Goal: Communication & Community: Answer question/provide support

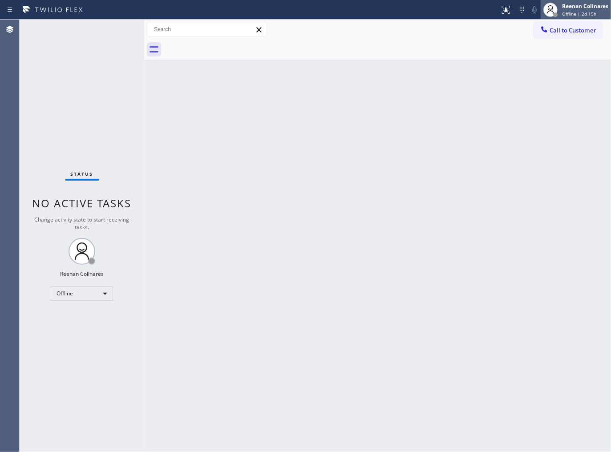
click at [601, 15] on div "Offline | 2d 15h" at bounding box center [585, 14] width 46 height 6
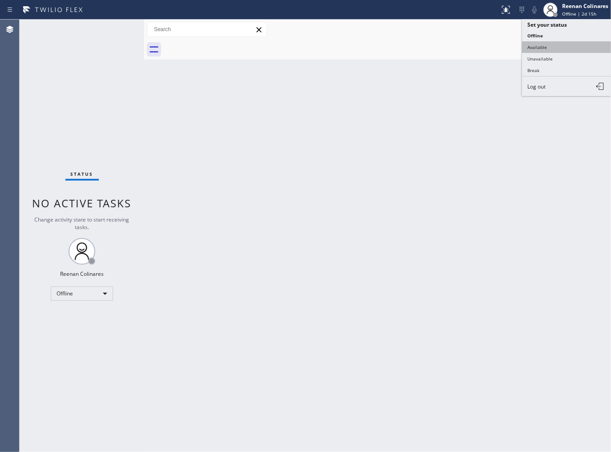
click at [539, 43] on button "Available" at bounding box center [566, 47] width 89 height 12
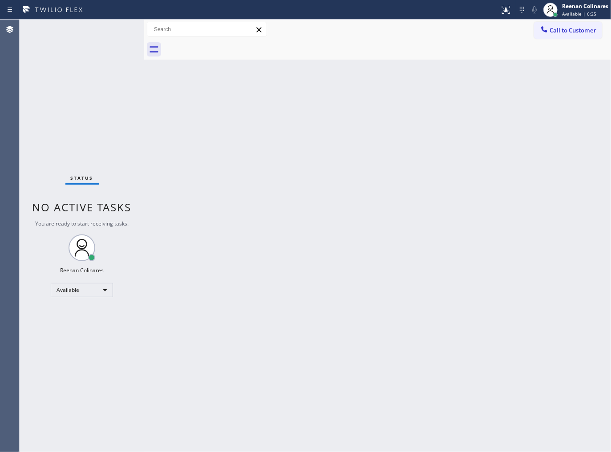
drag, startPoint x: 556, startPoint y: 101, endPoint x: 271, endPoint y: 62, distance: 287.4
click at [271, 62] on div "Back to Dashboard Change Sender ID Customers Technicians Select a contact Outbo…" at bounding box center [377, 236] width 467 height 433
drag, startPoint x: 468, startPoint y: 149, endPoint x: 478, endPoint y: 149, distance: 9.8
click at [468, 149] on div "Back to Dashboard Change Sender ID Customers Technicians Select a contact Outbo…" at bounding box center [377, 236] width 467 height 433
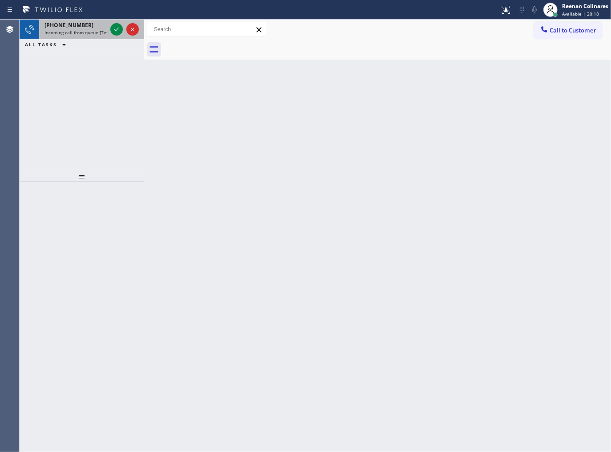
click at [99, 32] on span "Incoming call from queue [Test] All" at bounding box center [82, 32] width 74 height 6
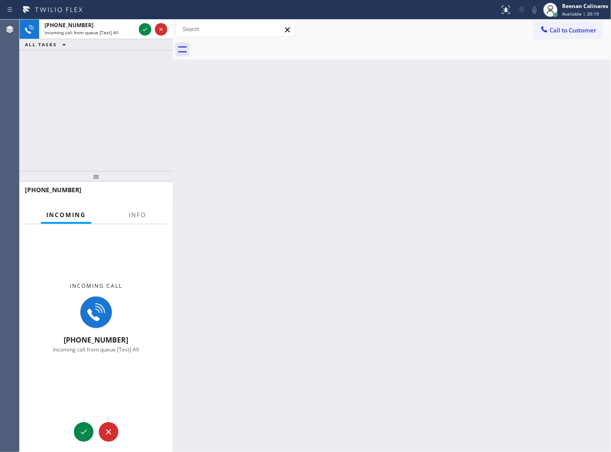
drag, startPoint x: 146, startPoint y: 28, endPoint x: 174, endPoint y: 28, distance: 28.5
click at [173, 28] on div at bounding box center [173, 236] width 0 height 433
click at [143, 215] on span "Info" at bounding box center [137, 215] width 17 height 8
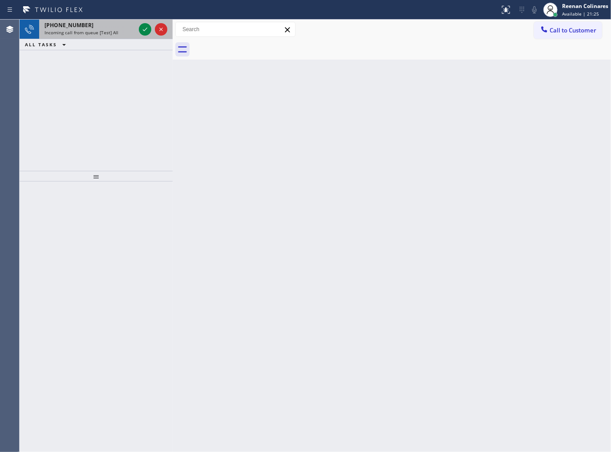
click at [100, 27] on div "[PHONE_NUMBER]" at bounding box center [90, 25] width 91 height 8
click at [104, 34] on span "Incoming call from queue [Test] All" at bounding box center [82, 32] width 74 height 6
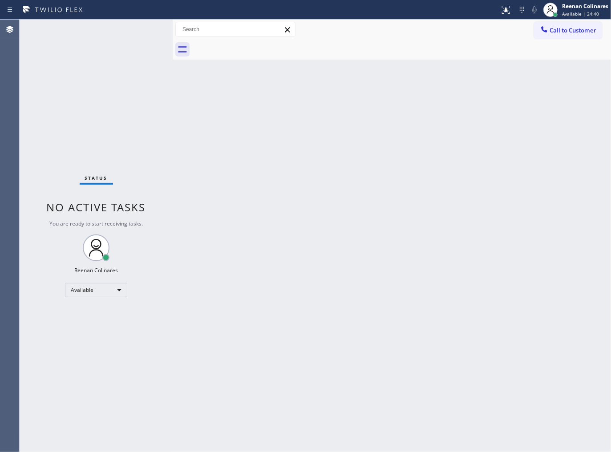
click at [81, 29] on div "Status No active tasks You are ready to start receiving tasks. Reenan Colinares…" at bounding box center [96, 236] width 153 height 433
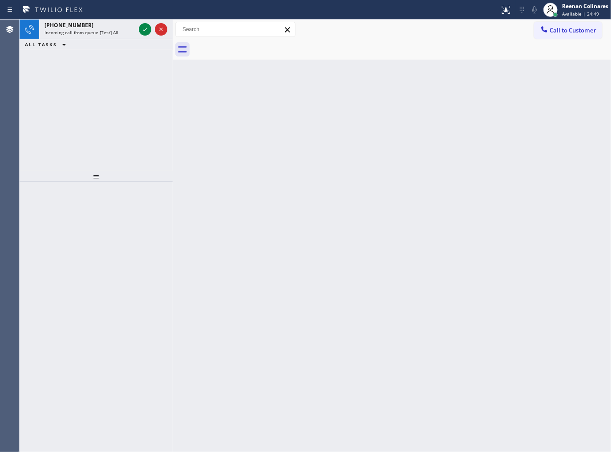
click at [95, 41] on div "ALL TASKS ALL TASKS ACTIVE TASKS TASKS IN WRAP UP" at bounding box center [96, 44] width 153 height 11
click at [104, 36] on div "[PHONE_NUMBER] Incoming call from queue [Test] All" at bounding box center [88, 30] width 98 height 20
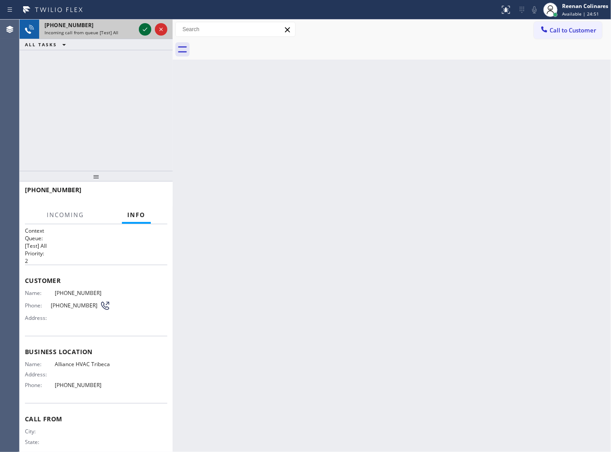
click at [143, 33] on icon at bounding box center [145, 29] width 11 height 11
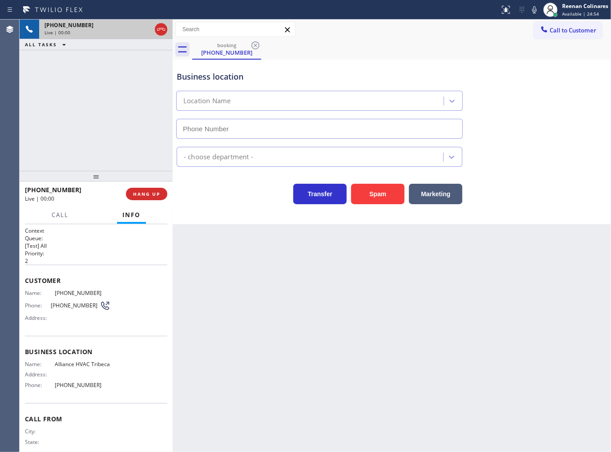
type input "[PHONE_NUMBER]"
click at [535, 8] on icon at bounding box center [534, 9] width 11 height 11
click at [534, 8] on icon at bounding box center [534, 9] width 4 height 7
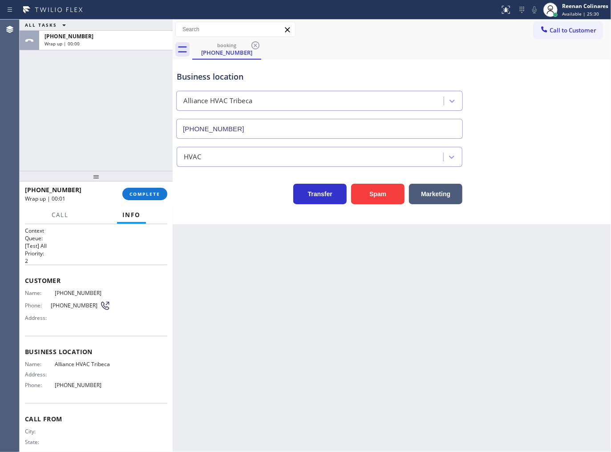
click at [150, 201] on div "[PHONE_NUMBER] Wrap up | 00:01 COMPLETE" at bounding box center [96, 193] width 142 height 23
click at [152, 197] on span "COMPLETE" at bounding box center [145, 194] width 31 height 6
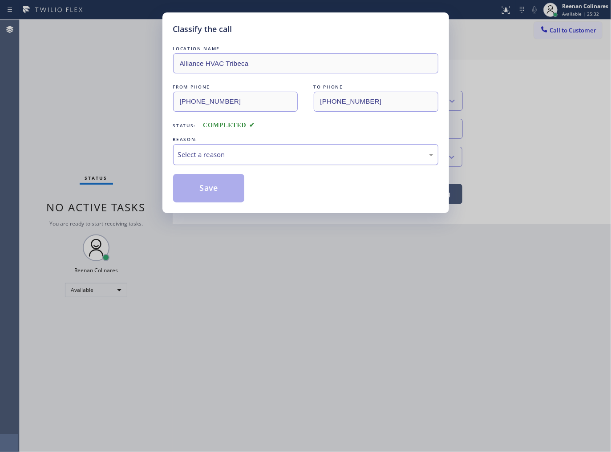
click at [233, 152] on div "Select a reason" at bounding box center [305, 155] width 255 height 10
click at [200, 189] on button "Save" at bounding box center [209, 188] width 72 height 28
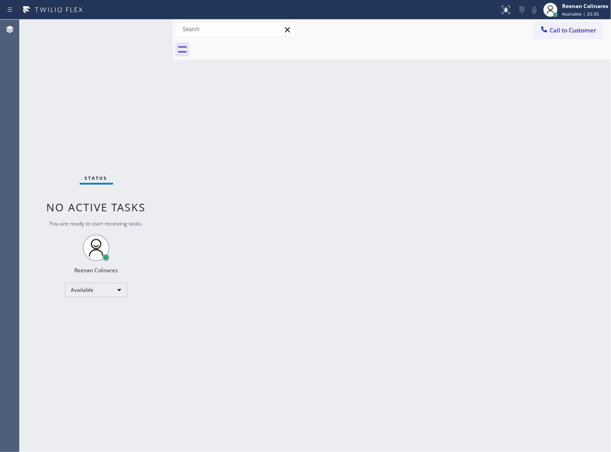
click at [416, 278] on div "Back to Dashboard Change Sender ID Customers Technicians Select a contact Outbo…" at bounding box center [392, 236] width 438 height 433
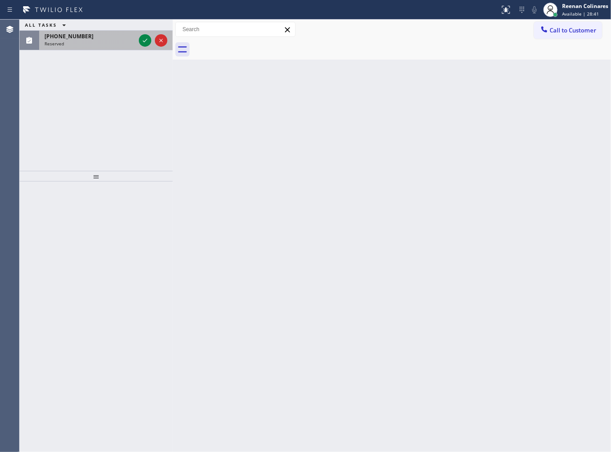
click at [115, 38] on div "[PHONE_NUMBER]" at bounding box center [90, 36] width 91 height 8
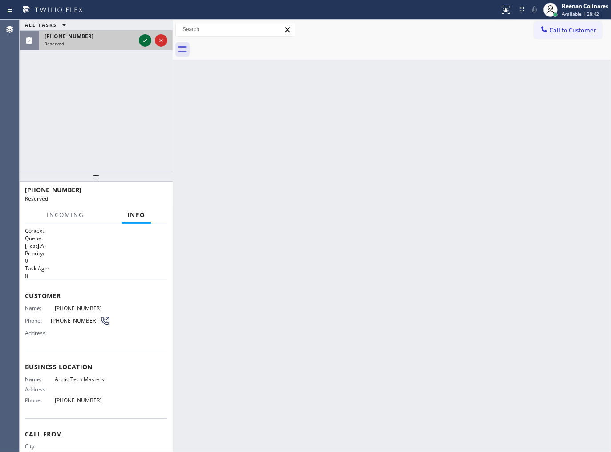
click at [147, 45] on icon at bounding box center [145, 40] width 11 height 11
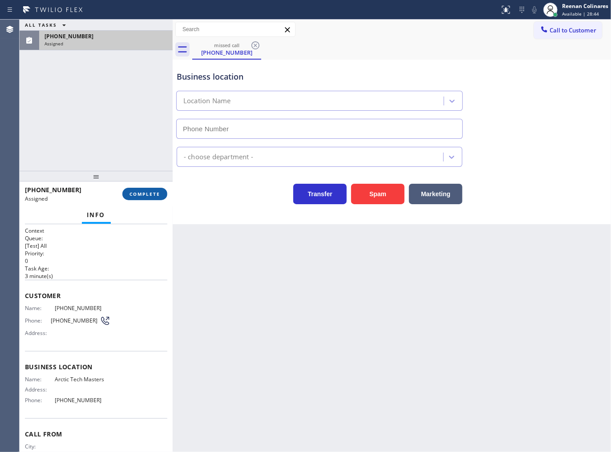
type input "[PHONE_NUMBER]"
click at [149, 194] on span "COMPLETE" at bounding box center [145, 194] width 31 height 6
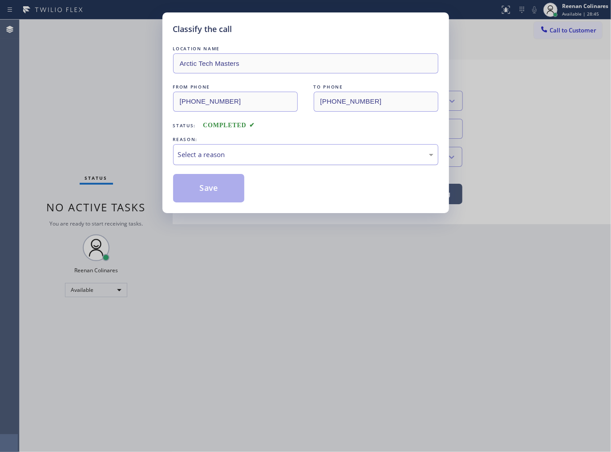
click at [194, 156] on div "Select a reason" at bounding box center [305, 155] width 255 height 10
drag, startPoint x: 204, startPoint y: 188, endPoint x: 198, endPoint y: 185, distance: 6.6
click at [203, 188] on button "Save" at bounding box center [209, 188] width 72 height 28
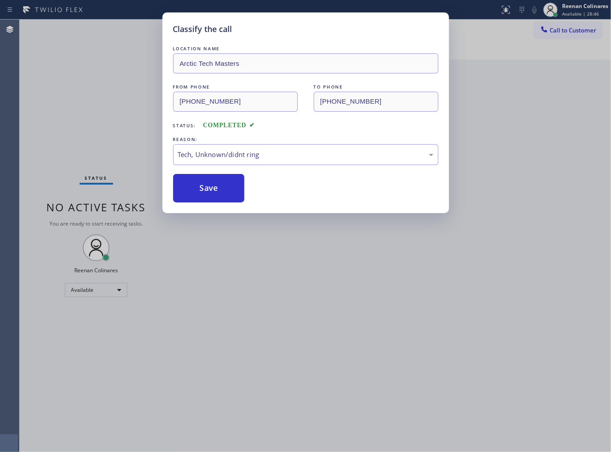
click at [40, 112] on div "Classify the call LOCATION NAME Arctic Tech Masters FROM PHONE [PHONE_NUMBER] T…" at bounding box center [305, 226] width 611 height 452
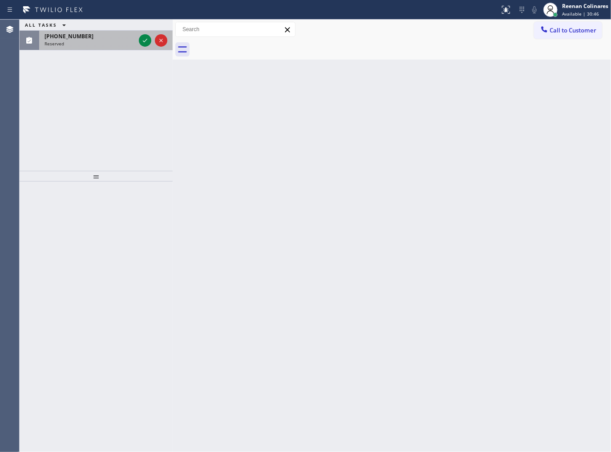
click at [89, 46] on div "Reserved" at bounding box center [90, 43] width 91 height 6
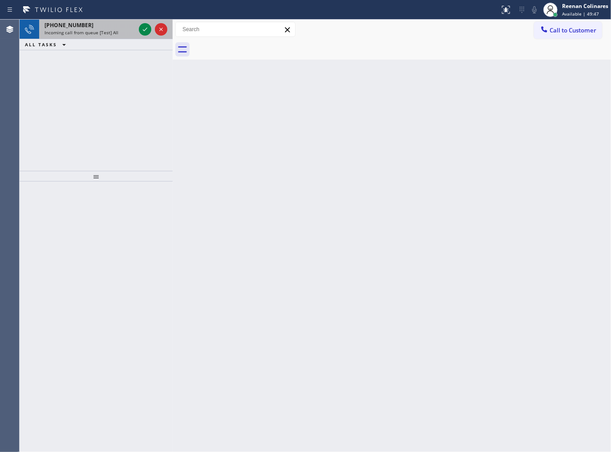
click at [88, 27] on div "[PHONE_NUMBER]" at bounding box center [90, 25] width 91 height 8
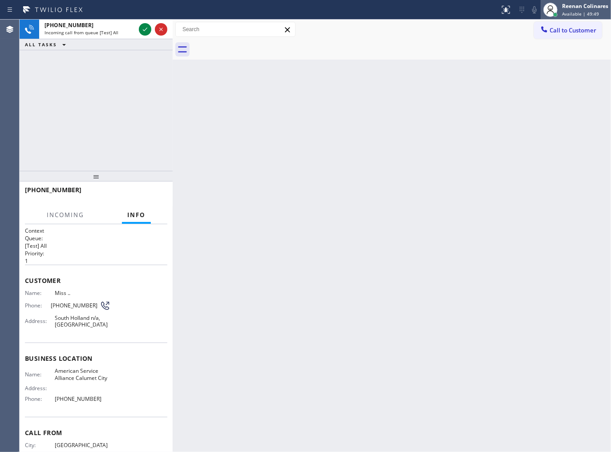
click at [576, 15] on span "Available | 49:49" at bounding box center [580, 14] width 37 height 6
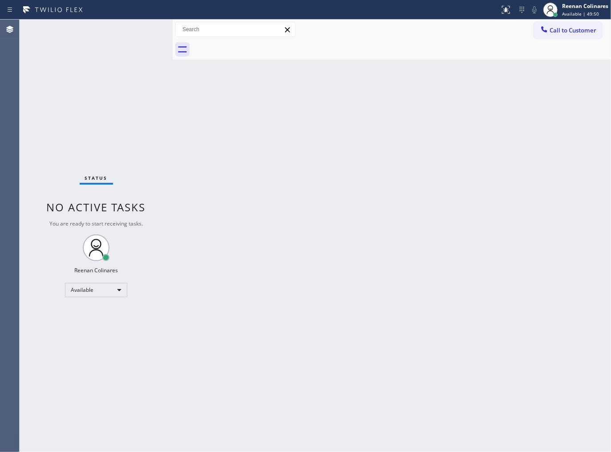
click at [323, 52] on div at bounding box center [401, 50] width 419 height 20
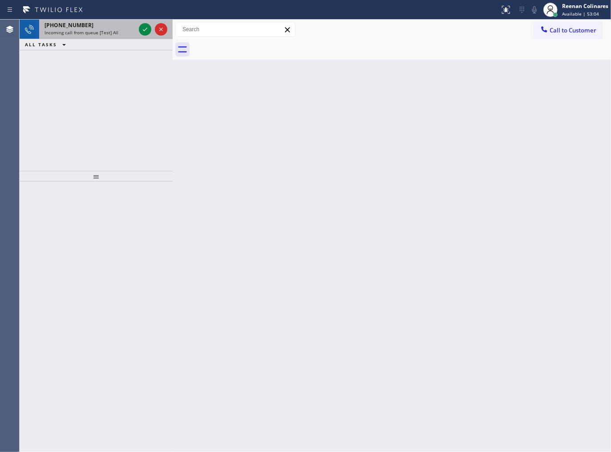
click at [98, 23] on div "[PHONE_NUMBER]" at bounding box center [90, 25] width 91 height 8
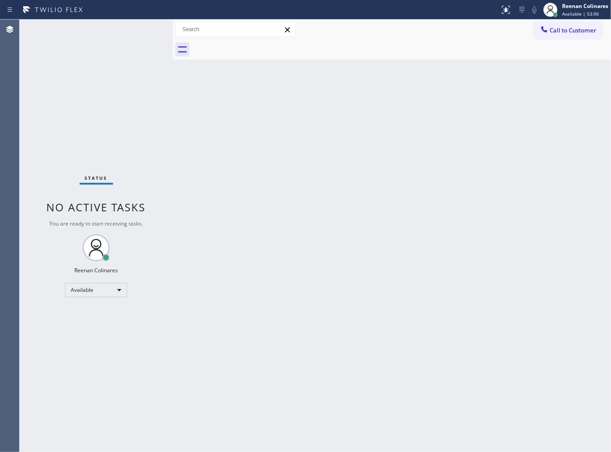
click at [130, 28] on div "Status No active tasks You are ready to start receiving tasks. Reenan Colinares…" at bounding box center [96, 236] width 153 height 433
drag, startPoint x: 368, startPoint y: 105, endPoint x: 363, endPoint y: 106, distance: 4.5
click at [368, 105] on div "Back to Dashboard Change Sender ID Customers Technicians Select a contact Outbo…" at bounding box center [392, 236] width 438 height 433
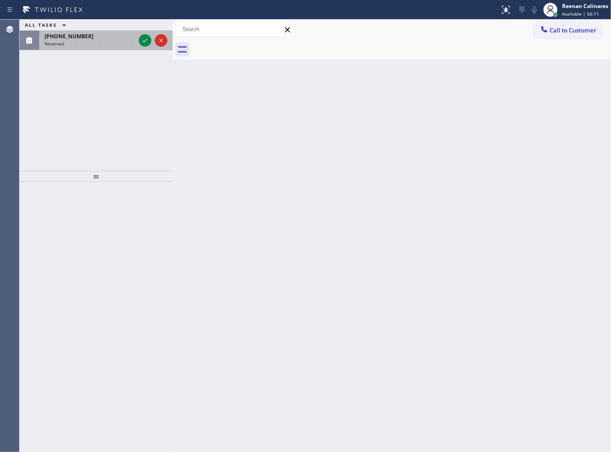
click at [98, 42] on div "Reserved" at bounding box center [90, 43] width 91 height 6
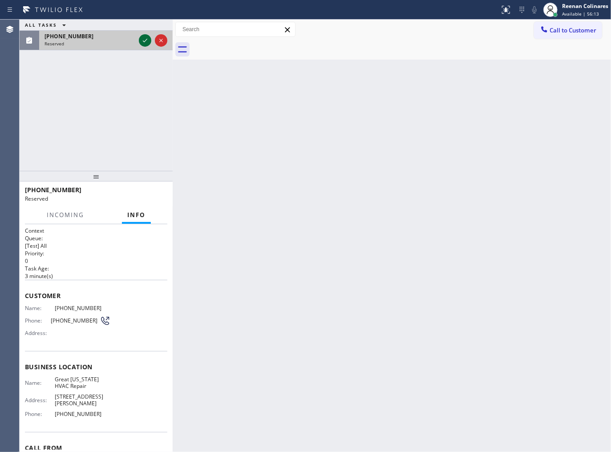
click at [141, 40] on icon at bounding box center [145, 40] width 11 height 11
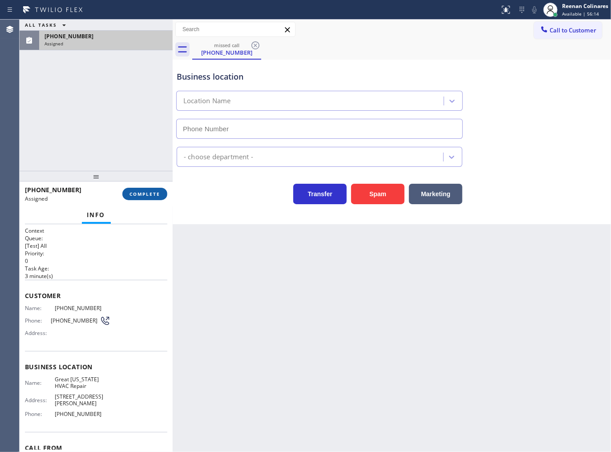
click at [159, 191] on span "COMPLETE" at bounding box center [145, 194] width 31 height 6
type input "[PHONE_NUMBER]"
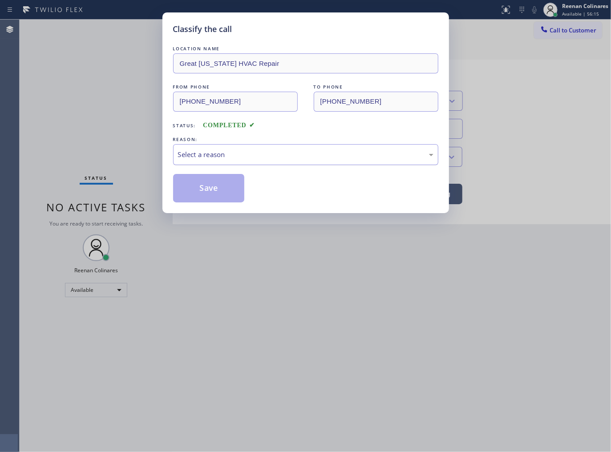
click at [189, 153] on div "Select a reason" at bounding box center [305, 155] width 255 height 10
drag, startPoint x: 191, startPoint y: 190, endPoint x: 23, endPoint y: 125, distance: 180.3
click at [191, 189] on button "Save" at bounding box center [209, 188] width 72 height 28
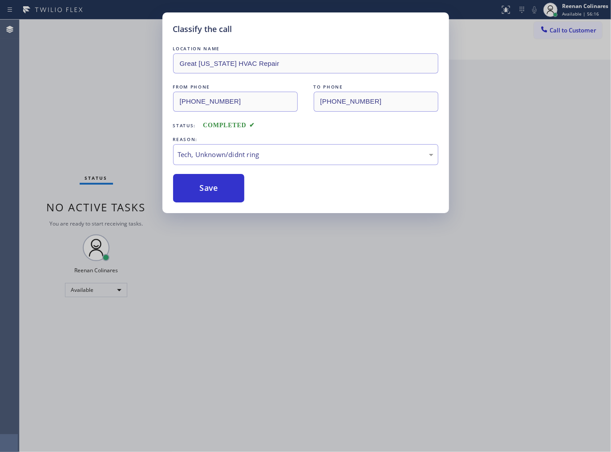
click at [24, 125] on div "Classify the call LOCATION NAME [GEOGRAPHIC_DATA][US_STATE] HVAC Repair FROM PH…" at bounding box center [305, 226] width 611 height 452
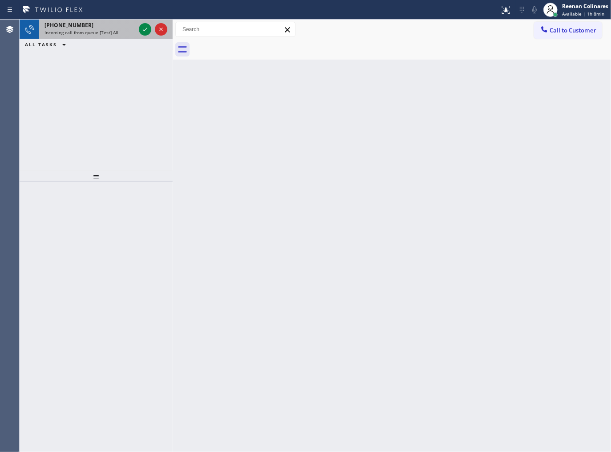
click at [117, 39] on div "ALL TASKS ALL TASKS ACTIVE TASKS TASKS IN WRAP UP" at bounding box center [96, 44] width 153 height 11
click at [117, 35] on div "[PHONE_NUMBER] Incoming call from queue [Test] All" at bounding box center [88, 30] width 98 height 20
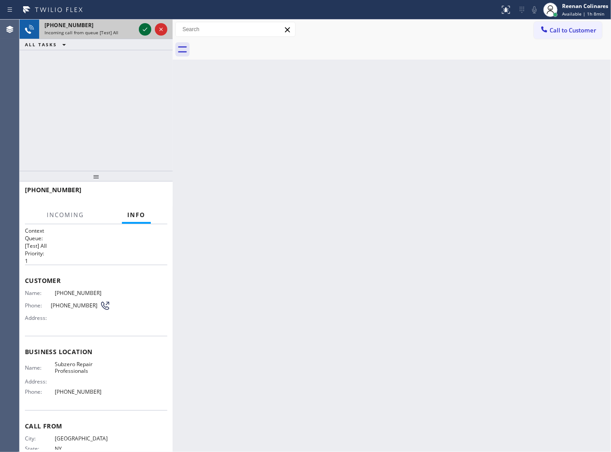
click at [144, 29] on icon at bounding box center [145, 29] width 11 height 11
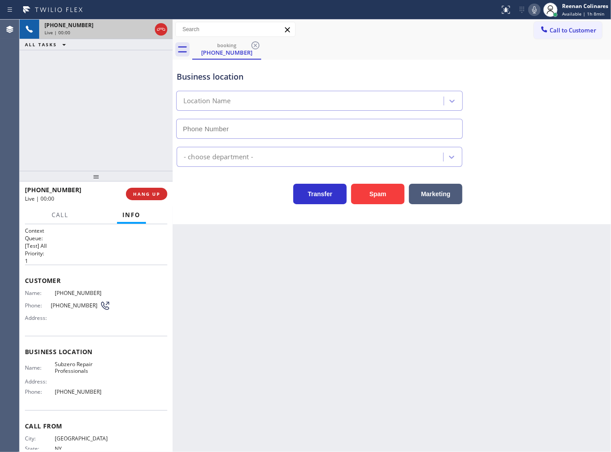
type input "[PHONE_NUMBER]"
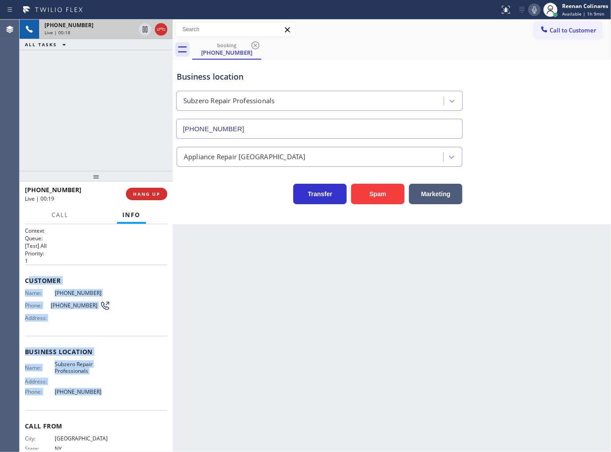
copy div "ustomer Name: [PHONE_NUMBER] Phone: [PHONE_NUMBER] Address: Business location N…"
drag, startPoint x: 28, startPoint y: 278, endPoint x: 125, endPoint y: 396, distance: 153.3
click at [125, 396] on div "Context Queue: [Test] All Priority: 1 Customer Name: [PHONE_NUMBER] Phone: [PHO…" at bounding box center [96, 352] width 142 height 251
click at [531, 12] on icon at bounding box center [534, 9] width 11 height 11
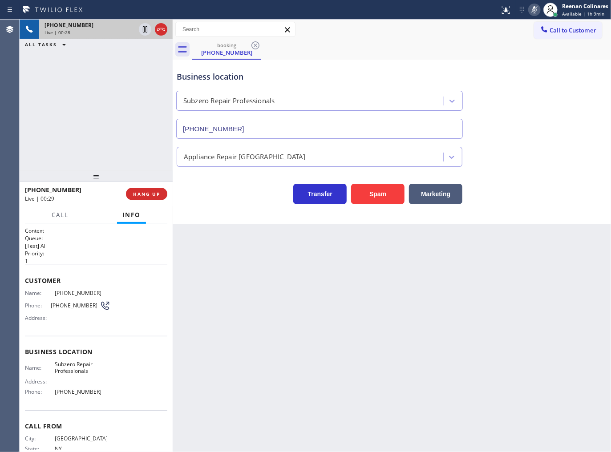
click at [139, 255] on h2 "Priority:" at bounding box center [96, 254] width 142 height 8
click at [532, 12] on icon at bounding box center [534, 9] width 11 height 11
click at [530, 9] on icon at bounding box center [534, 9] width 11 height 11
click at [55, 218] on span "Call" at bounding box center [60, 215] width 17 height 8
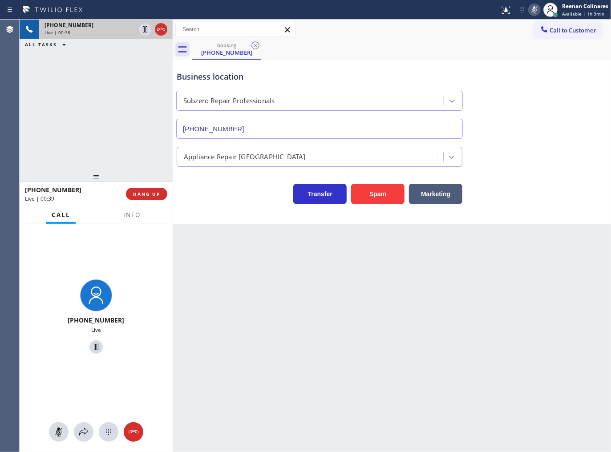
click at [85, 421] on div "[PHONE_NUMBER] Live" at bounding box center [96, 338] width 153 height 228
click at [87, 428] on icon at bounding box center [83, 432] width 11 height 11
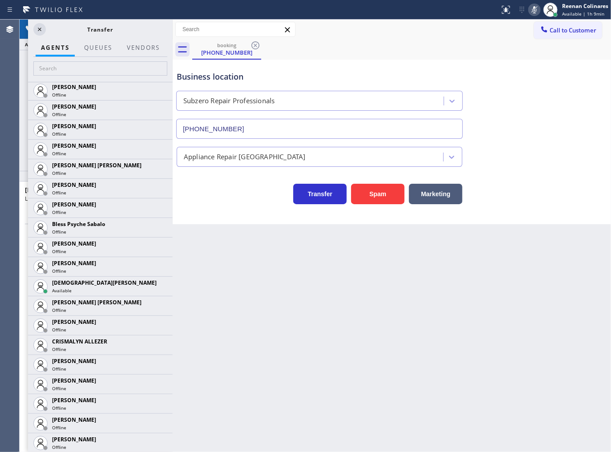
scroll to position [216, 0]
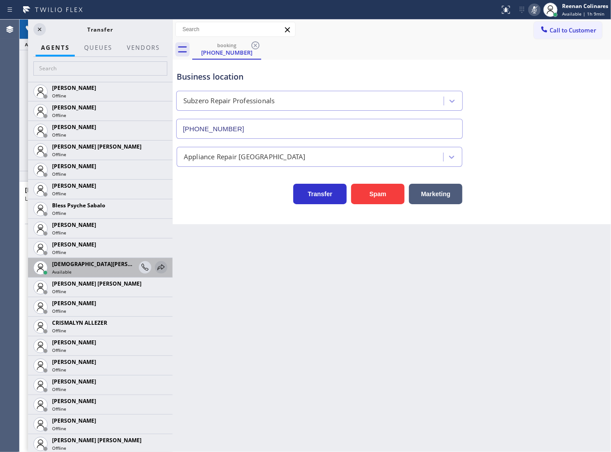
click at [156, 264] on icon at bounding box center [161, 267] width 11 height 11
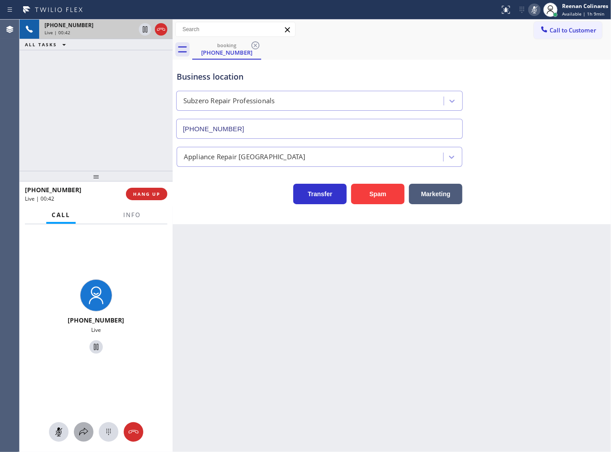
click at [87, 431] on icon at bounding box center [83, 432] width 9 height 8
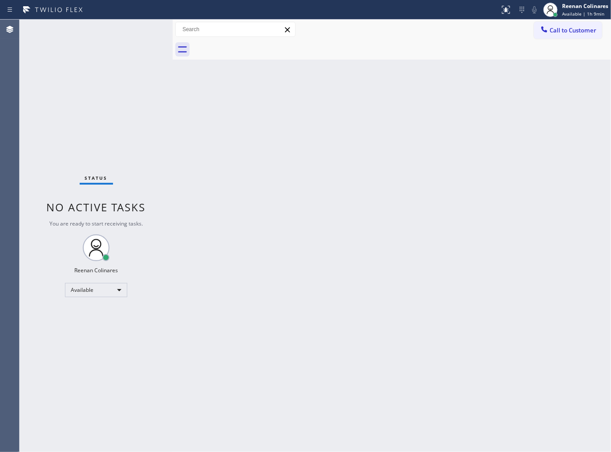
click at [424, 281] on div "Back to Dashboard Change Sender ID Customers Technicians Select a contact Outbo…" at bounding box center [392, 236] width 438 height 433
click at [425, 101] on div "Back to Dashboard Change Sender ID Customers Technicians Select a contact Outbo…" at bounding box center [392, 236] width 438 height 433
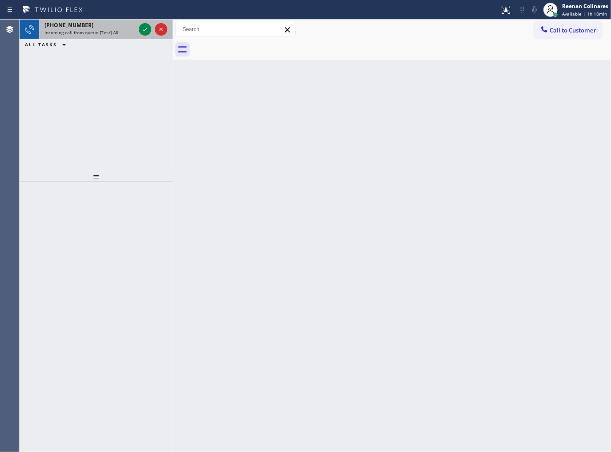
click at [105, 37] on div "[PHONE_NUMBER] Incoming call from queue [Test] All" at bounding box center [88, 30] width 98 height 20
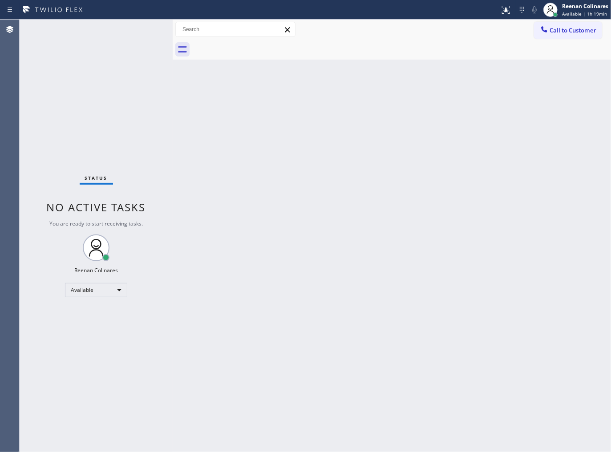
click at [136, 217] on div "Status No active tasks You are ready to start receiving tasks. Reenan Colinares…" at bounding box center [96, 236] width 153 height 433
click at [123, 136] on div "Status No active tasks You are ready to start receiving tasks. Reenan Colinares…" at bounding box center [96, 236] width 153 height 433
click at [95, 28] on div "Status No active tasks You are ready to start receiving tasks. Reenan Colinares…" at bounding box center [96, 236] width 153 height 433
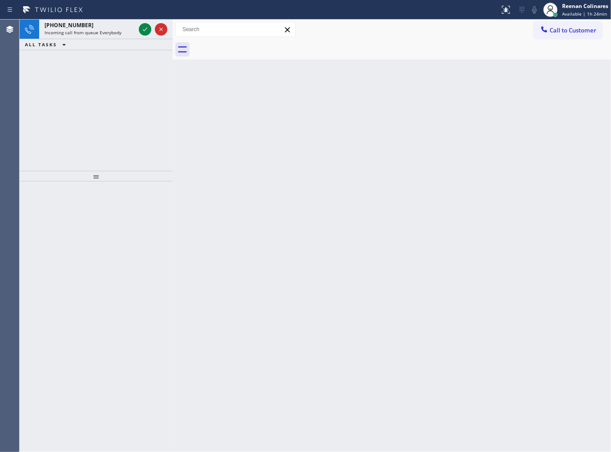
click at [86, 39] on div "ALL TASKS ALL TASKS ACTIVE TASKS TASKS IN WRAP UP" at bounding box center [96, 44] width 153 height 11
click at [95, 32] on span "Incoming call from queue Everybody" at bounding box center [83, 32] width 77 height 6
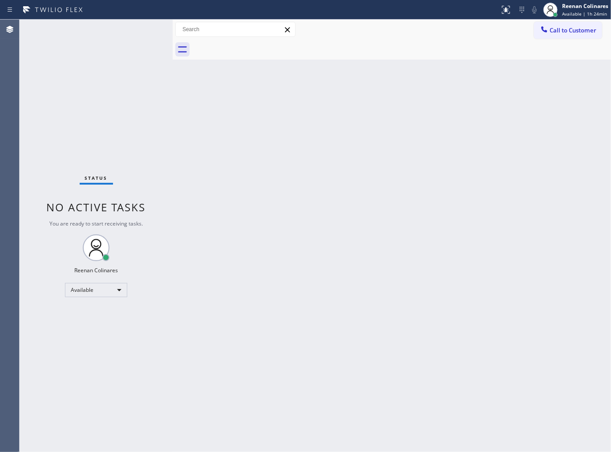
click at [126, 119] on div "Status No active tasks You are ready to start receiving tasks. Reenan Colinares…" at bounding box center [96, 236] width 153 height 433
click at [591, 11] on span "Available | 1h 28min" at bounding box center [584, 14] width 45 height 6
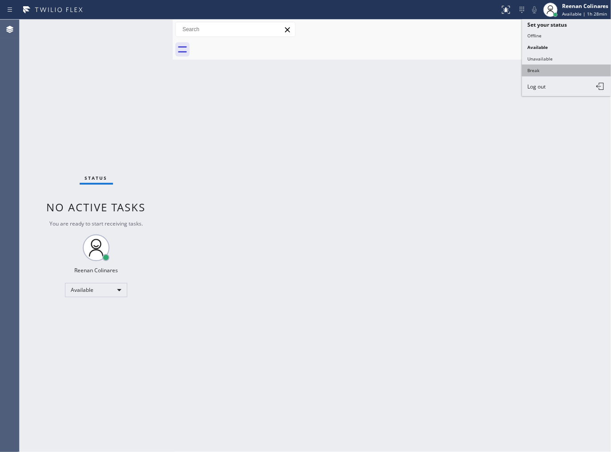
click at [535, 66] on button "Break" at bounding box center [566, 71] width 89 height 12
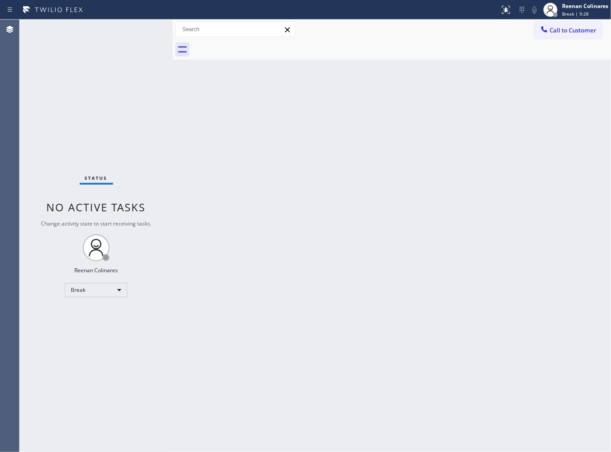
click at [354, 109] on div "Back to Dashboard Change Sender ID Customers Technicians Select a contact Outbo…" at bounding box center [392, 236] width 438 height 433
click at [89, 286] on div "Break" at bounding box center [96, 290] width 62 height 14
click at [83, 315] on li "Available" at bounding box center [95, 313] width 61 height 11
click at [424, 162] on div "Back to Dashboard Change Sender ID Customers Technicians Select a contact Outbo…" at bounding box center [392, 236] width 438 height 433
click at [412, 112] on div "Back to Dashboard Change Sender ID Customers Technicians Select a contact Outbo…" at bounding box center [392, 236] width 438 height 433
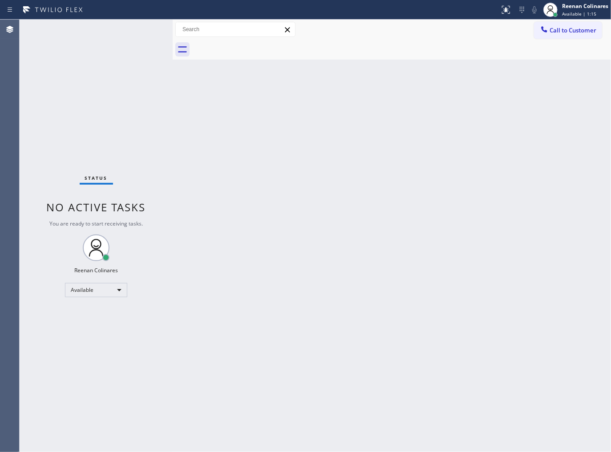
drag, startPoint x: 448, startPoint y: 144, endPoint x: 445, endPoint y: 128, distance: 15.8
click at [448, 136] on div "Back to Dashboard Change Sender ID Customers Technicians Select a contact Outbo…" at bounding box center [392, 236] width 438 height 433
click at [330, 163] on div "Back to Dashboard Change Sender ID Customers Technicians Select a contact Outbo…" at bounding box center [392, 236] width 438 height 433
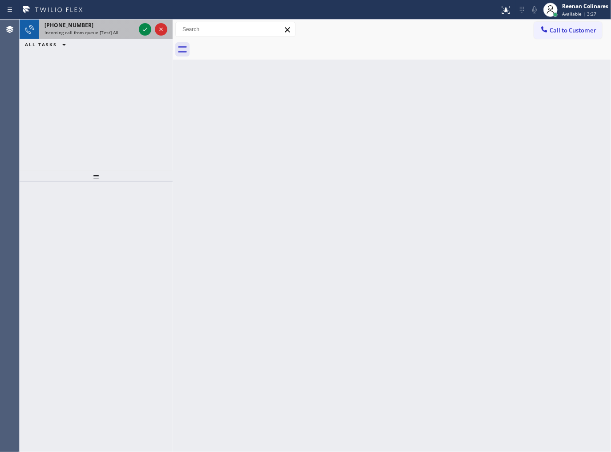
click at [118, 33] on div "Incoming call from queue [Test] All" at bounding box center [90, 32] width 91 height 6
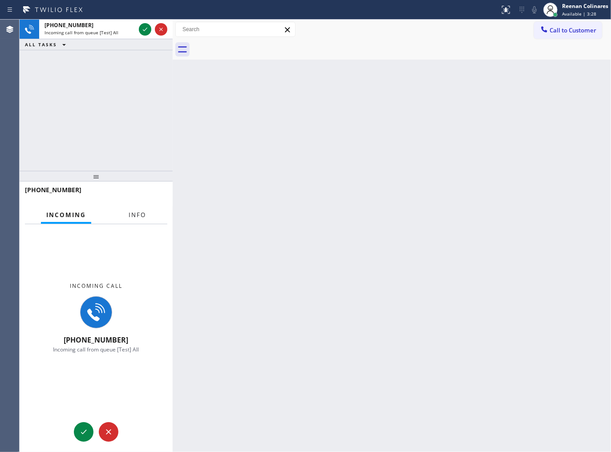
click at [140, 212] on span "Info" at bounding box center [137, 215] width 17 height 8
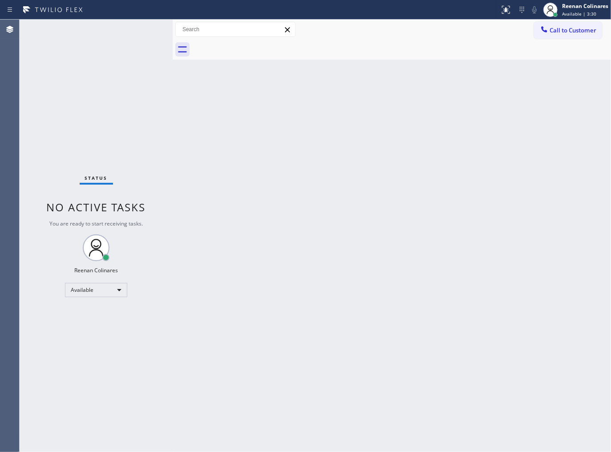
click at [140, 30] on div "Status No active tasks You are ready to start receiving tasks. Reenan Colinares…" at bounding box center [96, 236] width 153 height 433
click at [139, 29] on div "Status No active tasks You are ready to start receiving tasks. Reenan Colinares…" at bounding box center [96, 236] width 153 height 433
click at [134, 29] on div "Status No active tasks You are ready to start receiving tasks. Reenan Colinares…" at bounding box center [96, 236] width 153 height 433
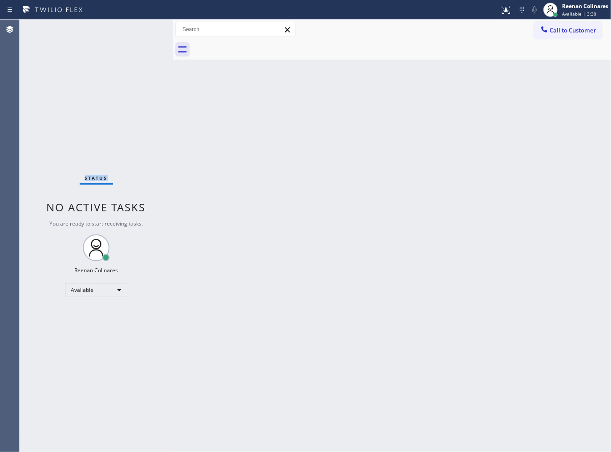
click at [134, 29] on div "Status No active tasks You are ready to start receiving tasks. Reenan Colinares…" at bounding box center [96, 236] width 153 height 433
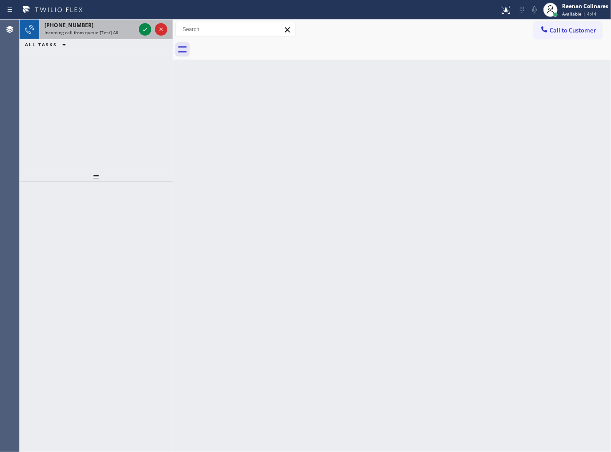
click at [117, 26] on div "[PHONE_NUMBER]" at bounding box center [90, 25] width 91 height 8
click at [106, 29] on div "[PHONE_NUMBER] Incoming call from queue [Test] All" at bounding box center [88, 30] width 98 height 20
click at [115, 30] on span "Incoming call from queue [Test] All" at bounding box center [82, 32] width 74 height 6
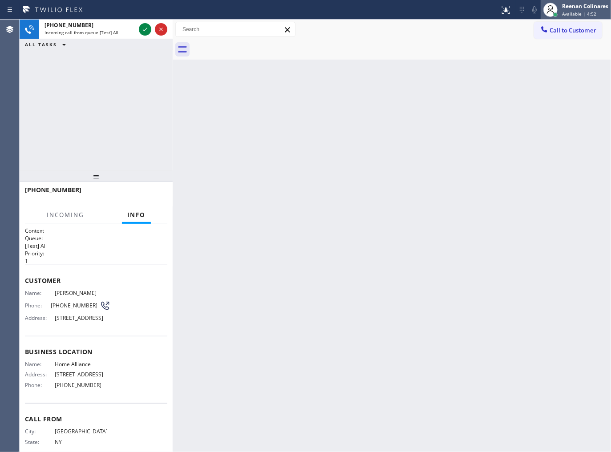
drag, startPoint x: 593, startPoint y: 16, endPoint x: 579, endPoint y: 18, distance: 14.0
click at [593, 15] on span "Available | 4:52" at bounding box center [579, 14] width 34 height 6
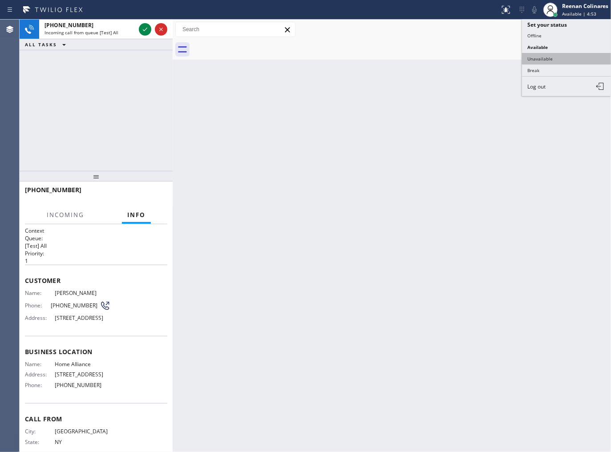
click at [535, 60] on button "Unavailable" at bounding box center [566, 59] width 89 height 12
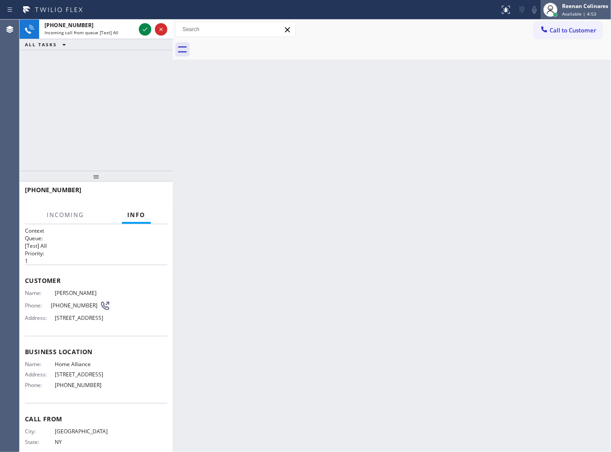
click at [572, 0] on div "Reenan Colinares Available | 4:53" at bounding box center [576, 10] width 70 height 20
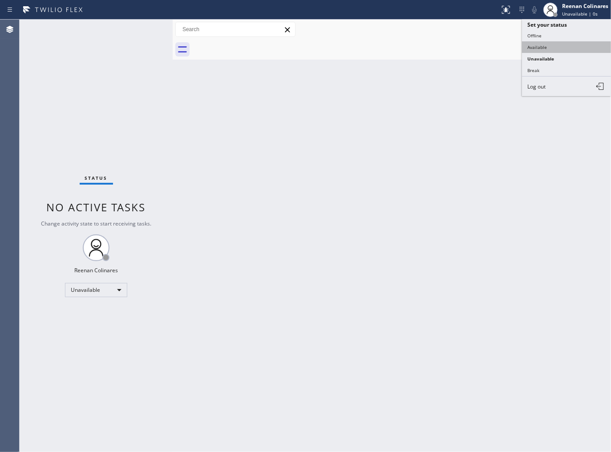
click at [541, 45] on button "Available" at bounding box center [566, 47] width 89 height 12
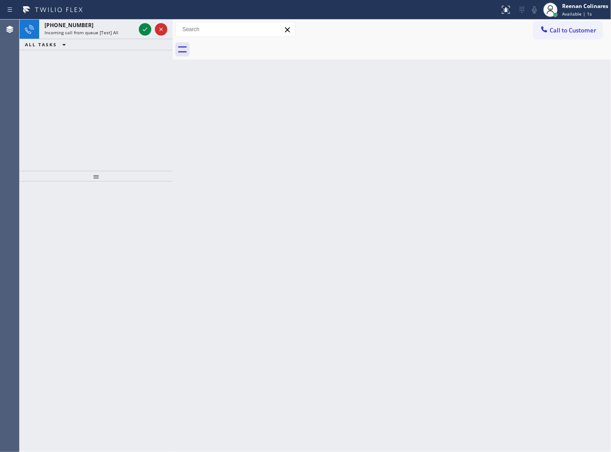
click at [319, 108] on div "Back to Dashboard Change Sender ID Customers Technicians Select a contact Outbo…" at bounding box center [392, 236] width 438 height 433
click at [114, 23] on div "[PHONE_NUMBER]" at bounding box center [90, 25] width 91 height 8
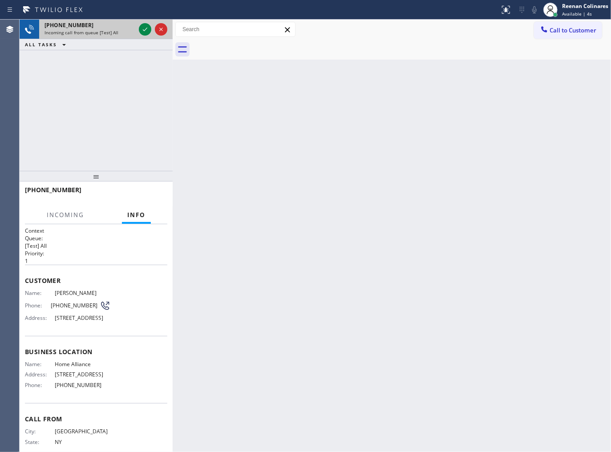
click at [125, 32] on div "Incoming call from queue [Test] All" at bounding box center [90, 32] width 91 height 6
drag, startPoint x: 90, startPoint y: 28, endPoint x: 134, endPoint y: 28, distance: 43.6
click at [99, 28] on div "[PHONE_NUMBER]" at bounding box center [90, 25] width 91 height 8
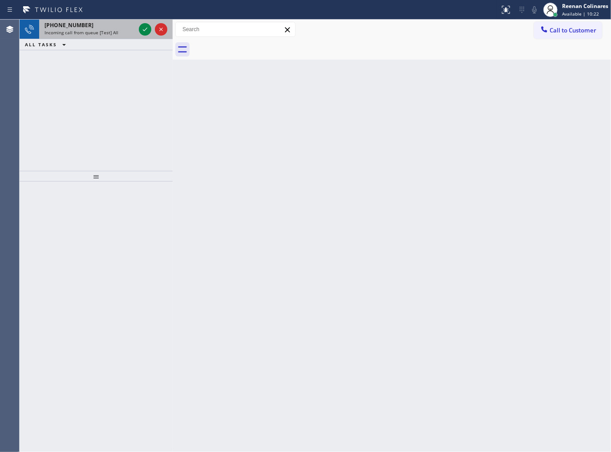
click at [102, 37] on div "[PHONE_NUMBER] Incoming call from queue [Test] All" at bounding box center [88, 30] width 98 height 20
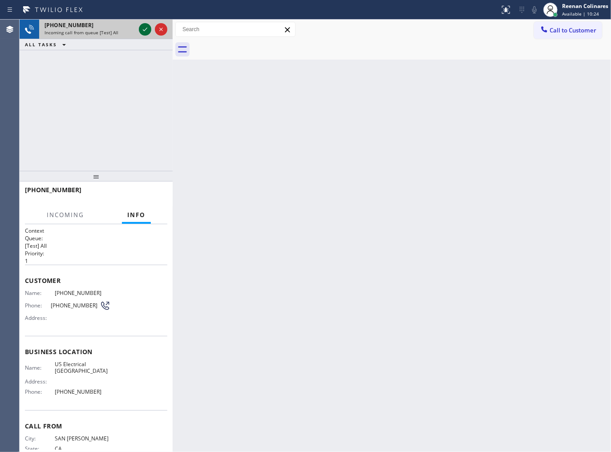
click at [145, 32] on icon at bounding box center [145, 29] width 11 height 11
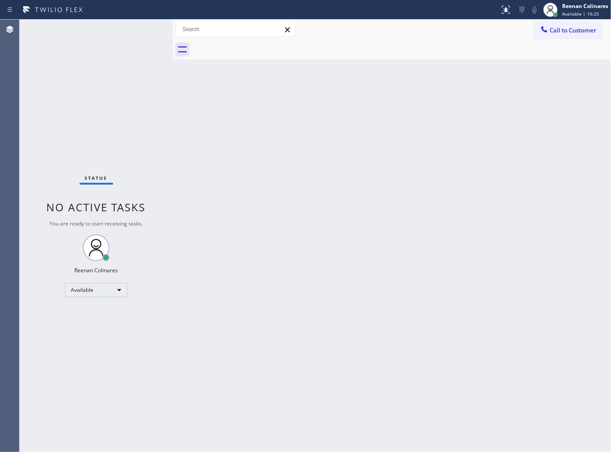
click at [152, 138] on div "Status No active tasks You are ready to start receiving tasks. Reenan Colinares…" at bounding box center [96, 236] width 153 height 433
click at [154, 136] on div "Status No active tasks You are ready to start receiving tasks. Reenan Colinares…" at bounding box center [96, 236] width 153 height 433
click at [511, 11] on icon at bounding box center [506, 9] width 11 height 11
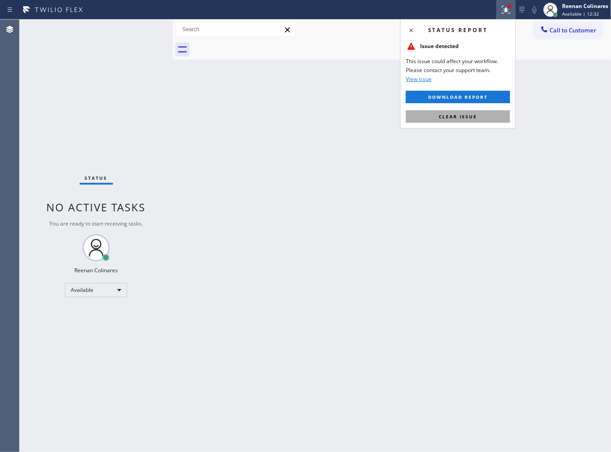
click at [467, 117] on span "Clear issue" at bounding box center [458, 116] width 38 height 6
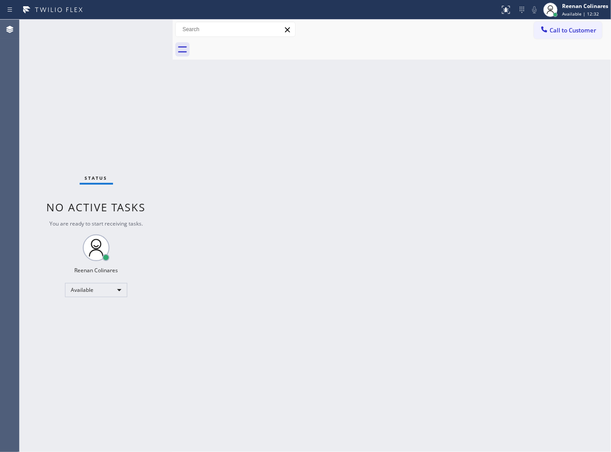
click at [281, 134] on div "Back to Dashboard Change Sender ID Customers Technicians Select a contact Outbo…" at bounding box center [392, 236] width 438 height 433
click at [109, 39] on div "Status No active tasks You are ready to start receiving tasks. Reenan Colinares…" at bounding box center [96, 236] width 153 height 433
click at [566, 12] on span "Available | 34:43" at bounding box center [580, 14] width 37 height 6
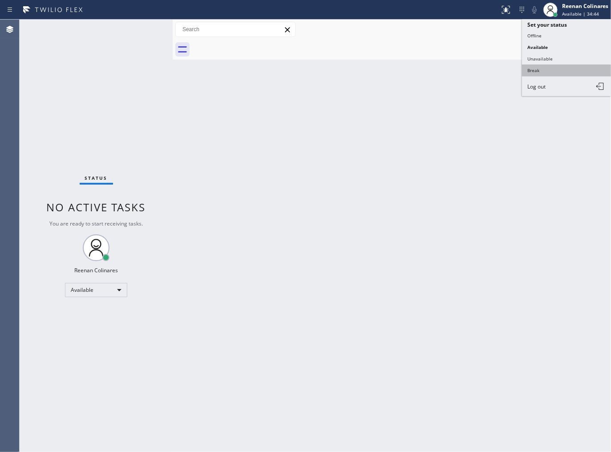
click at [534, 70] on button "Break" at bounding box center [566, 71] width 89 height 12
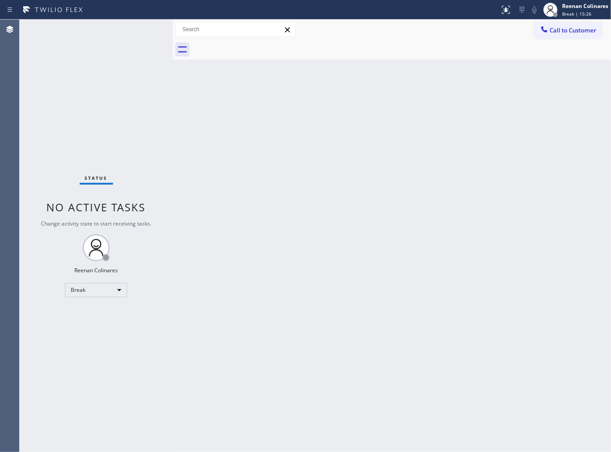
click at [573, 20] on div "Call to Customer Outbound call Location Search location Your caller id phone nu…" at bounding box center [392, 30] width 438 height 20
click at [580, 15] on span "Break | 15:26" at bounding box center [576, 14] width 29 height 6
click at [549, 46] on button "Available" at bounding box center [566, 47] width 89 height 12
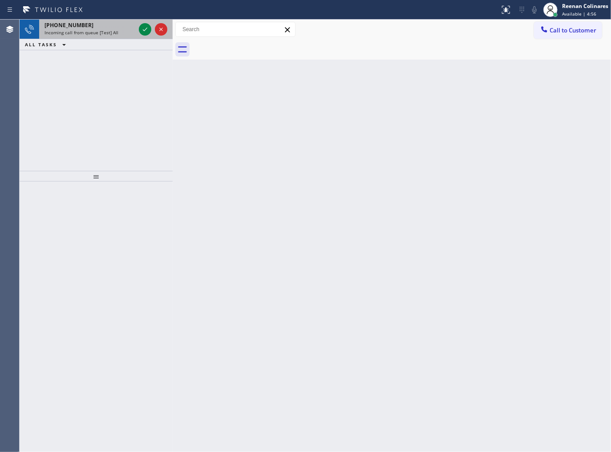
click at [104, 36] on div "[PHONE_NUMBER] Incoming call from queue [Test] All" at bounding box center [88, 30] width 98 height 20
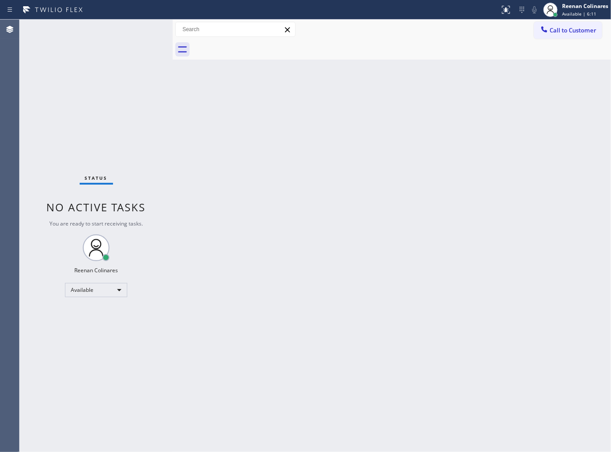
click at [95, 33] on div "Status No active tasks You are ready to start receiving tasks. Reenan Colinares…" at bounding box center [96, 236] width 153 height 433
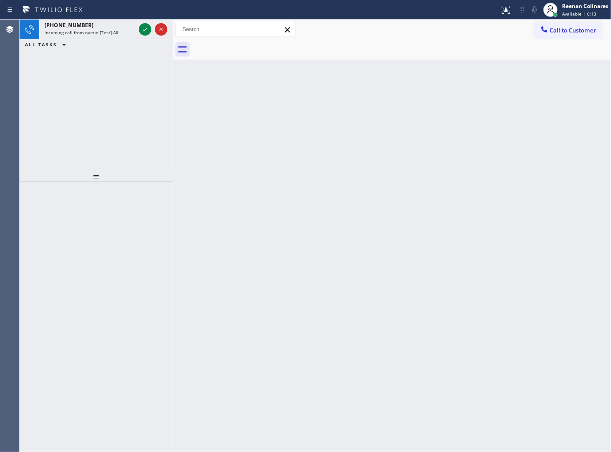
click at [95, 33] on span "Incoming call from queue [Test] All" at bounding box center [82, 32] width 74 height 6
click at [58, 32] on span "Incoming call from queue [Test] All" at bounding box center [82, 32] width 74 height 6
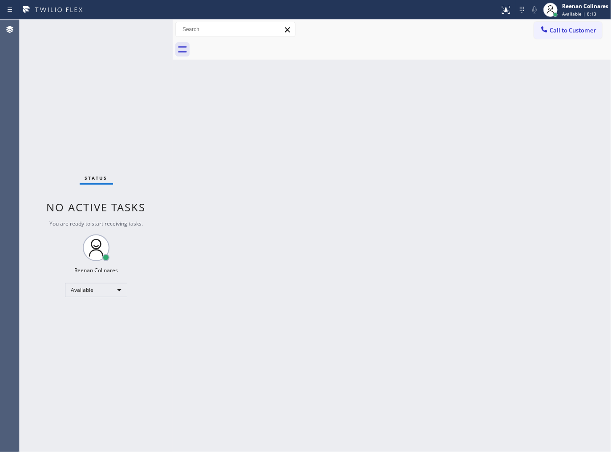
click at [131, 28] on div "Status No active tasks You are ready to start receiving tasks. Reenan Colinares…" at bounding box center [96, 236] width 153 height 433
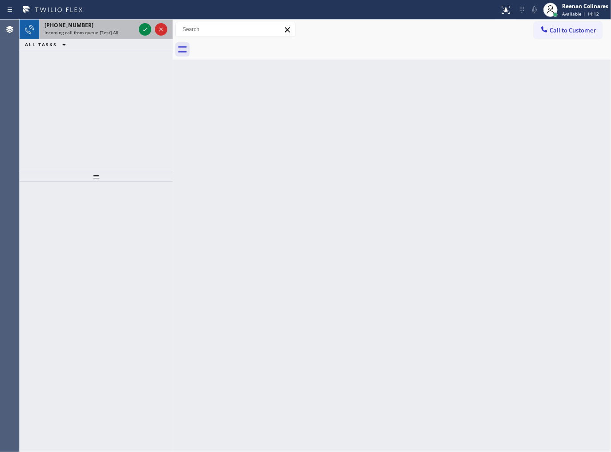
click at [119, 23] on div "[PHONE_NUMBER]" at bounding box center [90, 25] width 91 height 8
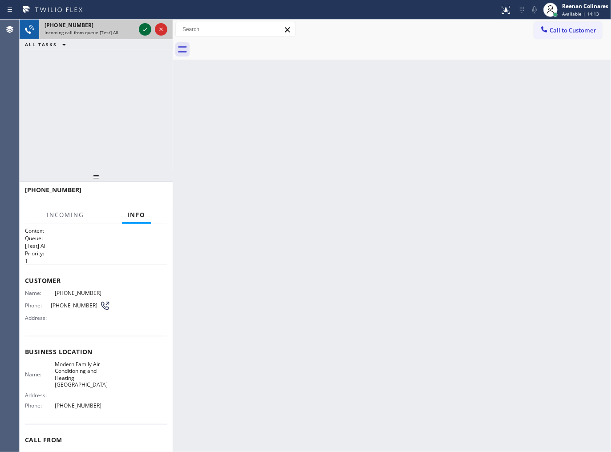
click at [145, 32] on icon at bounding box center [145, 29] width 11 height 11
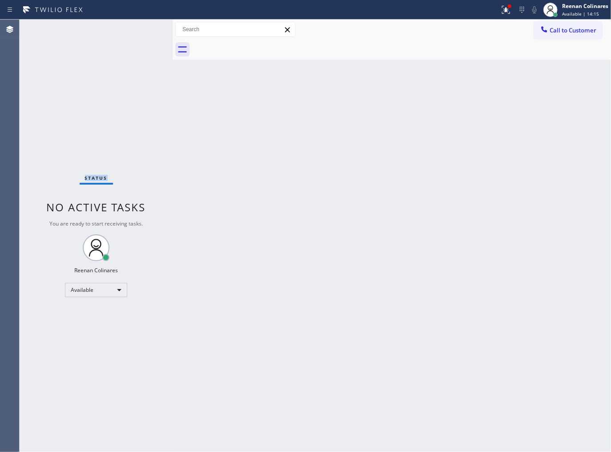
click at [145, 32] on div "Status No active tasks You are ready to start receiving tasks. Reenan Colinares…" at bounding box center [96, 236] width 153 height 433
click at [207, 179] on div "Back to Dashboard Change Sender ID Customers Technicians Select a contact Outbo…" at bounding box center [392, 236] width 438 height 433
click at [503, 16] on button at bounding box center [506, 10] width 20 height 20
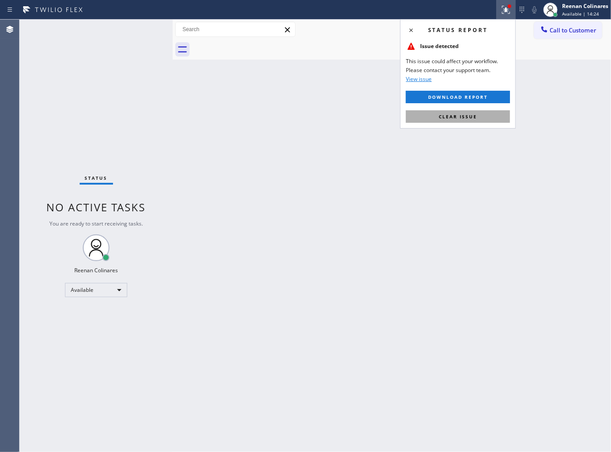
click at [455, 114] on span "Clear issue" at bounding box center [458, 116] width 38 height 6
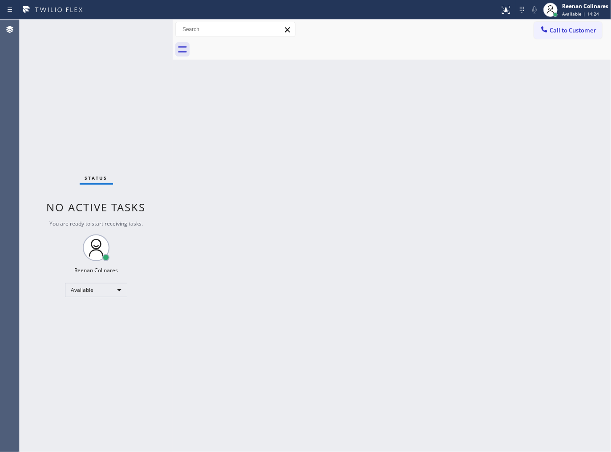
click at [366, 123] on div "Back to Dashboard Change Sender ID Customers Technicians Select a contact Outbo…" at bounding box center [392, 236] width 438 height 433
click at [397, 105] on div "Back to Dashboard Change Sender ID Customers Technicians Select a contact Outbo…" at bounding box center [392, 236] width 438 height 433
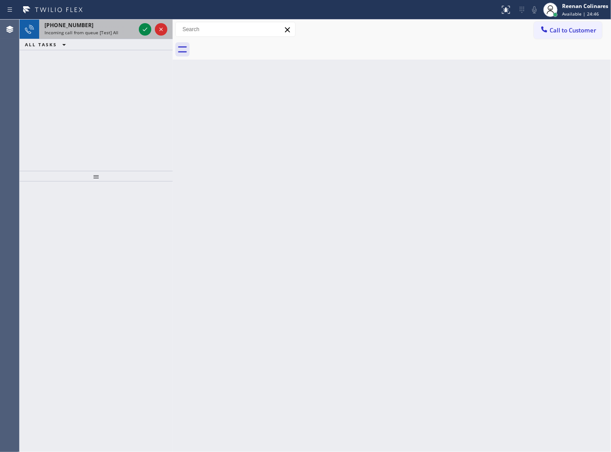
click at [116, 36] on div "Incoming call from queue [Test] All" at bounding box center [90, 32] width 91 height 6
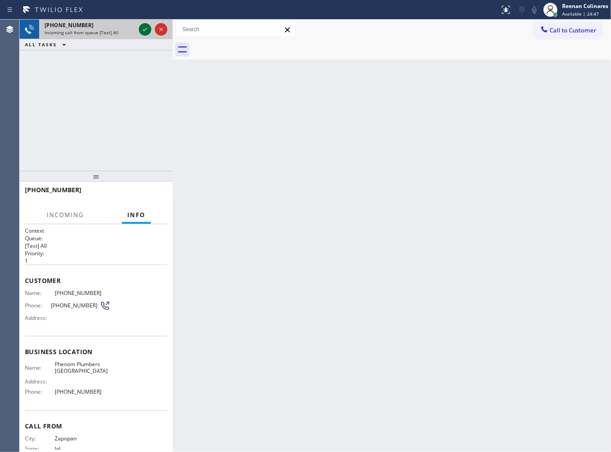
click at [144, 29] on icon at bounding box center [145, 29] width 11 height 11
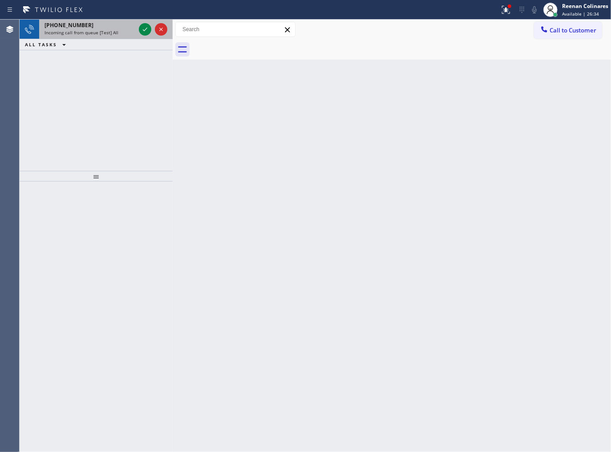
click at [102, 26] on div "[PHONE_NUMBER]" at bounding box center [90, 25] width 91 height 8
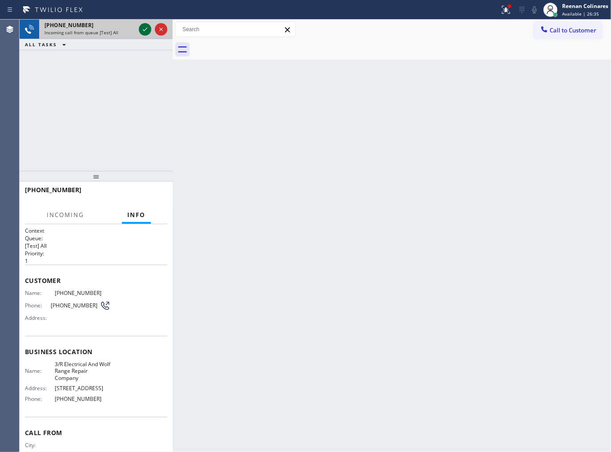
click at [144, 30] on icon at bounding box center [145, 30] width 4 height 4
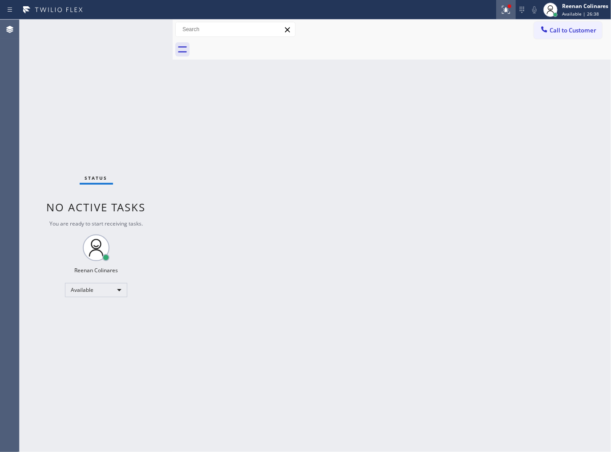
click at [504, 5] on icon at bounding box center [506, 9] width 11 height 11
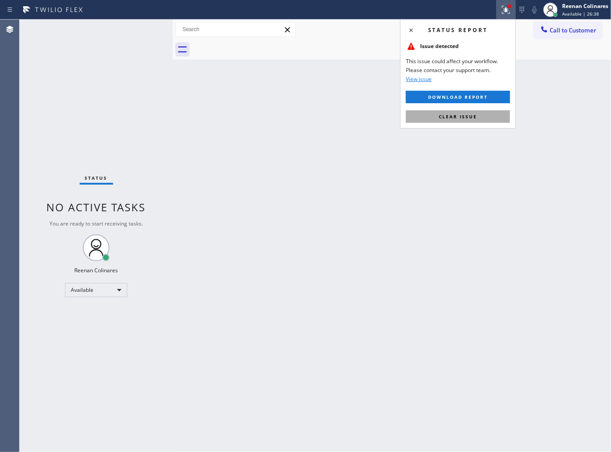
click at [483, 115] on button "Clear issue" at bounding box center [458, 116] width 104 height 12
click at [315, 140] on div "Back to Dashboard Change Sender ID Customers Technicians Select a contact Outbo…" at bounding box center [392, 236] width 438 height 433
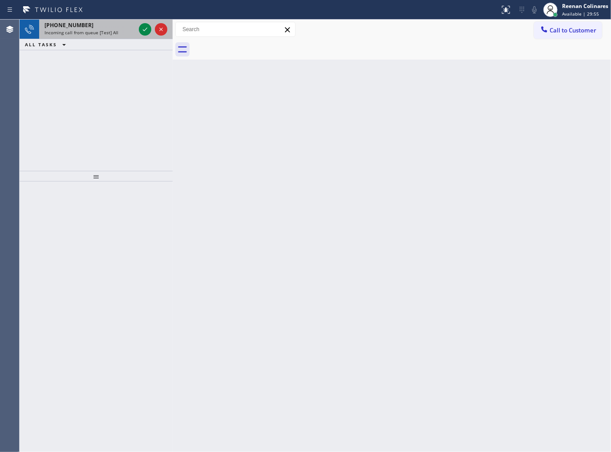
click at [114, 23] on div "[PHONE_NUMBER]" at bounding box center [90, 25] width 91 height 8
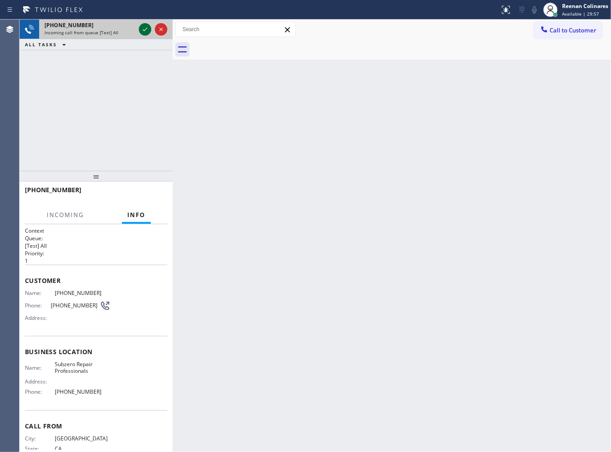
click at [145, 29] on icon at bounding box center [145, 29] width 11 height 11
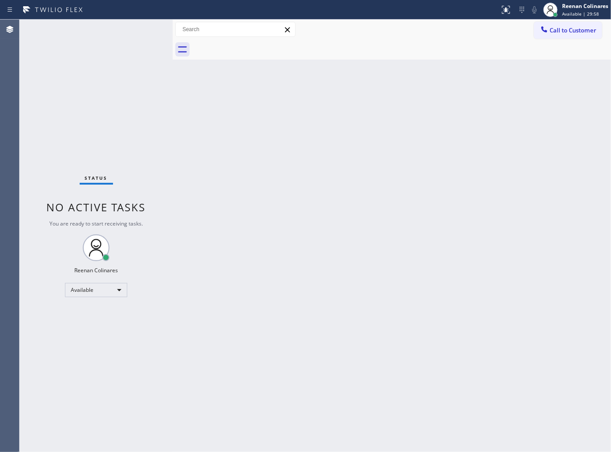
click at [148, 101] on div "Status No active tasks You are ready to start receiving tasks. Reenan Colinares…" at bounding box center [96, 236] width 153 height 433
click at [501, 8] on icon at bounding box center [506, 9] width 11 height 11
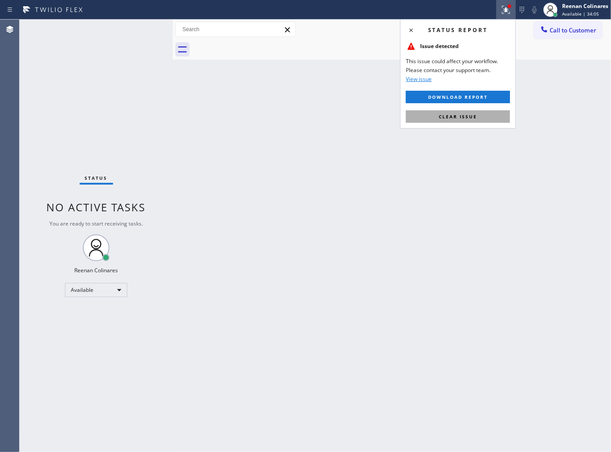
drag, startPoint x: 468, startPoint y: 116, endPoint x: 460, endPoint y: 116, distance: 7.6
click at [466, 116] on span "Clear issue" at bounding box center [458, 116] width 38 height 6
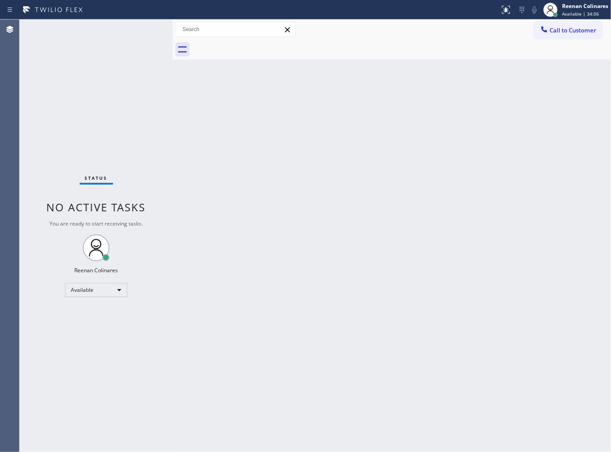
drag, startPoint x: 397, startPoint y: 121, endPoint x: 392, endPoint y: 120, distance: 5.4
click at [394, 121] on div "Back to Dashboard Change Sender ID Customers Technicians Select a contact Outbo…" at bounding box center [392, 236] width 438 height 433
click at [101, 28] on div "Status No active tasks You are ready to start receiving tasks. Reenan Colinares…" at bounding box center [96, 236] width 153 height 433
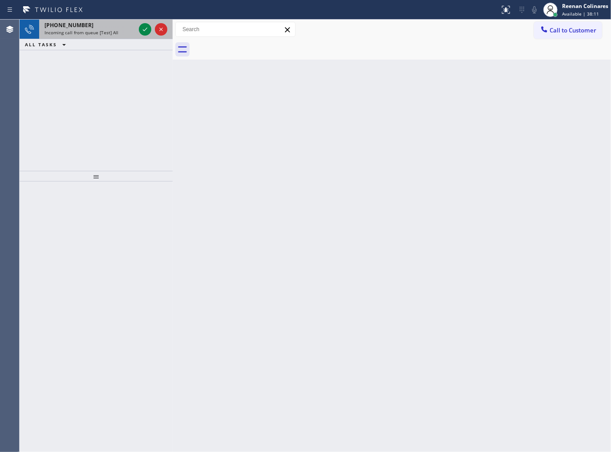
click at [101, 28] on div "[PHONE_NUMBER]" at bounding box center [90, 25] width 91 height 8
click at [112, 31] on span "Incoming call from queue [Test] All" at bounding box center [82, 32] width 74 height 6
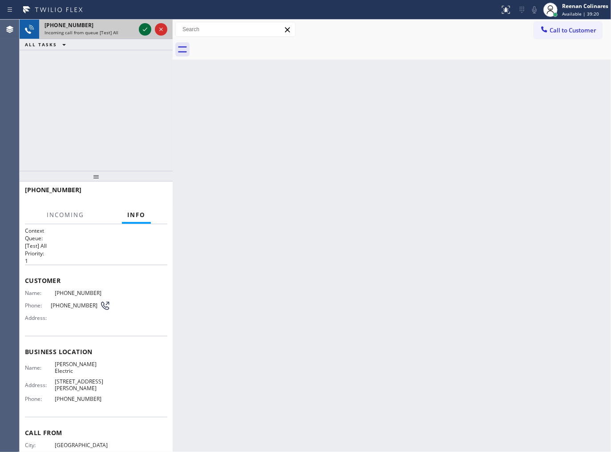
click at [145, 32] on icon at bounding box center [145, 29] width 11 height 11
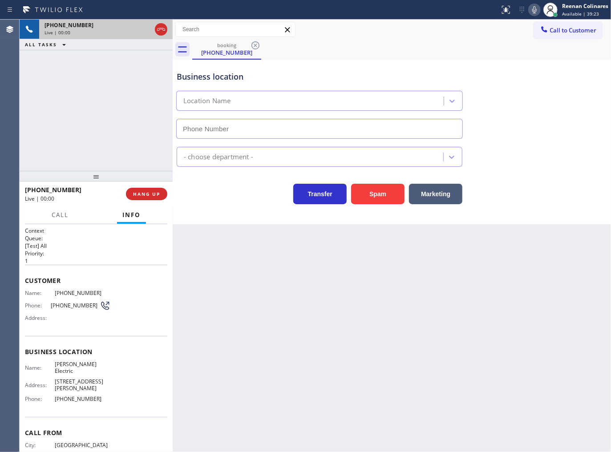
type input "[PHONE_NUMBER]"
click at [533, 10] on icon at bounding box center [534, 9] width 11 height 11
click at [533, 10] on rect at bounding box center [534, 9] width 6 height 6
click at [531, 10] on icon at bounding box center [534, 9] width 11 height 11
click at [535, 9] on icon at bounding box center [534, 9] width 4 height 7
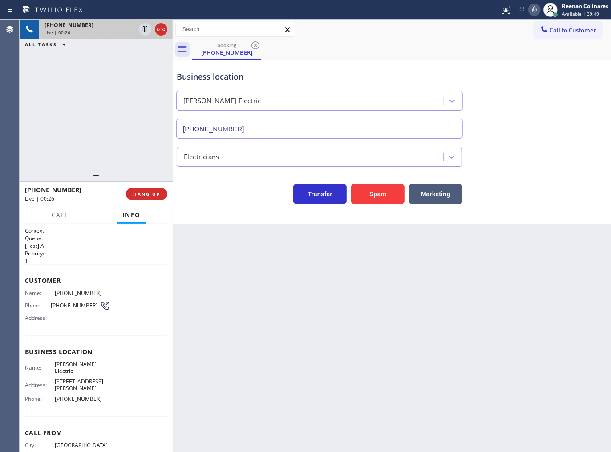
click at [532, 10] on icon at bounding box center [534, 9] width 11 height 11
click at [58, 218] on span "Call" at bounding box center [60, 215] width 17 height 8
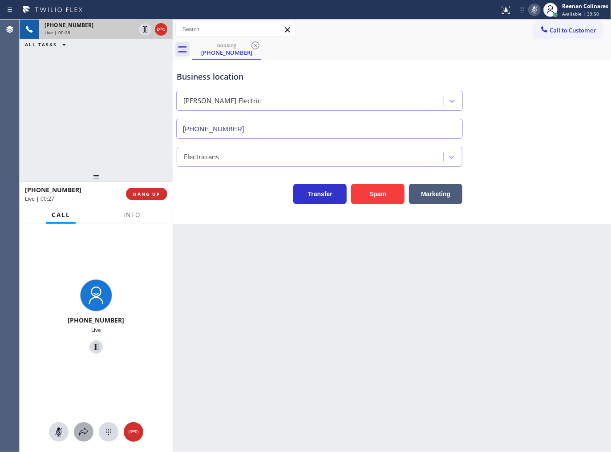
click at [87, 433] on icon at bounding box center [83, 432] width 11 height 11
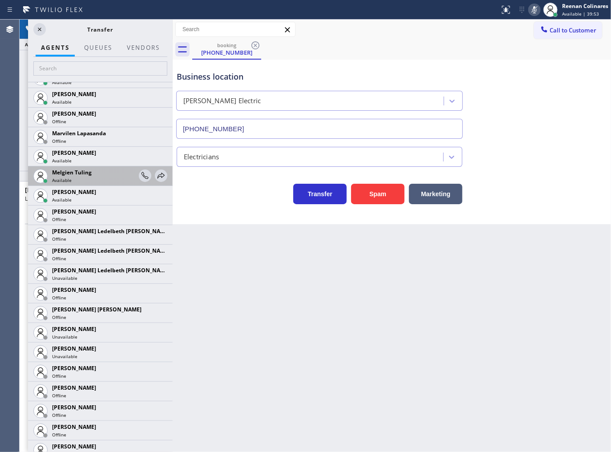
scroll to position [1489, 0]
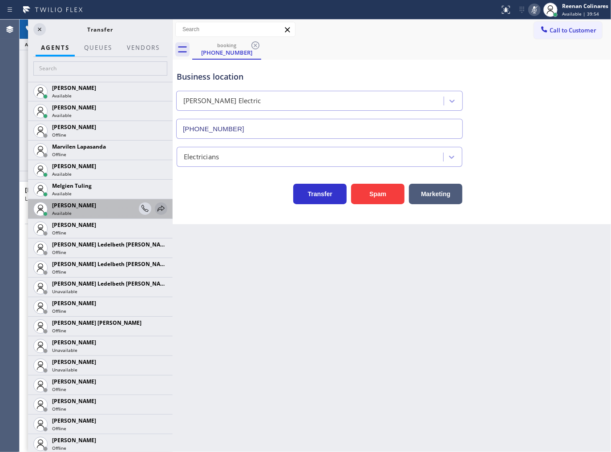
click at [158, 209] on icon at bounding box center [161, 209] width 7 height 6
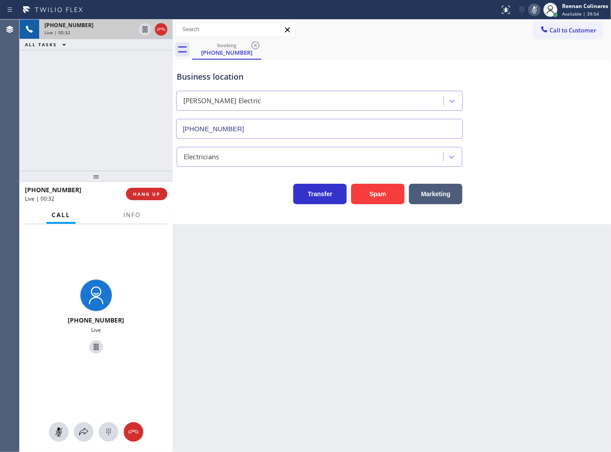
click at [86, 413] on div "[PHONE_NUMBER] Live" at bounding box center [96, 338] width 153 height 228
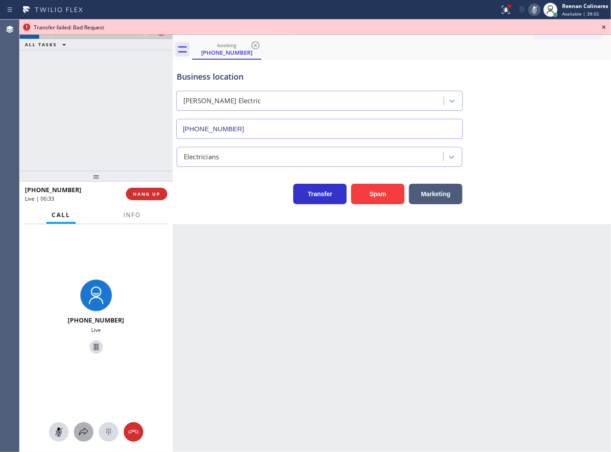
click at [82, 428] on icon at bounding box center [83, 432] width 11 height 11
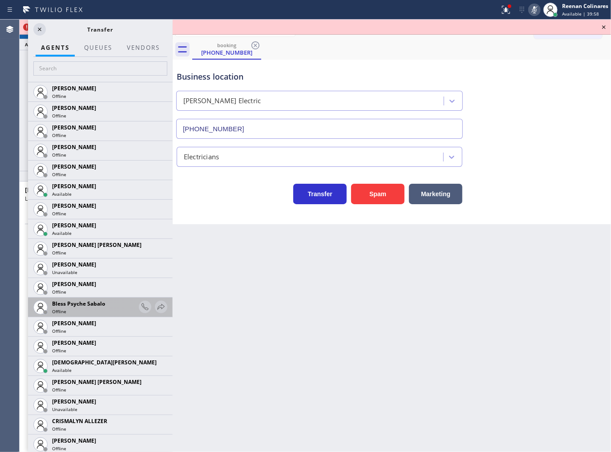
scroll to position [148, 0]
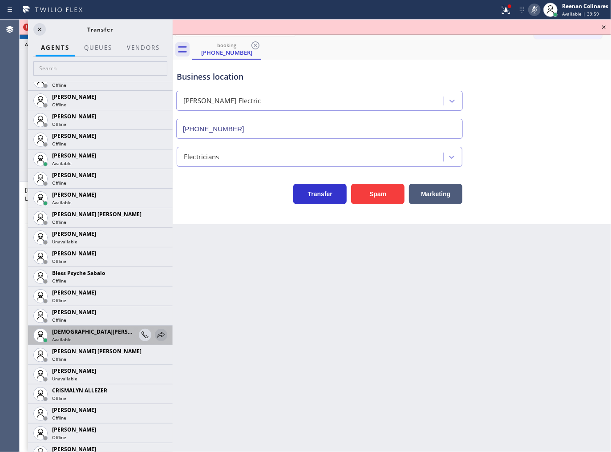
click at [157, 334] on icon at bounding box center [161, 335] width 11 height 11
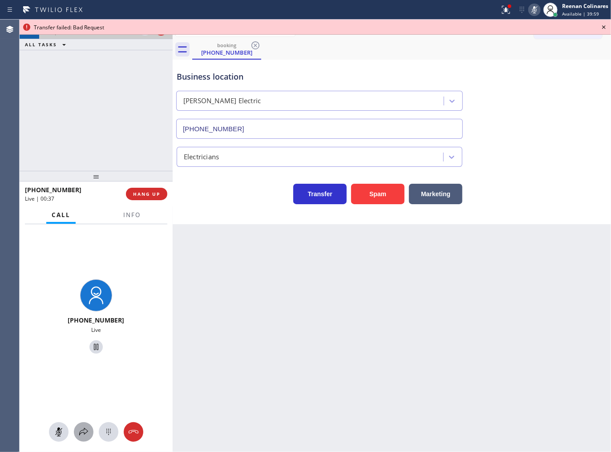
click at [83, 434] on icon at bounding box center [83, 432] width 11 height 11
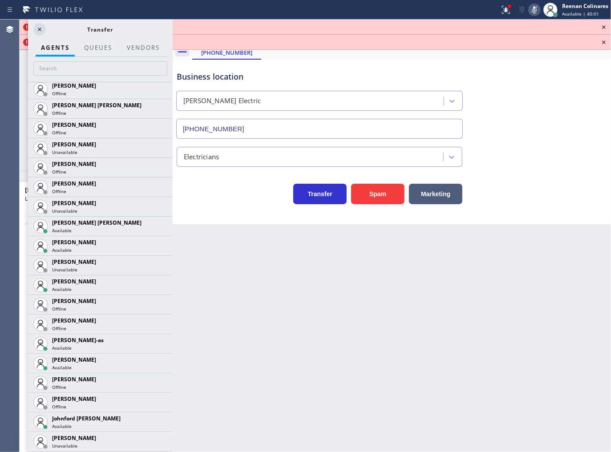
scroll to position [695, 0]
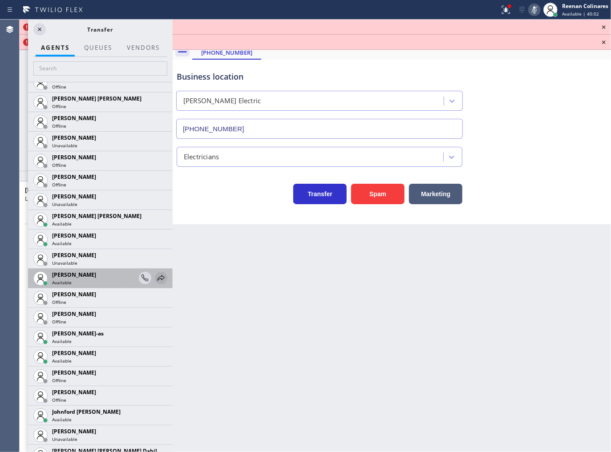
click at [156, 278] on icon at bounding box center [161, 278] width 11 height 11
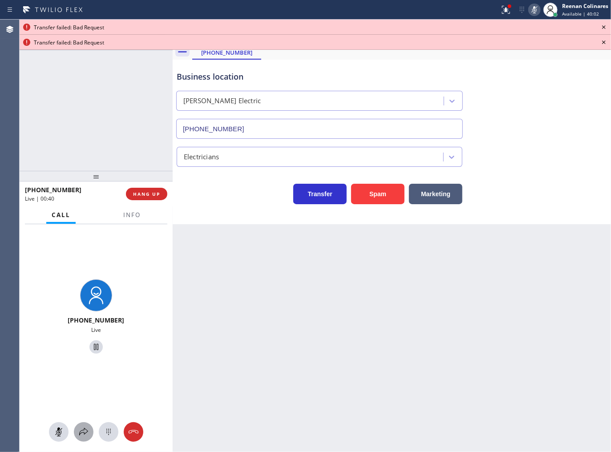
click at [83, 432] on icon at bounding box center [83, 432] width 11 height 11
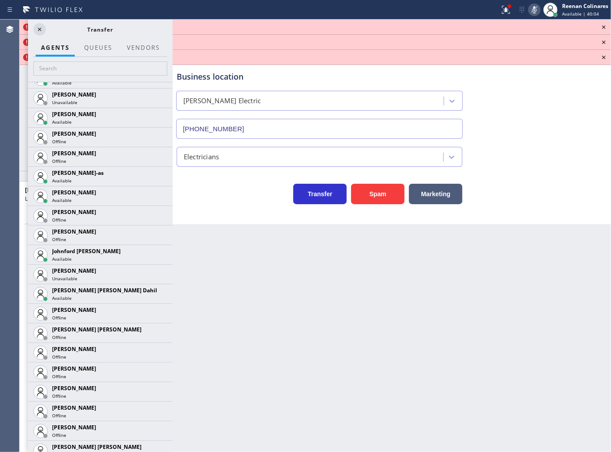
scroll to position [859, 0]
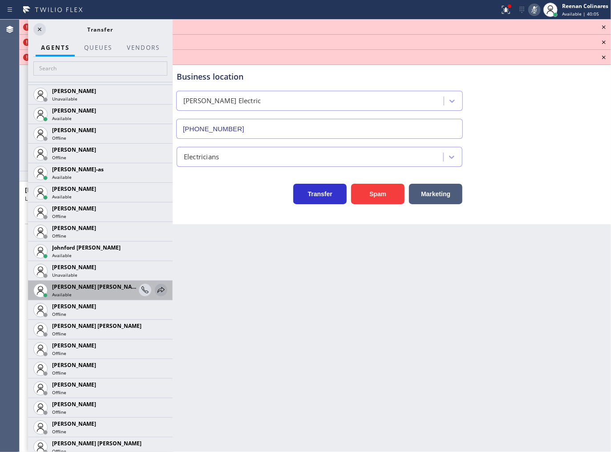
click at [156, 292] on icon at bounding box center [161, 290] width 11 height 11
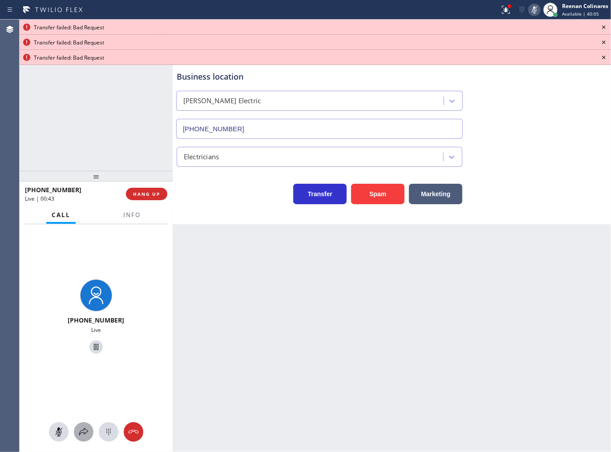
click at [85, 434] on icon at bounding box center [83, 432] width 11 height 11
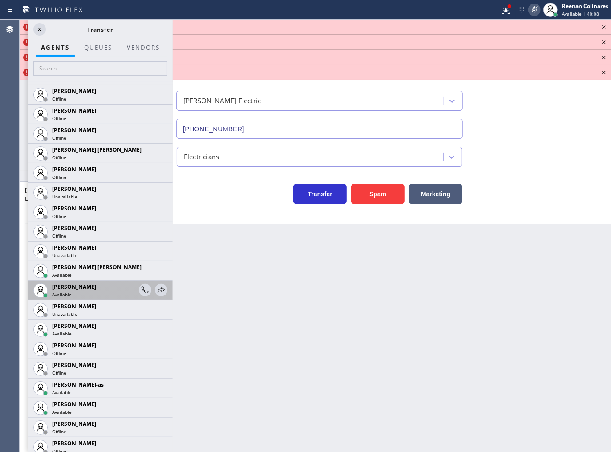
scroll to position [647, 0]
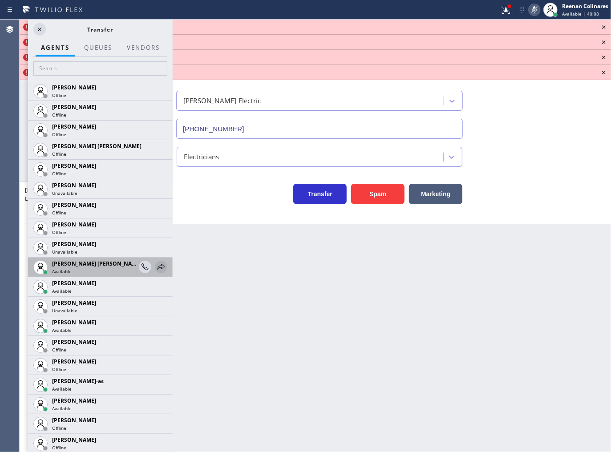
click at [158, 265] on icon at bounding box center [161, 267] width 7 height 6
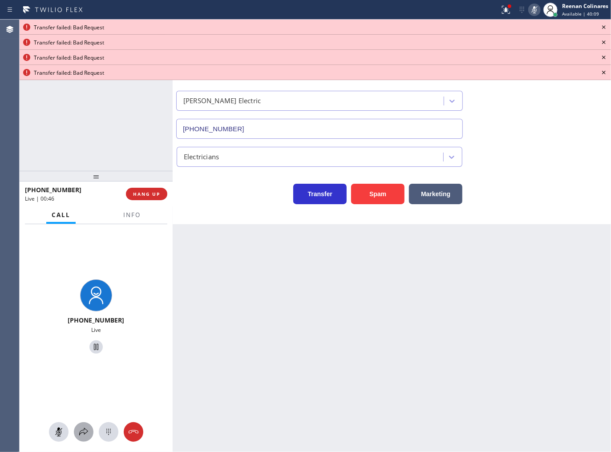
click at [81, 427] on button at bounding box center [84, 432] width 20 height 20
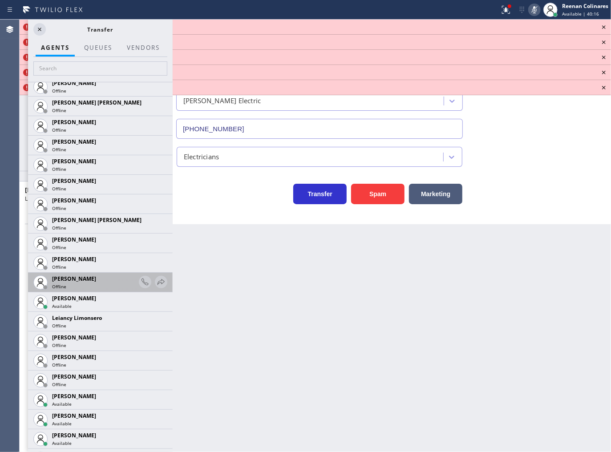
scroll to position [1124, 0]
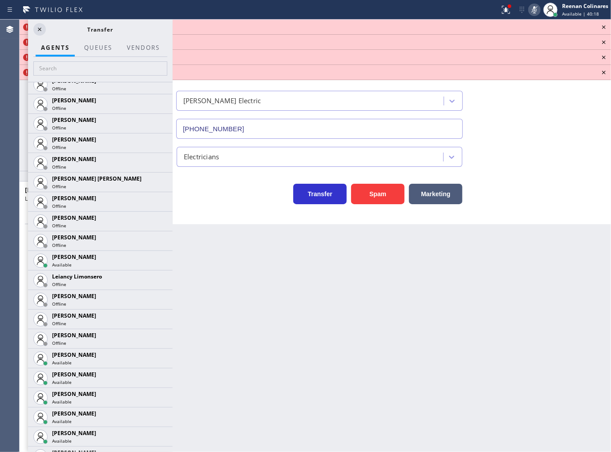
click at [0, 0] on icon at bounding box center [0, 0] width 0 height 0
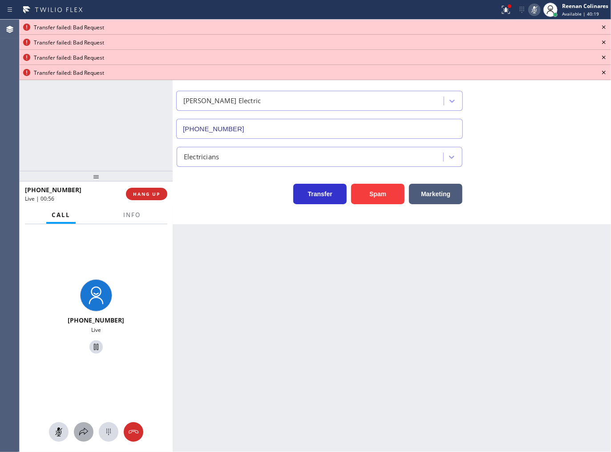
click at [83, 436] on icon at bounding box center [83, 432] width 11 height 11
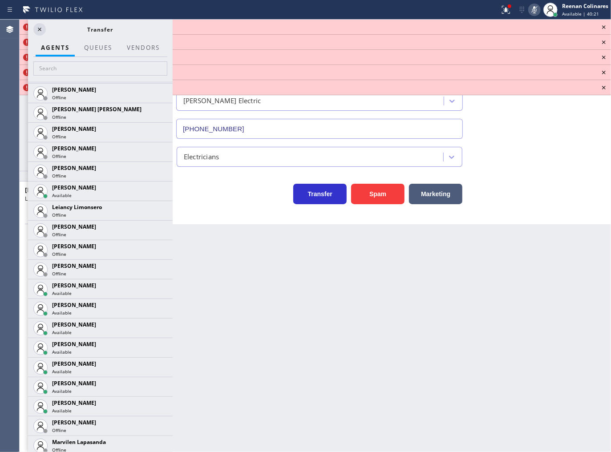
scroll to position [1256, 0]
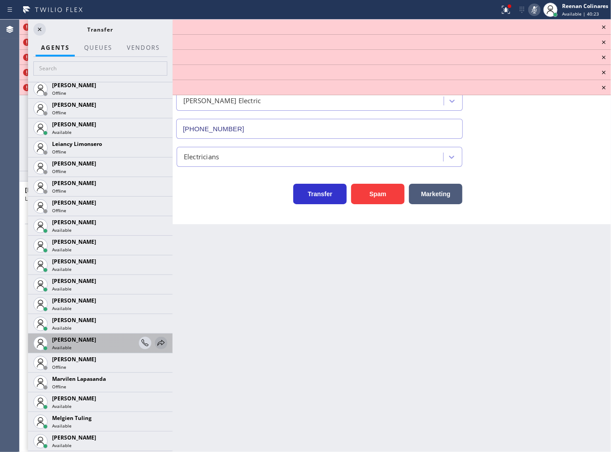
click at [158, 344] on icon at bounding box center [161, 343] width 7 height 6
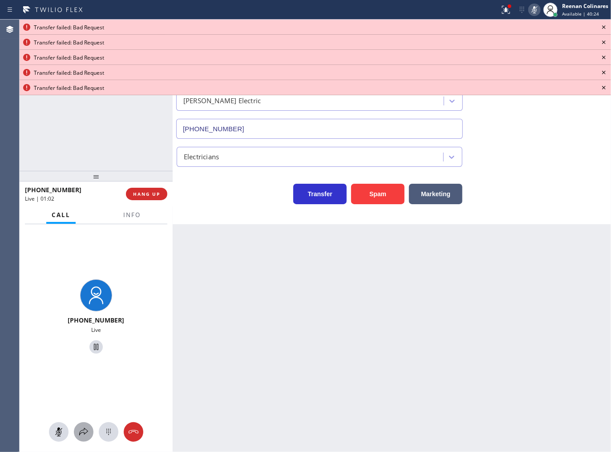
click at [81, 433] on icon at bounding box center [83, 432] width 11 height 11
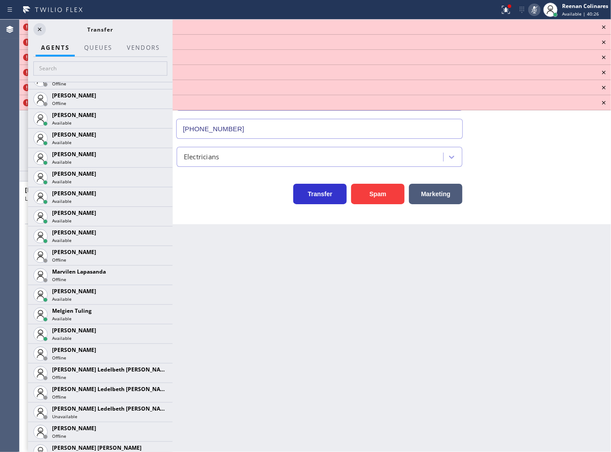
scroll to position [1367, 0]
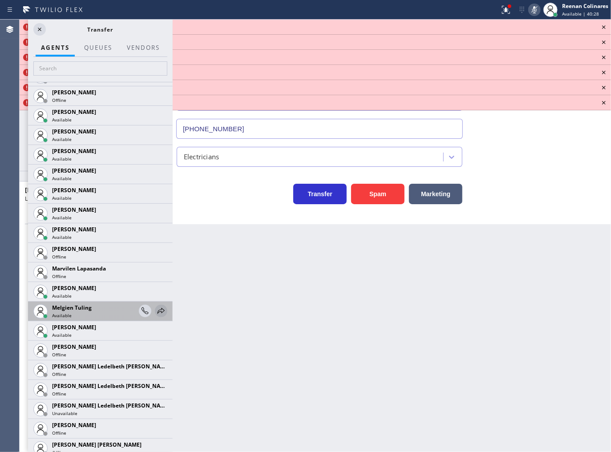
click at [156, 312] on icon at bounding box center [161, 311] width 11 height 11
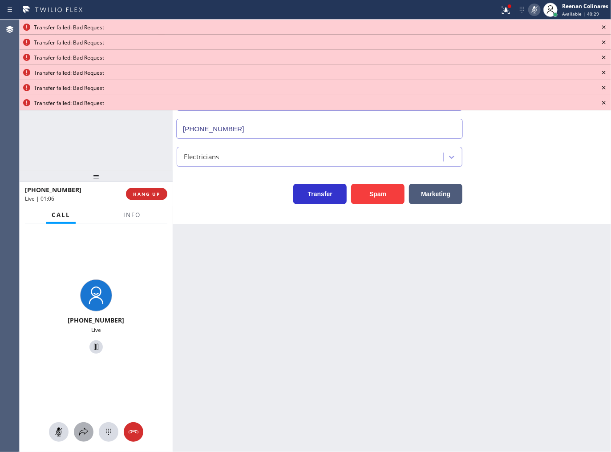
click at [82, 433] on icon at bounding box center [83, 432] width 9 height 8
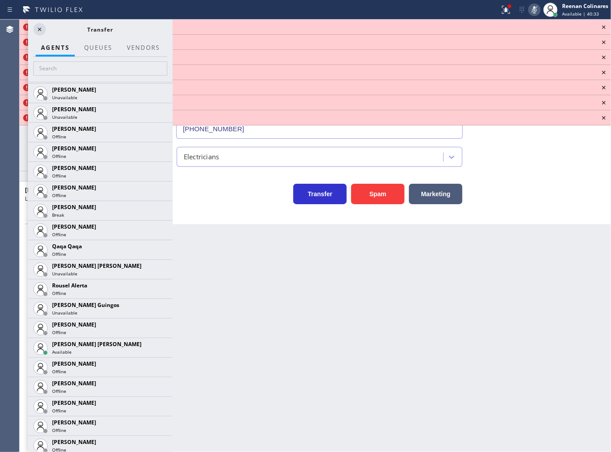
scroll to position [1834, 0]
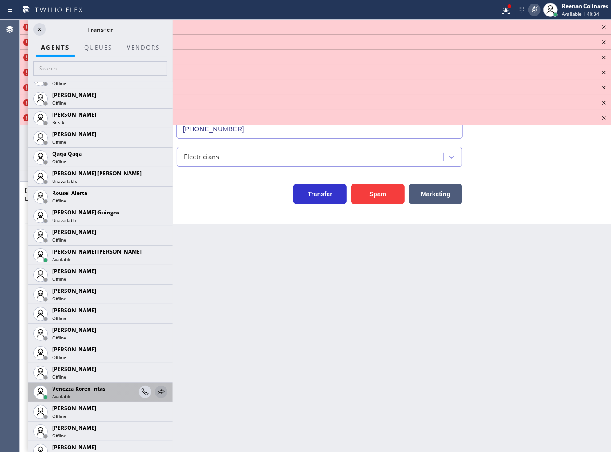
click at [156, 391] on icon at bounding box center [161, 392] width 11 height 11
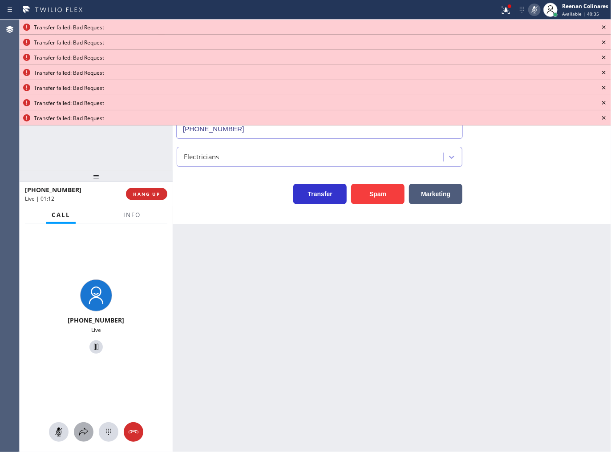
click at [85, 434] on icon at bounding box center [83, 432] width 11 height 11
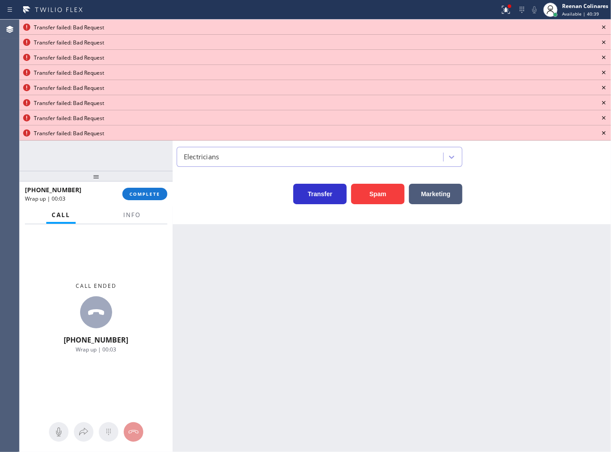
click at [604, 25] on icon at bounding box center [604, 27] width 11 height 11
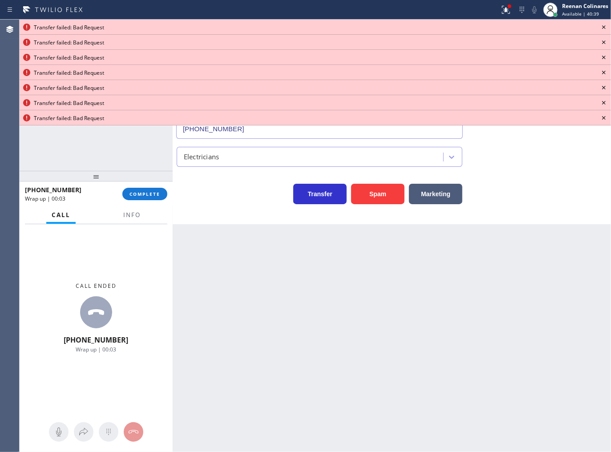
click at [604, 25] on icon at bounding box center [604, 27] width 11 height 11
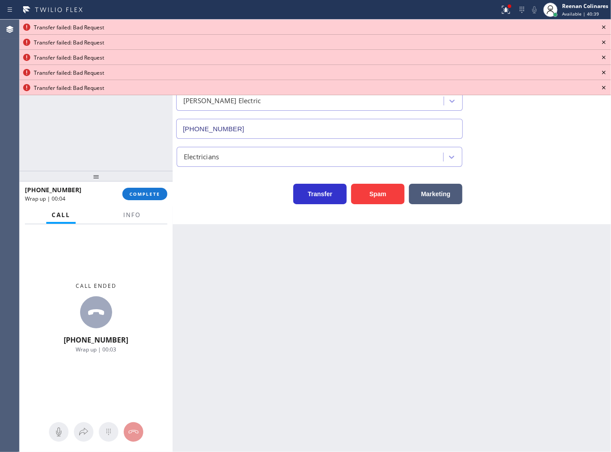
click at [604, 25] on icon at bounding box center [604, 27] width 11 height 11
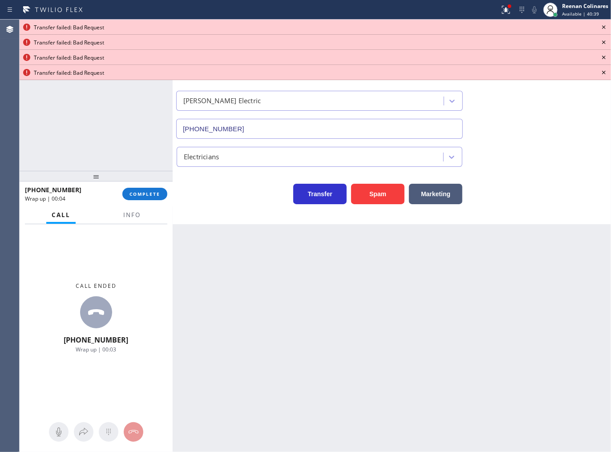
click at [604, 25] on icon at bounding box center [604, 27] width 11 height 11
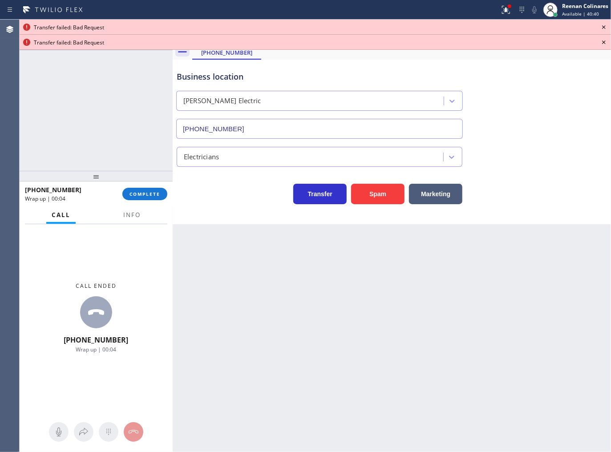
click at [604, 25] on icon at bounding box center [604, 27] width 11 height 11
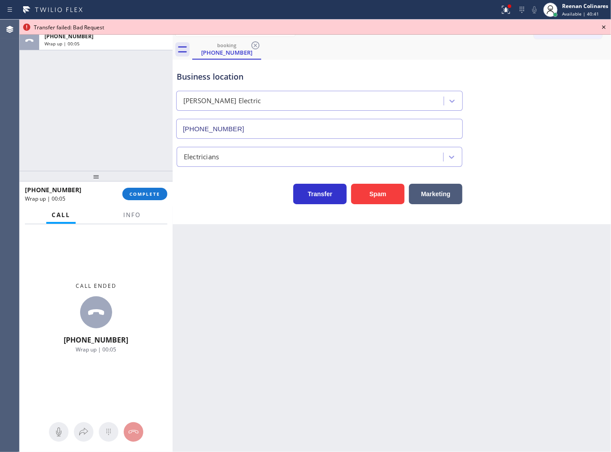
click at [604, 25] on icon at bounding box center [604, 27] width 11 height 11
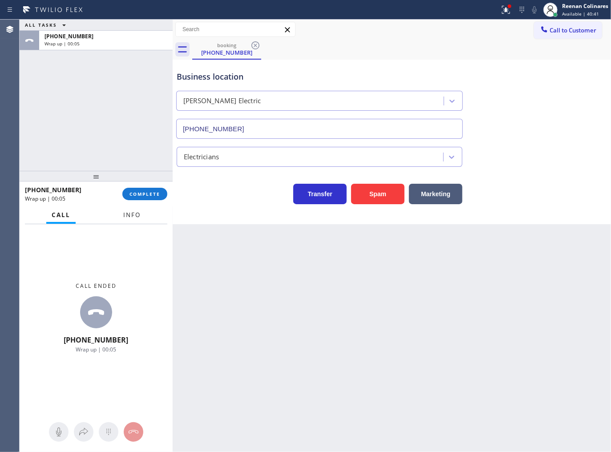
click at [136, 214] on span "Info" at bounding box center [131, 215] width 17 height 8
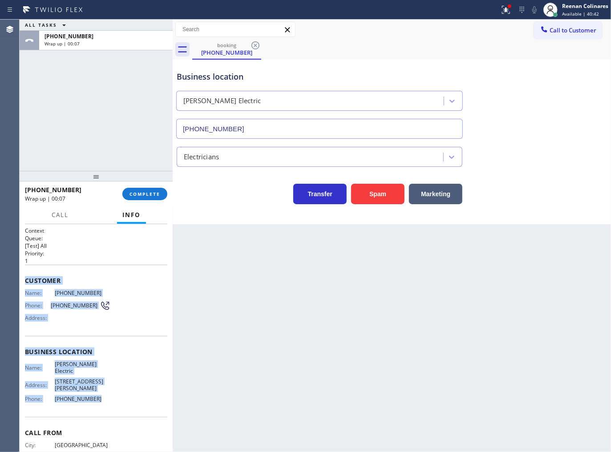
drag, startPoint x: 81, startPoint y: 363, endPoint x: 276, endPoint y: 438, distance: 209.9
click at [128, 404] on div "Context Queue: [Test] All Priority: 1 Customer Name: [PHONE_NUMBER] Phone: [PHO…" at bounding box center [96, 356] width 142 height 258
drag, startPoint x: 487, startPoint y: 74, endPoint x: 500, endPoint y: 36, distance: 40.0
click at [487, 72] on div "Business location [GEOGRAPHIC_DATA] Electric [PHONE_NUMBER]" at bounding box center [392, 98] width 434 height 81
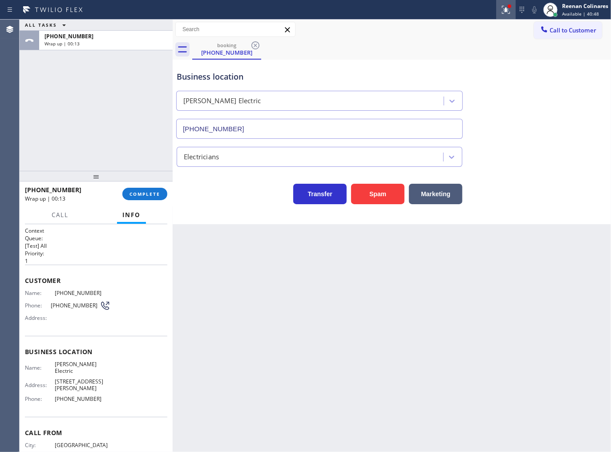
click at [505, 13] on icon at bounding box center [506, 9] width 11 height 11
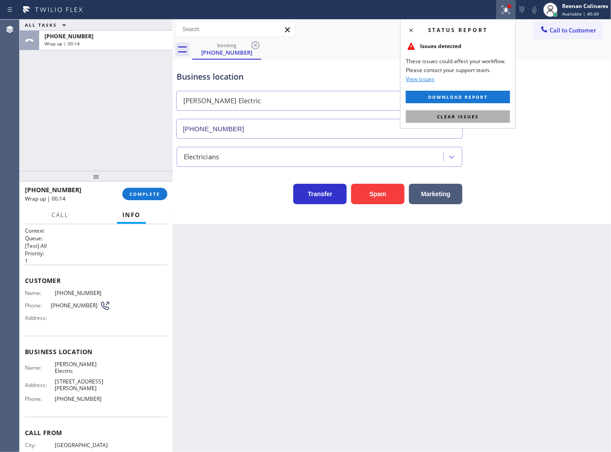
drag, startPoint x: 468, startPoint y: 114, endPoint x: 444, endPoint y: 118, distance: 24.4
click at [466, 115] on span "Clear issues" at bounding box center [458, 116] width 42 height 6
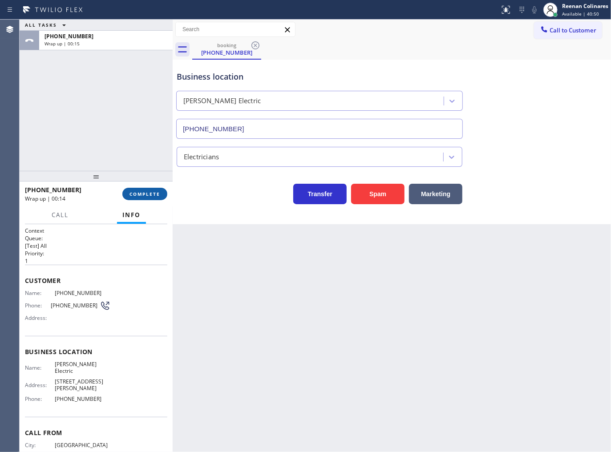
click at [156, 190] on button "COMPLETE" at bounding box center [144, 194] width 45 height 12
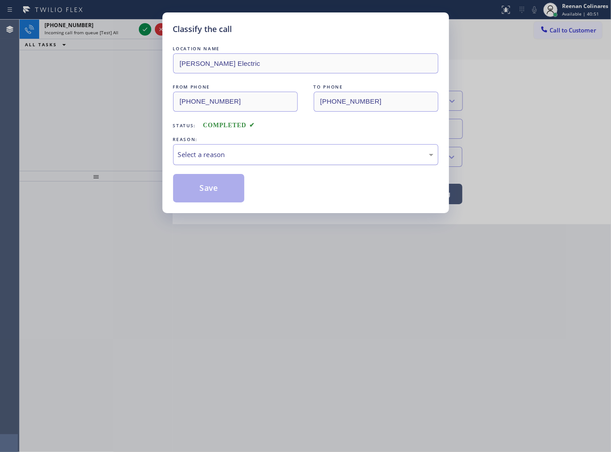
click at [202, 154] on div "Select a reason" at bounding box center [305, 155] width 255 height 10
click at [195, 200] on button "Save" at bounding box center [209, 188] width 72 height 28
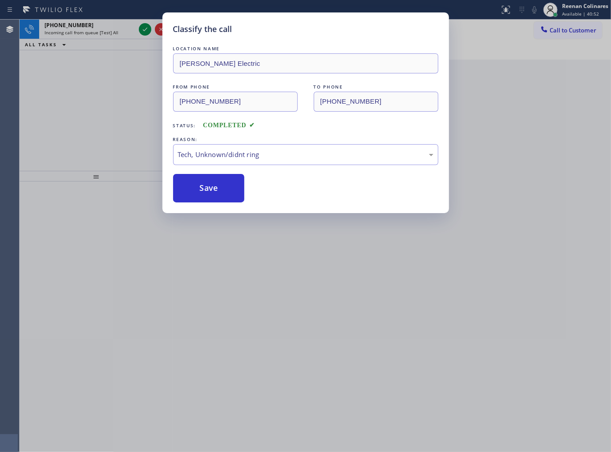
click at [95, 23] on div "Classify the call LOCATION NAME [PERSON_NAME] Electric FROM PHONE [PHONE_NUMBER…" at bounding box center [305, 226] width 611 height 452
click at [99, 26] on div "Classify the call LOCATION NAME [PERSON_NAME] Electric FROM PHONE [PHONE_NUMBER…" at bounding box center [305, 226] width 611 height 452
click at [99, 26] on div "[PHONE_NUMBER]" at bounding box center [90, 25] width 91 height 8
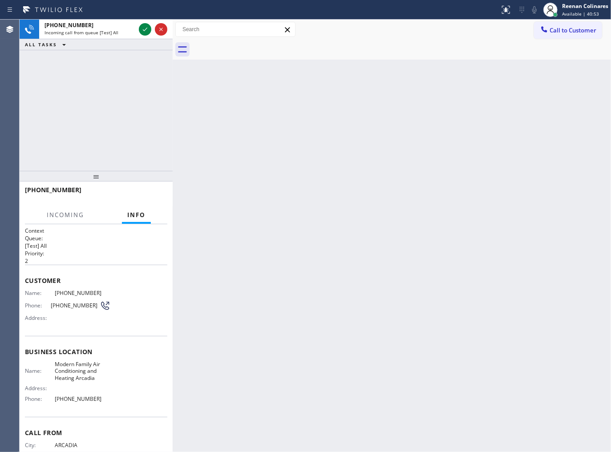
click at [99, 26] on div "[PHONE_NUMBER]" at bounding box center [90, 25] width 91 height 8
click at [143, 28] on icon at bounding box center [145, 29] width 11 height 11
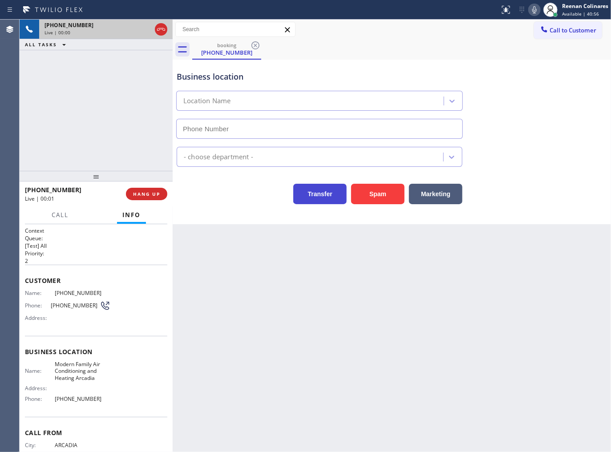
type input "[PHONE_NUMBER]"
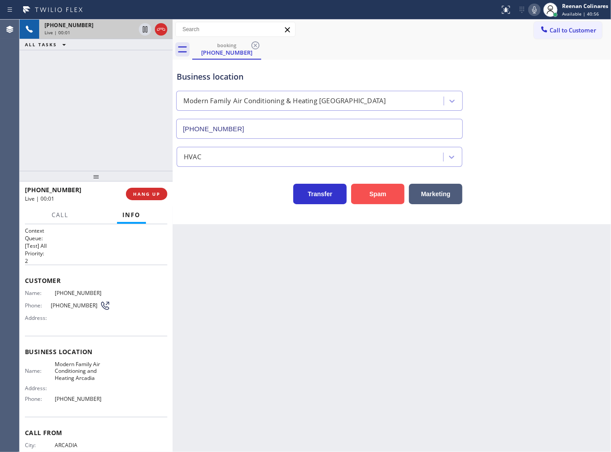
click at [377, 199] on button "Spam" at bounding box center [377, 194] width 53 height 20
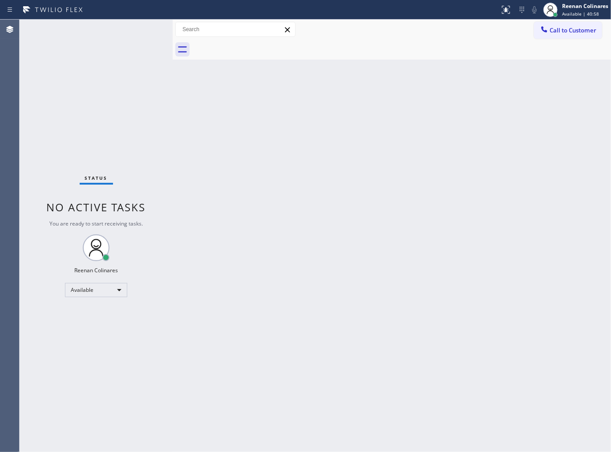
click at [432, 198] on div "Back to Dashboard Change Sender ID Customers Technicians Select a contact Outbo…" at bounding box center [392, 236] width 438 height 433
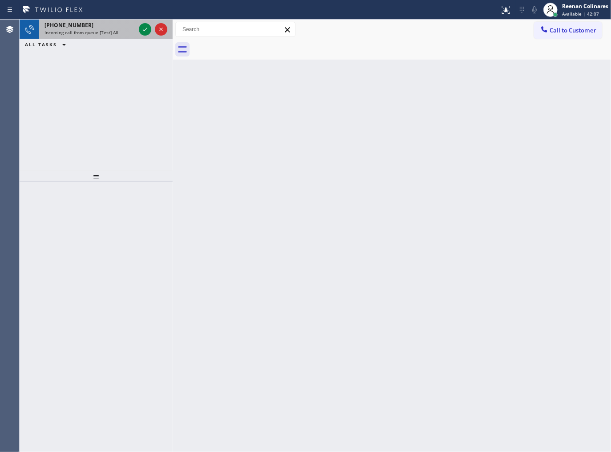
click at [108, 27] on div "[PHONE_NUMBER]" at bounding box center [90, 25] width 91 height 8
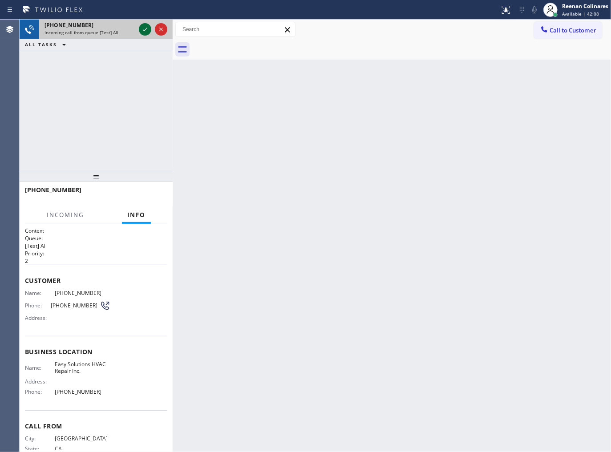
click at [144, 29] on icon at bounding box center [145, 29] width 11 height 11
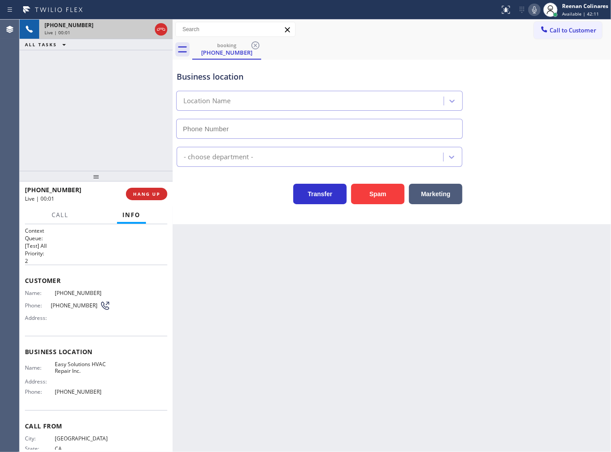
type input "[PHONE_NUMBER]"
drag, startPoint x: 380, startPoint y: 196, endPoint x: 447, endPoint y: 134, distance: 91.3
click at [381, 196] on button "Spam" at bounding box center [377, 194] width 53 height 20
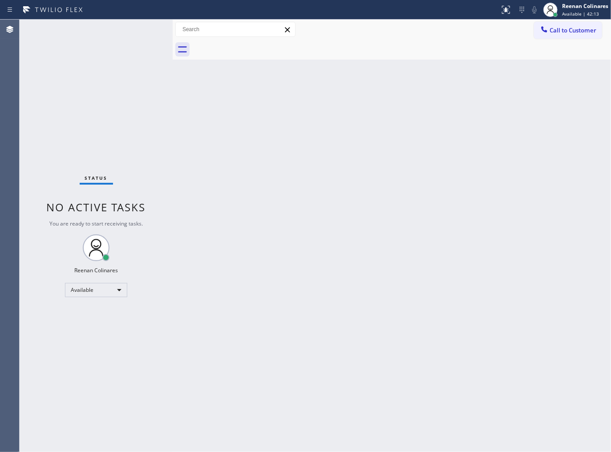
click at [222, 179] on div "Back to Dashboard Change Sender ID Customers Technicians Select a contact Outbo…" at bounding box center [392, 236] width 438 height 433
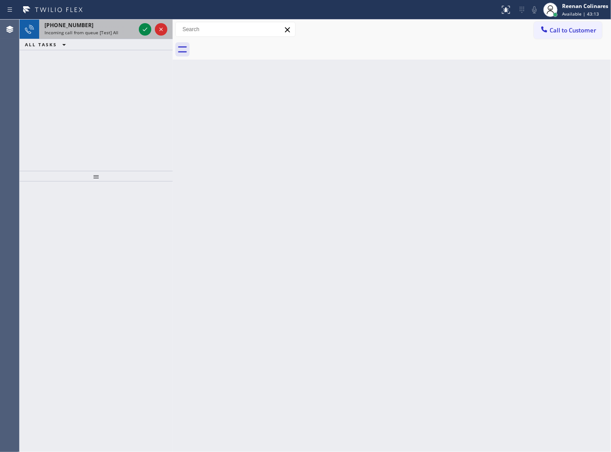
click at [117, 24] on div "[PHONE_NUMBER]" at bounding box center [90, 25] width 91 height 8
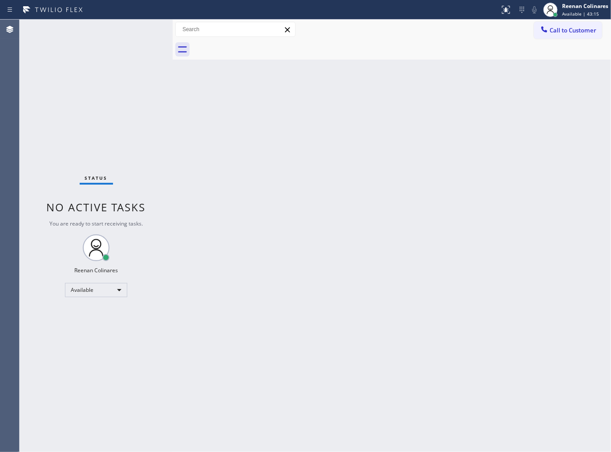
click at [140, 30] on div "Status No active tasks You are ready to start receiving tasks. Reenan Colinares…" at bounding box center [96, 236] width 153 height 433
click at [118, 37] on div "Status No active tasks You are ready to start receiving tasks. Reenan Colinares…" at bounding box center [96, 236] width 153 height 433
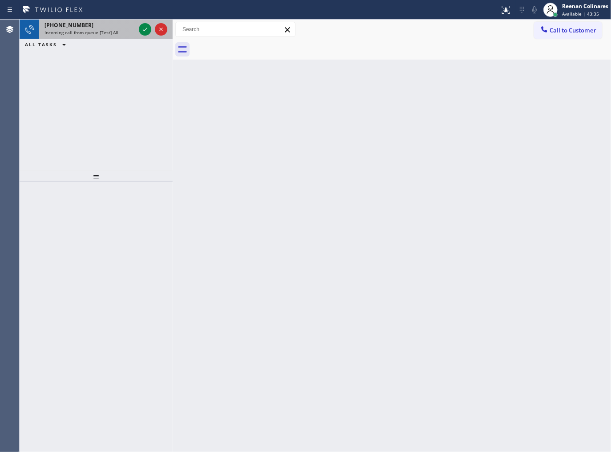
click at [113, 28] on div "[PHONE_NUMBER]" at bounding box center [90, 25] width 91 height 8
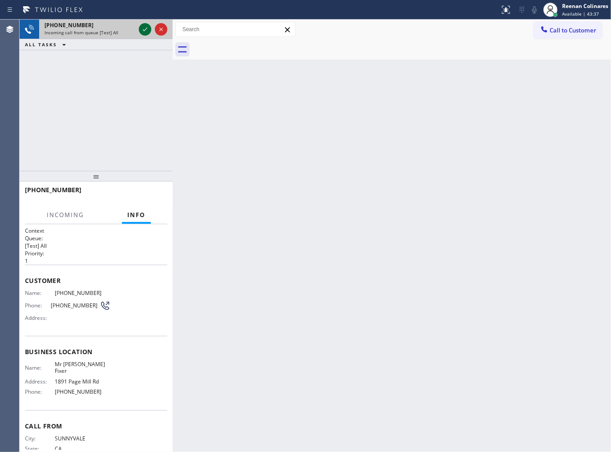
click at [143, 31] on icon at bounding box center [145, 29] width 11 height 11
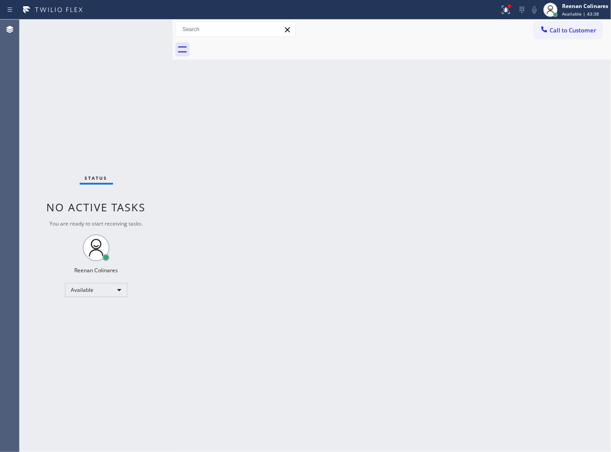
click at [150, 150] on div "Status No active tasks You are ready to start receiving tasks. Reenan Colinares…" at bounding box center [96, 236] width 153 height 433
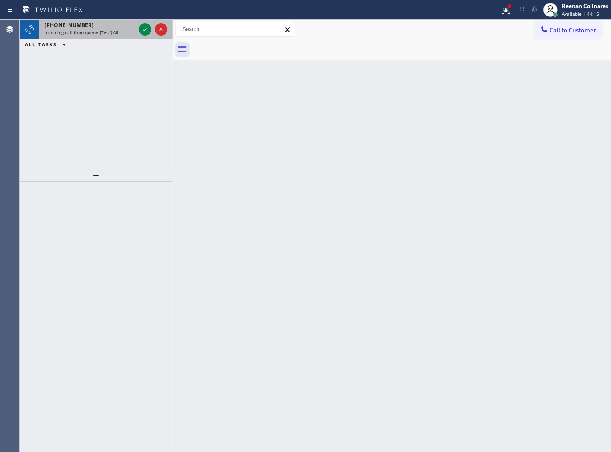
click at [114, 35] on span "Incoming call from queue [Test] All" at bounding box center [82, 32] width 74 height 6
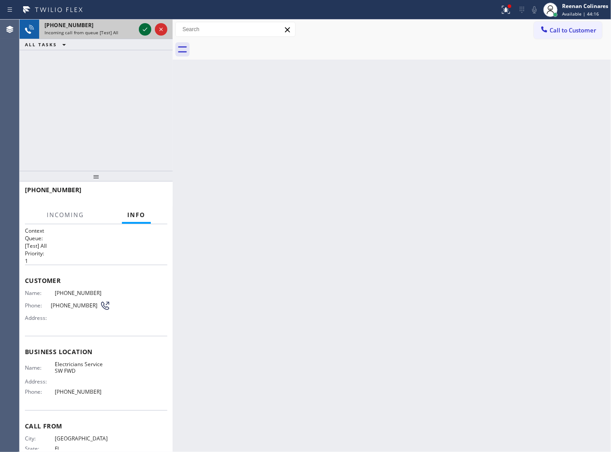
click at [144, 30] on icon at bounding box center [145, 30] width 4 height 4
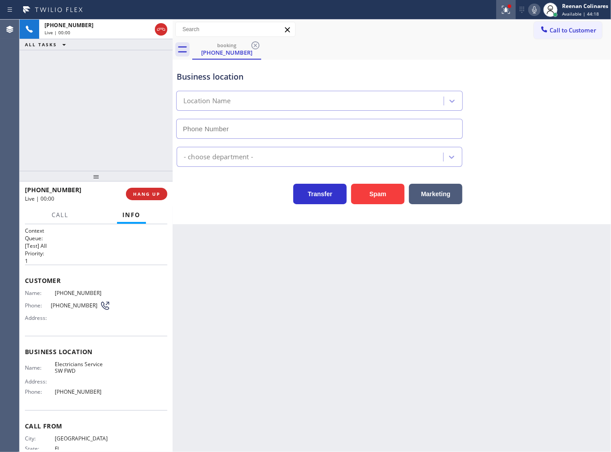
click at [503, 12] on icon at bounding box center [506, 9] width 11 height 11
type input "[PHONE_NUMBER]"
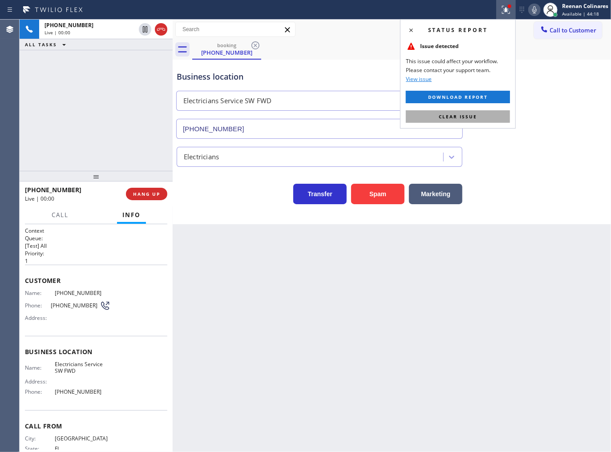
click at [470, 117] on span "Clear issue" at bounding box center [458, 116] width 38 height 6
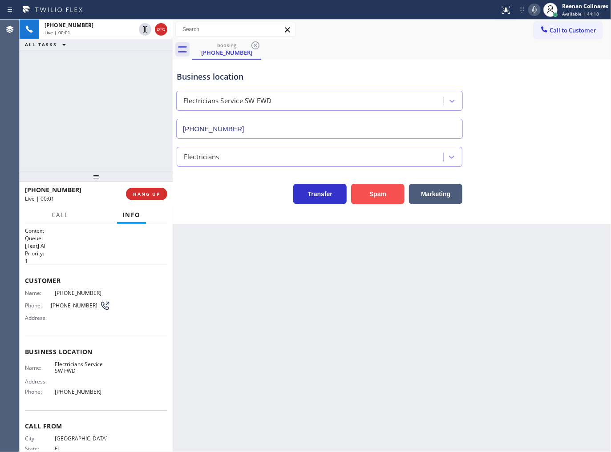
drag, startPoint x: 379, startPoint y: 202, endPoint x: 515, endPoint y: 77, distance: 184.9
click at [380, 202] on button "Spam" at bounding box center [377, 194] width 53 height 20
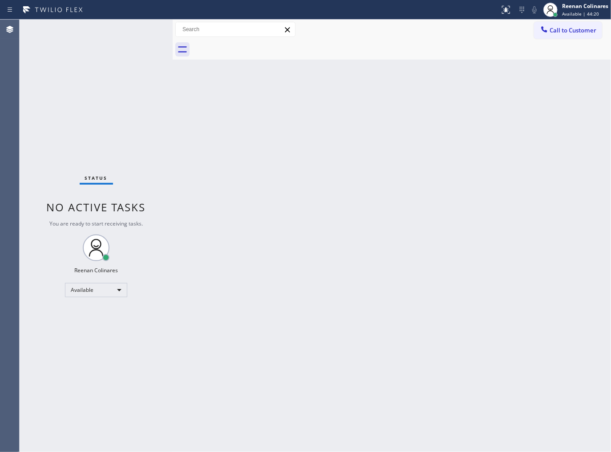
click at [347, 205] on div "Back to Dashboard Change Sender ID Customers Technicians Select a contact Outbo…" at bounding box center [392, 236] width 438 height 433
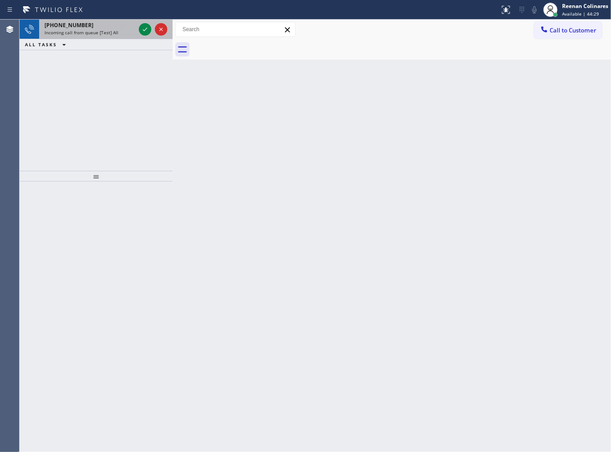
click at [121, 34] on div "Incoming call from queue [Test] All" at bounding box center [90, 32] width 91 height 6
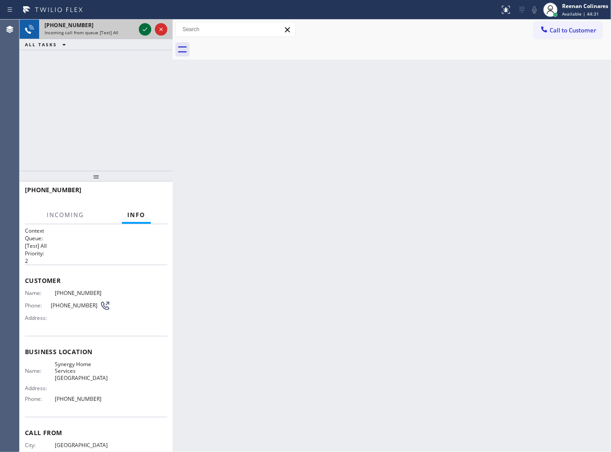
click at [143, 26] on icon at bounding box center [145, 29] width 11 height 11
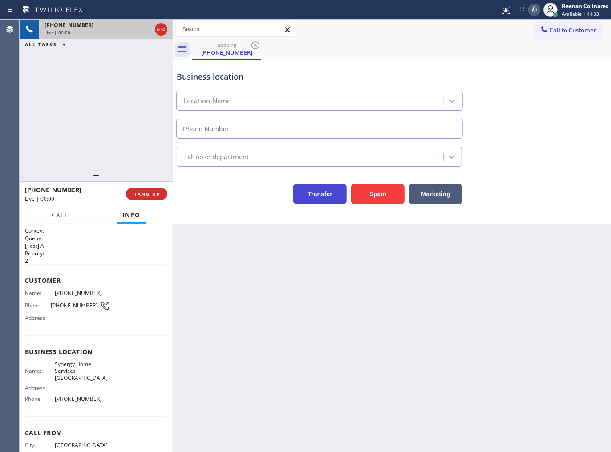
type input "[PHONE_NUMBER]"
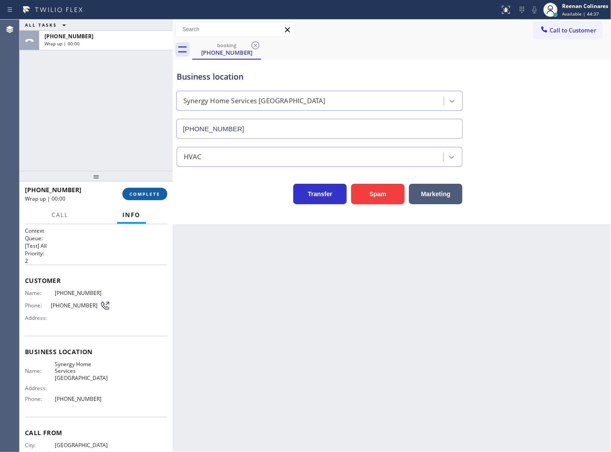
click at [134, 191] on span "COMPLETE" at bounding box center [145, 194] width 31 height 6
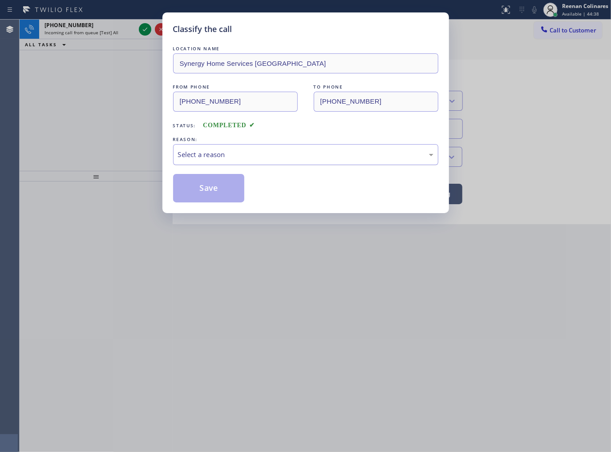
click at [187, 156] on div "Select a reason" at bounding box center [305, 155] width 255 height 10
click at [193, 183] on button "Save" at bounding box center [209, 188] width 72 height 28
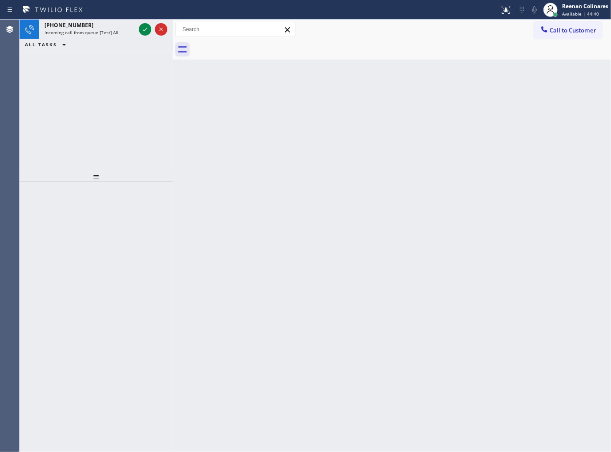
drag, startPoint x: 328, startPoint y: 134, endPoint x: 181, endPoint y: 57, distance: 166.2
click at [278, 113] on div "Back to Dashboard Change Sender ID Customers Technicians Select a contact Outbo…" at bounding box center [392, 236] width 438 height 433
drag, startPoint x: 108, startPoint y: 20, endPoint x: 113, endPoint y: 23, distance: 6.2
click at [109, 21] on div "[PHONE_NUMBER] Incoming call from queue [Test] All" at bounding box center [88, 30] width 98 height 20
click at [571, 9] on div "Reenan Colinares" at bounding box center [585, 6] width 46 height 8
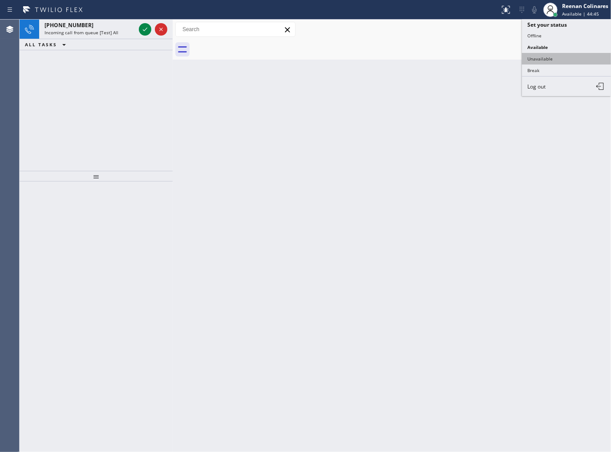
click at [536, 58] on button "Unavailable" at bounding box center [566, 59] width 89 height 12
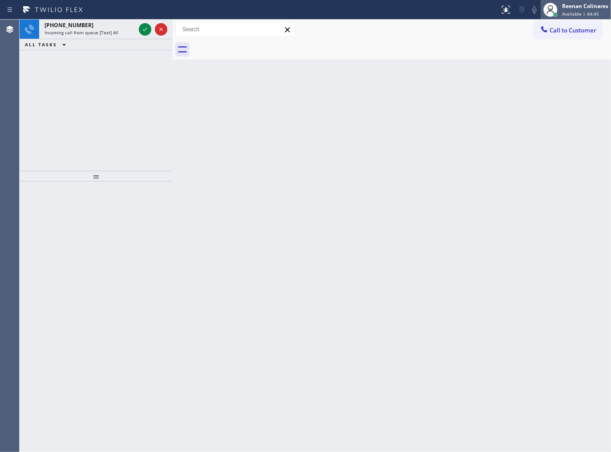
click at [573, 3] on div "Reenan Colinares" at bounding box center [585, 6] width 46 height 8
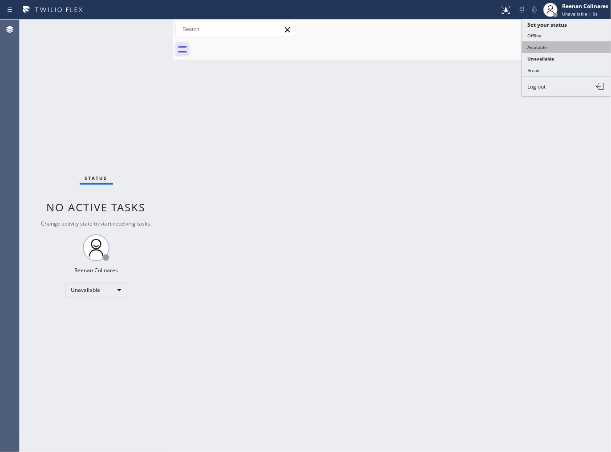
click at [545, 50] on button "Available" at bounding box center [566, 47] width 89 height 12
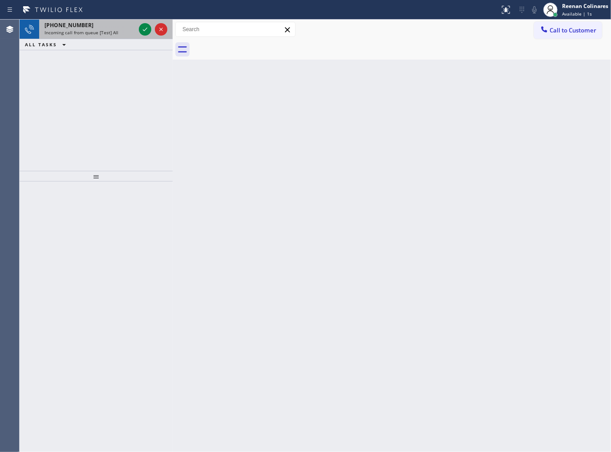
click at [110, 33] on span "Incoming call from queue [Test] All" at bounding box center [82, 32] width 74 height 6
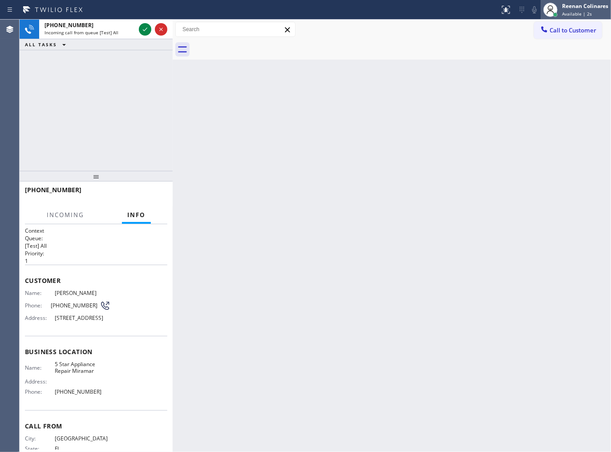
click at [563, 9] on div "Reenan Colinares" at bounding box center [585, 6] width 46 height 8
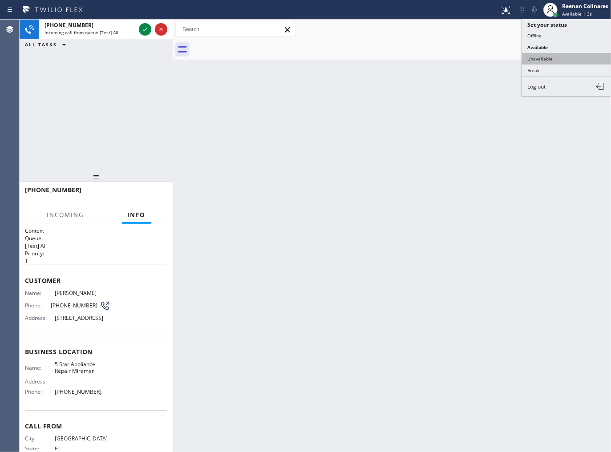
click at [544, 58] on button "Unavailable" at bounding box center [566, 59] width 89 height 12
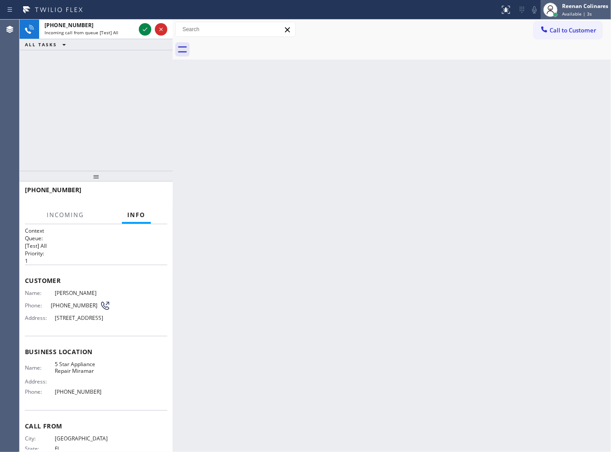
click at [572, 9] on div "Reenan Colinares" at bounding box center [585, 6] width 46 height 8
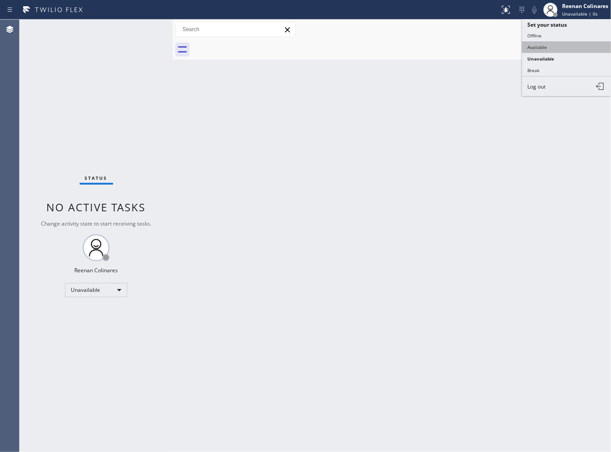
drag, startPoint x: 546, startPoint y: 44, endPoint x: 289, endPoint y: 46, distance: 256.8
click at [538, 45] on button "Available" at bounding box center [566, 47] width 89 height 12
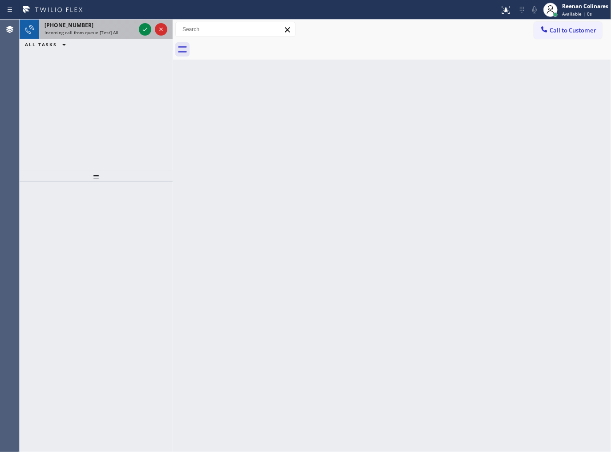
click at [95, 29] on span "Incoming call from queue [Test] All" at bounding box center [82, 32] width 74 height 6
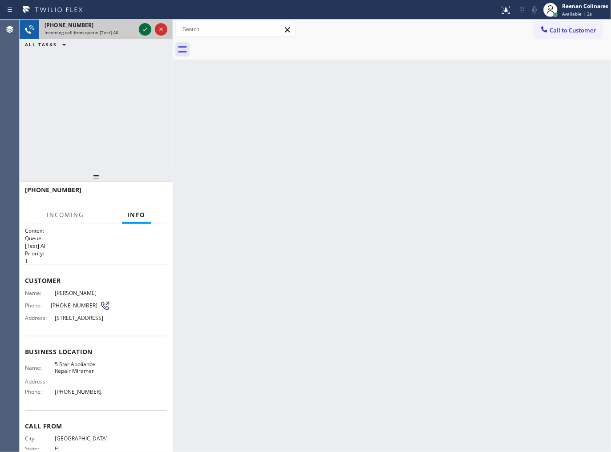
click at [147, 32] on icon at bounding box center [145, 29] width 11 height 11
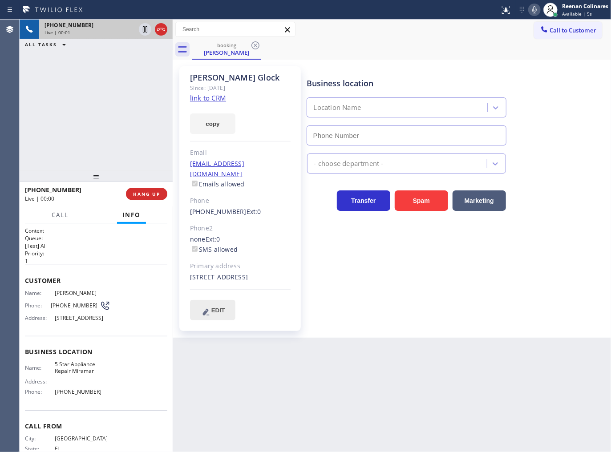
type input "[PHONE_NUMBER]"
click at [211, 118] on button "copy" at bounding box center [212, 123] width 45 height 20
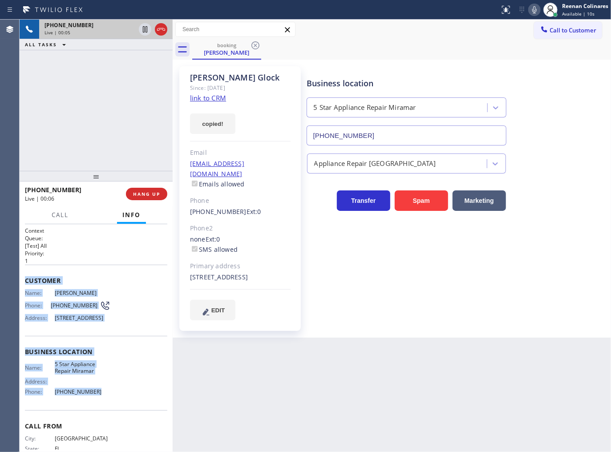
drag, startPoint x: 25, startPoint y: 276, endPoint x: 138, endPoint y: 398, distance: 166.6
click at [130, 404] on div "Context Queue: [Test] All Priority: 1 Customer Name: [PERSON_NAME] Phone: [PHON…" at bounding box center [96, 352] width 142 height 251
click at [527, 12] on div "Status report No issues detected If you experience an issue, please download th…" at bounding box center [553, 10] width 115 height 20
drag, startPoint x: 202, startPoint y: 126, endPoint x: 212, endPoint y: 118, distance: 12.4
click at [203, 126] on button "copy" at bounding box center [212, 123] width 45 height 20
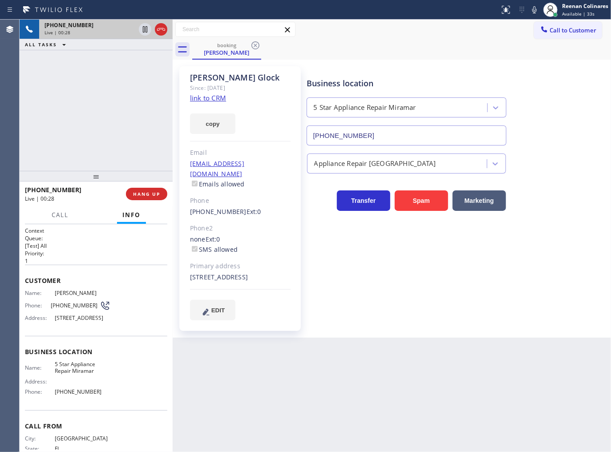
click at [228, 31] on input "text" at bounding box center [235, 29] width 119 height 14
type input "[PERSON_NAME]"
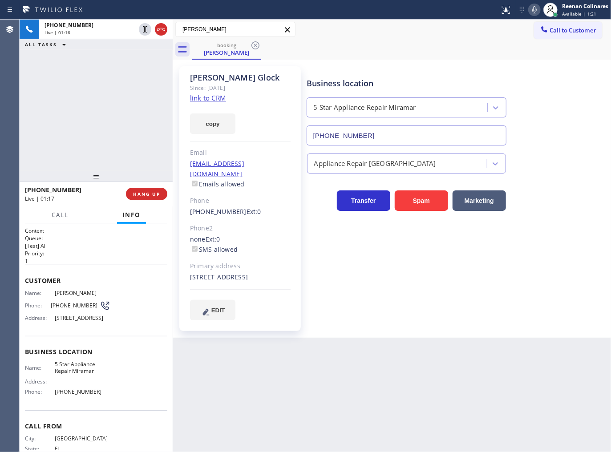
click at [531, 12] on icon at bounding box center [534, 9] width 11 height 11
click at [539, 60] on div "Ricardo Glock Since: 20 may 2020 link to CRM copy Email rickglock@gmail.com Ema…" at bounding box center [392, 199] width 438 height 278
click at [534, 12] on icon at bounding box center [534, 9] width 4 height 7
click at [532, 10] on icon at bounding box center [534, 9] width 4 height 7
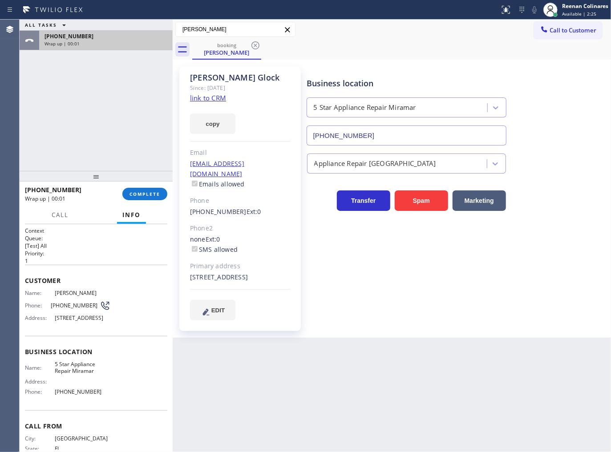
click at [109, 38] on div "[PHONE_NUMBER]" at bounding box center [106, 36] width 123 height 8
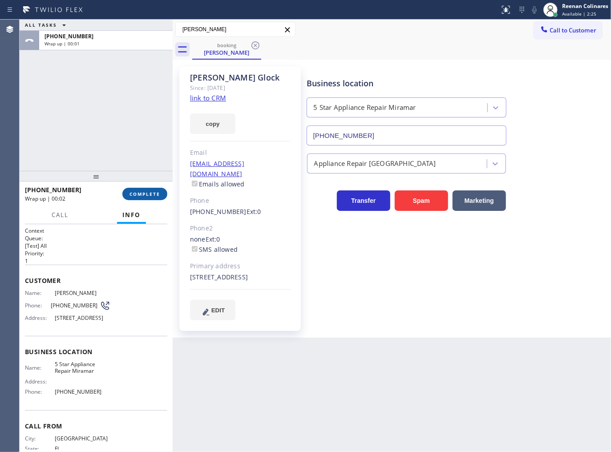
click at [147, 194] on span "COMPLETE" at bounding box center [145, 194] width 31 height 6
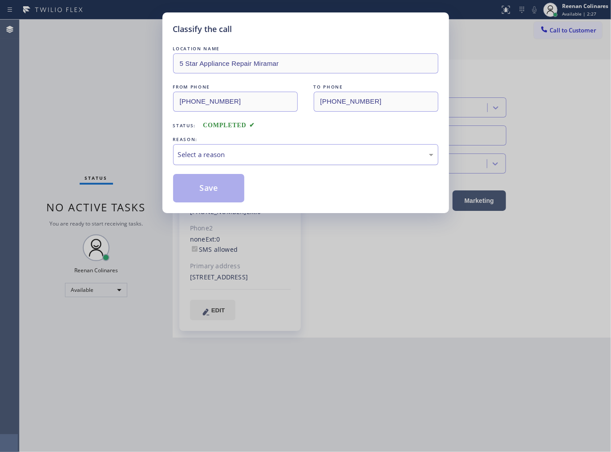
click at [221, 148] on div "Select a reason" at bounding box center [305, 154] width 265 height 21
click at [197, 182] on button "Save" at bounding box center [209, 188] width 72 height 28
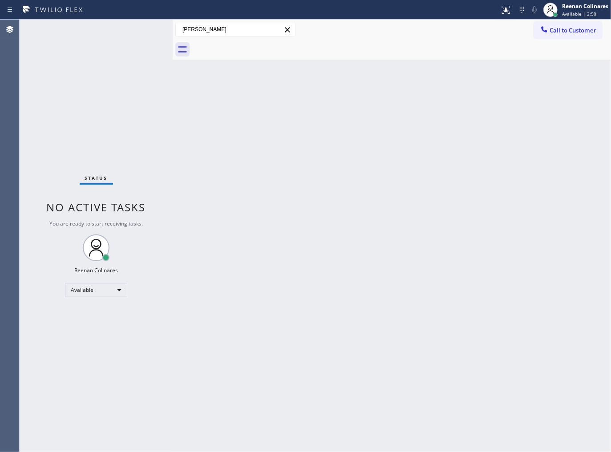
click at [368, 104] on div "Back to Dashboard Change Sender ID Customers Technicians Select a contact Outbo…" at bounding box center [392, 236] width 438 height 433
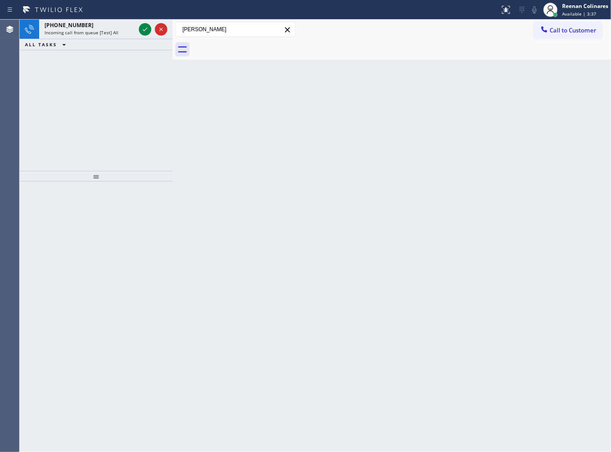
click at [101, 23] on div "Status report No issues detected If you experience an issue, please download th…" at bounding box center [305, 226] width 611 height 452
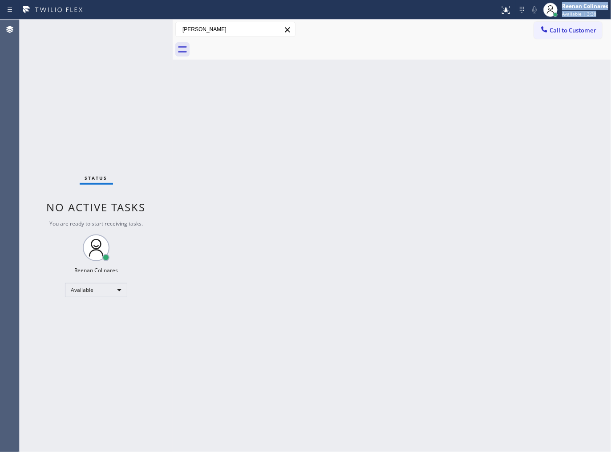
click at [103, 27] on div "Status No active tasks You are ready to start receiving tasks. Reenan Colinares…" at bounding box center [96, 236] width 153 height 433
click at [318, 158] on div "Back to Dashboard Change Sender ID Customers Technicians Select a contact Outbo…" at bounding box center [392, 236] width 438 height 433
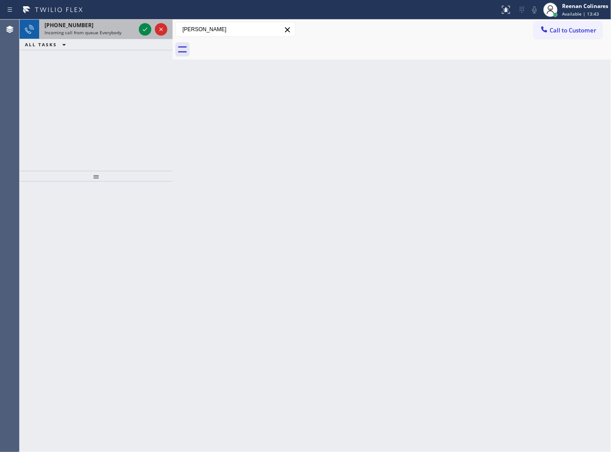
drag, startPoint x: 92, startPoint y: 32, endPoint x: 95, endPoint y: 26, distance: 6.6
click at [92, 32] on span "Incoming call from queue Everybody" at bounding box center [83, 32] width 77 height 6
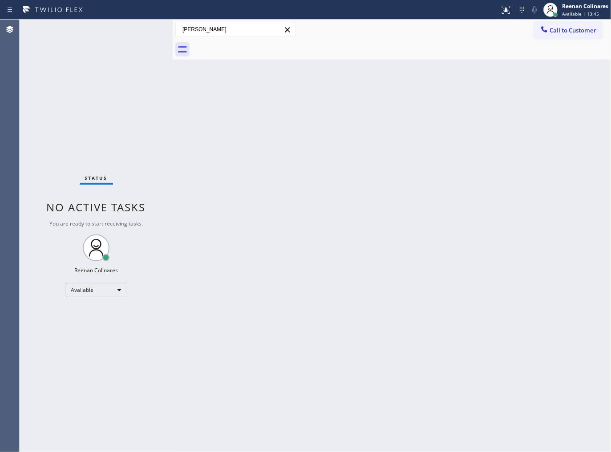
click at [129, 35] on div "Status No active tasks You are ready to start receiving tasks. Reenan Colinares…" at bounding box center [96, 236] width 153 height 433
click at [130, 33] on div "Status No active tasks You are ready to start receiving tasks. Reenan Colinares…" at bounding box center [96, 236] width 153 height 433
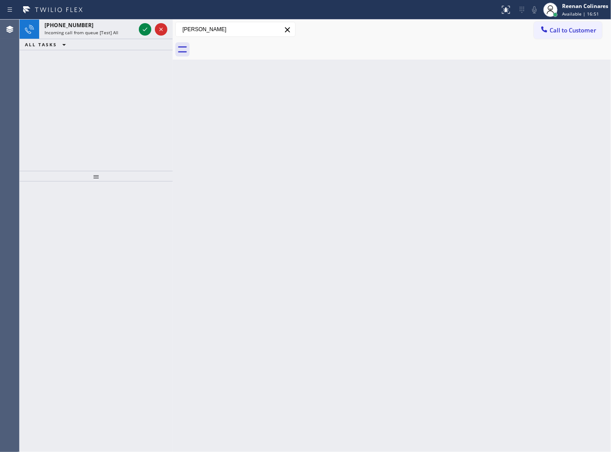
click at [101, 32] on span "Incoming call from queue [Test] All" at bounding box center [82, 32] width 74 height 6
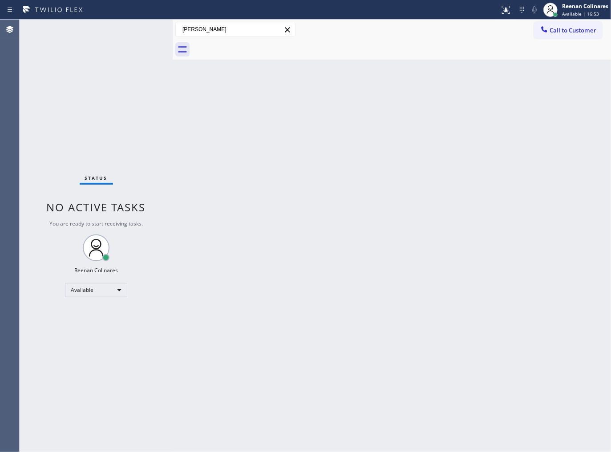
click at [128, 32] on div "Status No active tasks You are ready to start receiving tasks. Reenan Colinares…" at bounding box center [96, 236] width 153 height 433
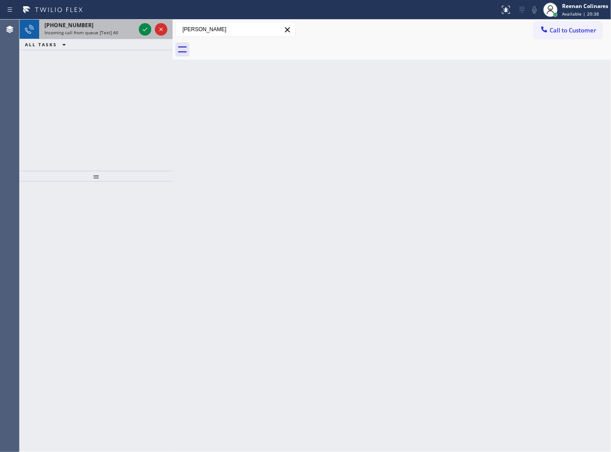
click at [126, 33] on div "Incoming call from queue [Test] All" at bounding box center [90, 32] width 91 height 6
click at [107, 34] on span "Incoming call from queue [Test] All" at bounding box center [82, 32] width 74 height 6
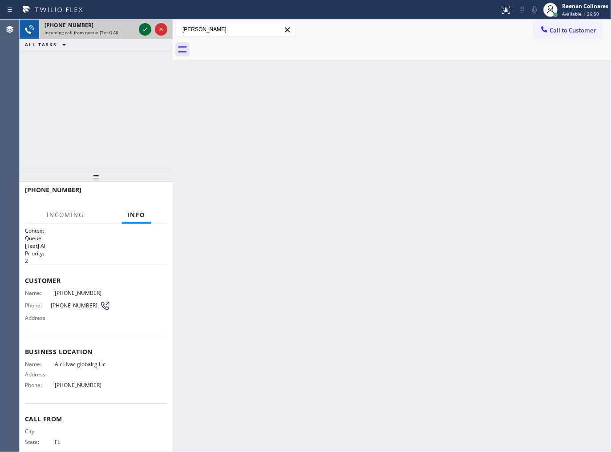
click at [143, 32] on icon at bounding box center [145, 29] width 11 height 11
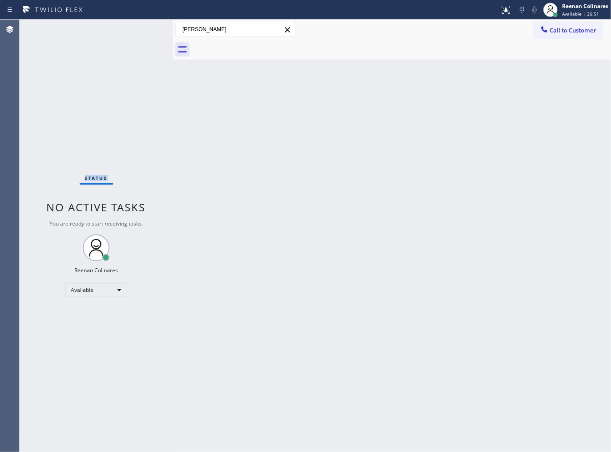
click at [143, 32] on div "Status No active tasks You are ready to start receiving tasks. Reenan Colinares…" at bounding box center [96, 236] width 153 height 433
click at [137, 32] on div "Status No active tasks You are ready to start receiving tasks. Reenan Colinares…" at bounding box center [96, 236] width 153 height 433
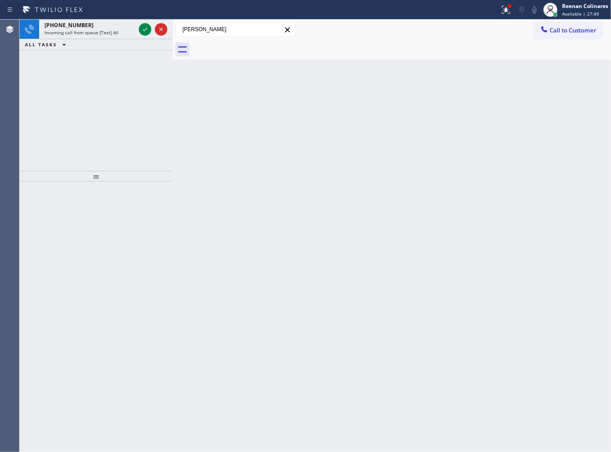
click at [130, 30] on div "Incoming call from queue [Test] All" at bounding box center [90, 32] width 91 height 6
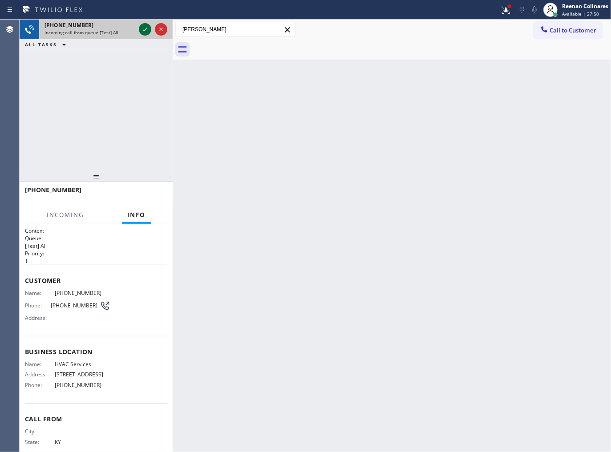
click at [141, 30] on icon at bounding box center [145, 29] width 11 height 11
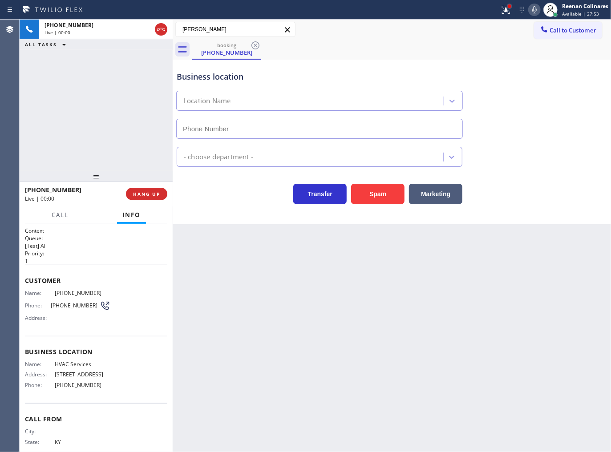
click at [507, 6] on div at bounding box center [509, 6] width 5 height 5
type input "(718) 340-3383"
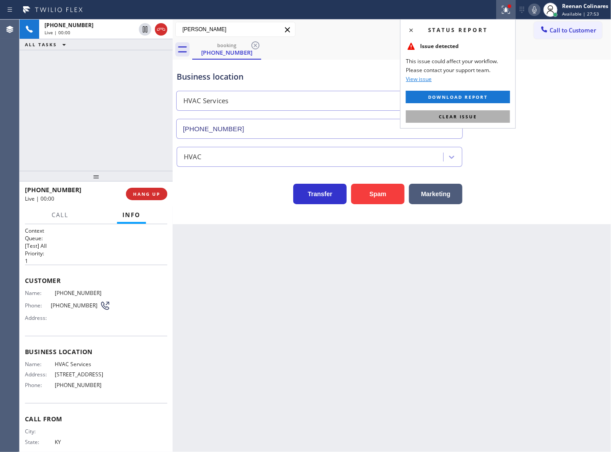
click at [479, 118] on button "Clear issue" at bounding box center [458, 116] width 104 height 12
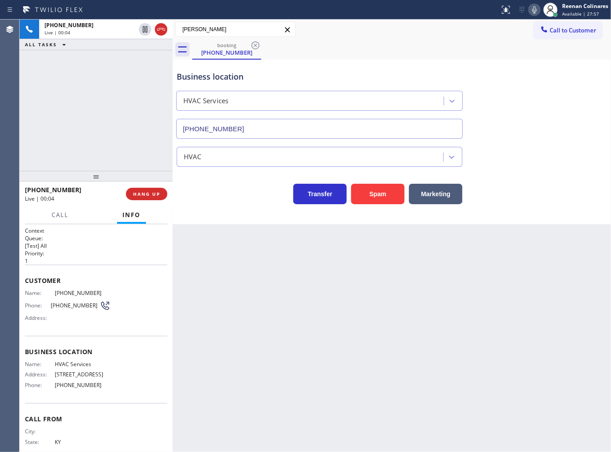
click at [533, 10] on icon at bounding box center [534, 9] width 11 height 11
drag, startPoint x: 531, startPoint y: 10, endPoint x: 528, endPoint y: 17, distance: 7.8
click at [531, 10] on icon at bounding box center [534, 9] width 11 height 11
click at [154, 194] on span "HANG UP" at bounding box center [146, 194] width 27 height 6
click at [161, 194] on button "HANG UP" at bounding box center [146, 194] width 41 height 12
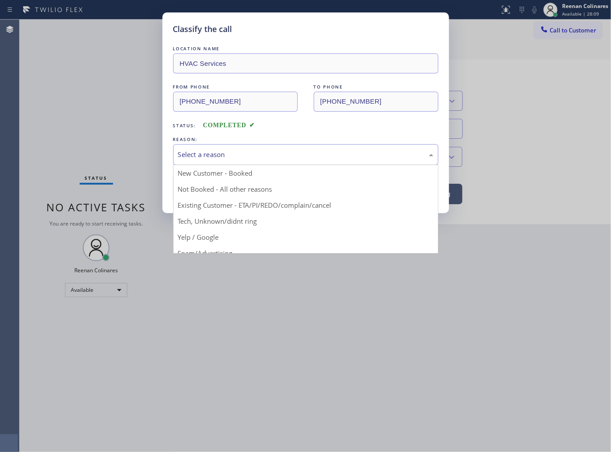
drag, startPoint x: 220, startPoint y: 158, endPoint x: 219, endPoint y: 162, distance: 4.5
click at [221, 156] on div "Select a reason" at bounding box center [305, 155] width 255 height 10
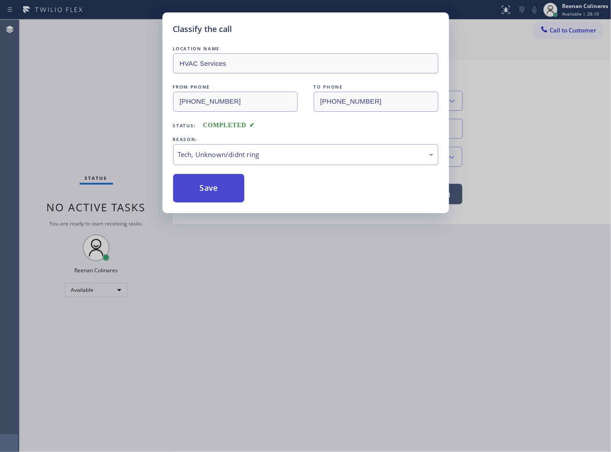
click at [216, 184] on button "Save" at bounding box center [209, 188] width 72 height 28
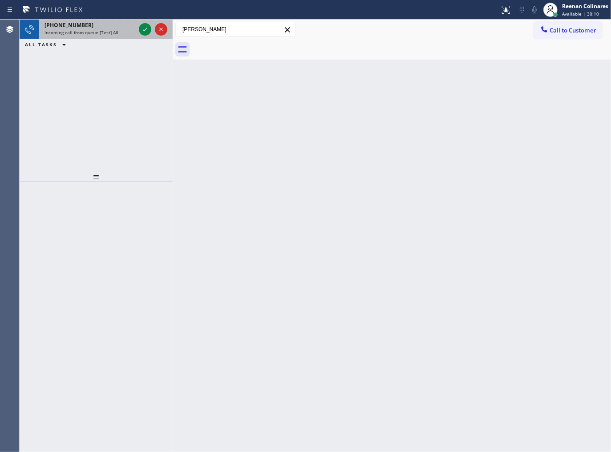
click at [101, 33] on span "Incoming call from queue [Test] All" at bounding box center [82, 32] width 74 height 6
click at [126, 32] on div "Incoming call from queue [Test] All" at bounding box center [90, 32] width 91 height 6
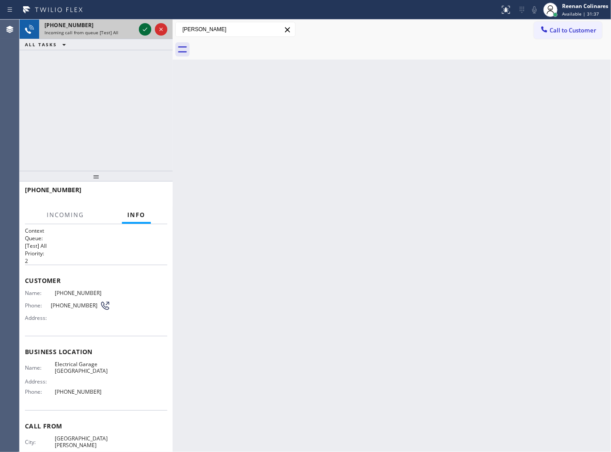
click at [144, 29] on icon at bounding box center [145, 29] width 11 height 11
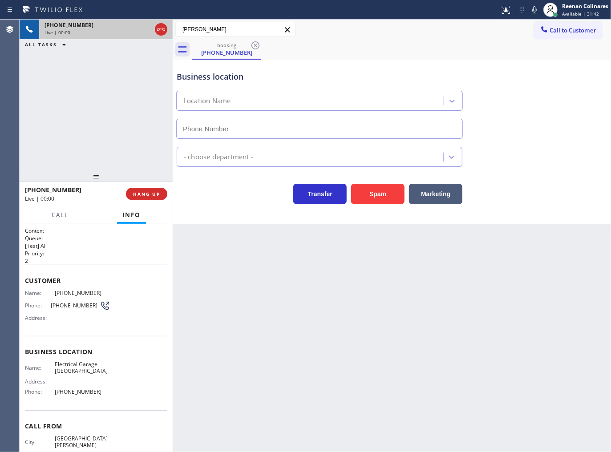
type input "(415) 475-3939"
click at [504, 16] on button at bounding box center [506, 10] width 20 height 20
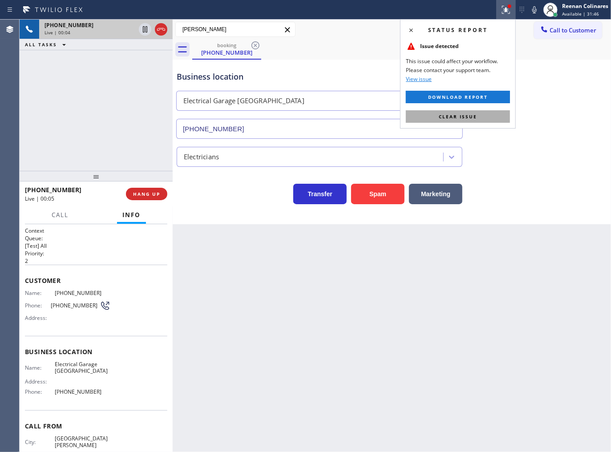
click at [483, 116] on button "Clear issue" at bounding box center [458, 116] width 104 height 12
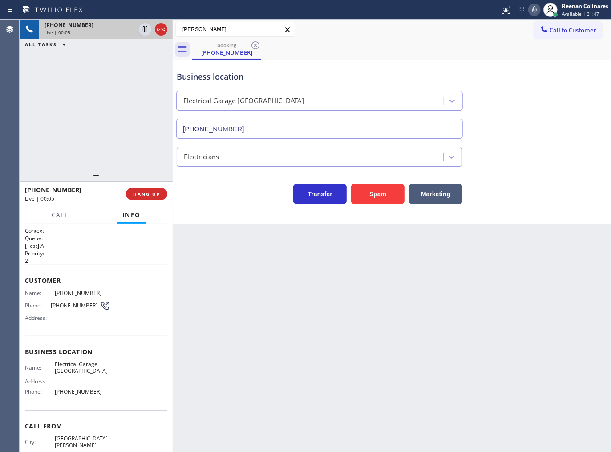
click at [534, 8] on icon at bounding box center [534, 9] width 11 height 11
click at [153, 193] on span "HANG UP" at bounding box center [146, 194] width 27 height 6
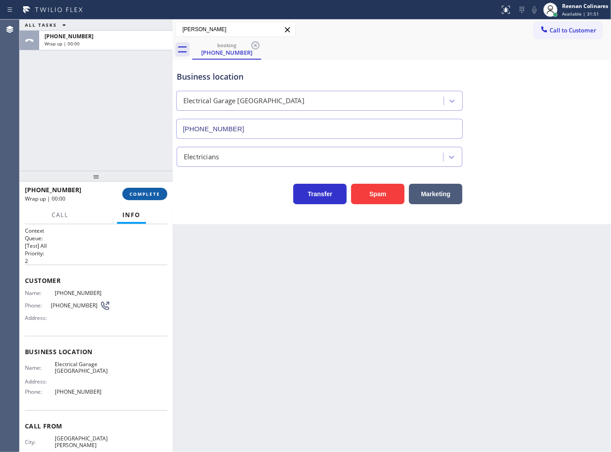
click at [153, 193] on span "COMPLETE" at bounding box center [145, 194] width 31 height 6
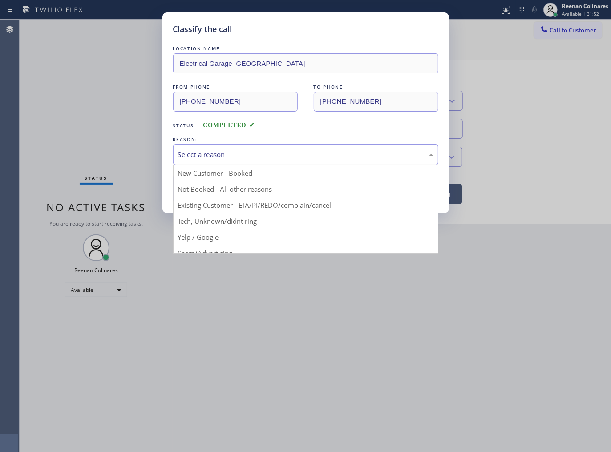
click at [202, 158] on div "Select a reason" at bounding box center [305, 155] width 255 height 10
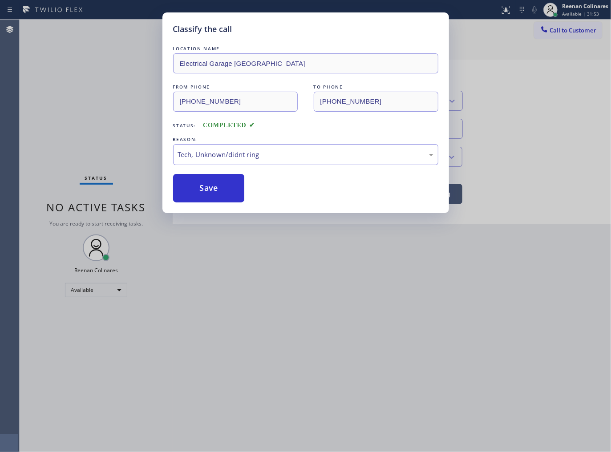
drag, startPoint x: 201, startPoint y: 190, endPoint x: 486, endPoint y: 79, distance: 306.5
click at [201, 189] on button "Save" at bounding box center [209, 188] width 72 height 28
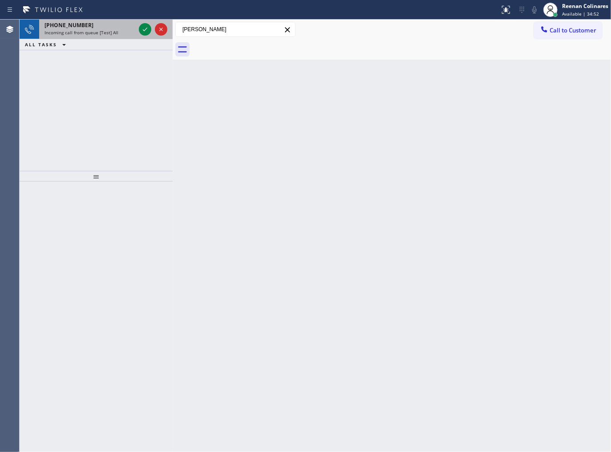
click at [117, 27] on div "+18057815296" at bounding box center [90, 25] width 91 height 8
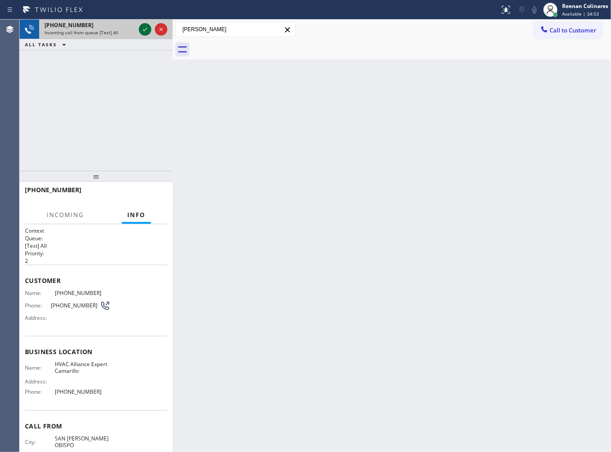
click at [143, 32] on icon at bounding box center [145, 29] width 11 height 11
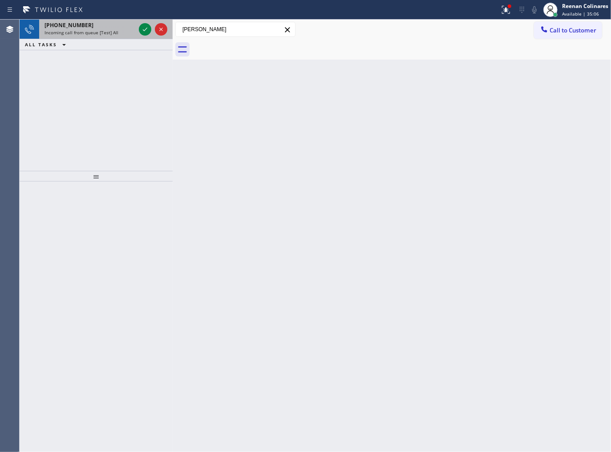
click at [105, 27] on div "+17146161712" at bounding box center [90, 25] width 91 height 8
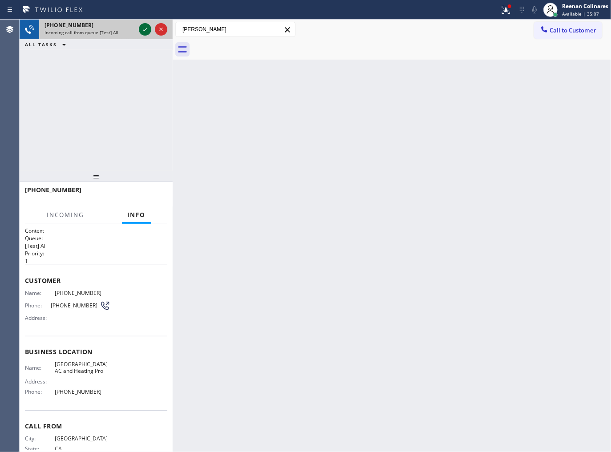
click at [143, 27] on icon at bounding box center [145, 29] width 11 height 11
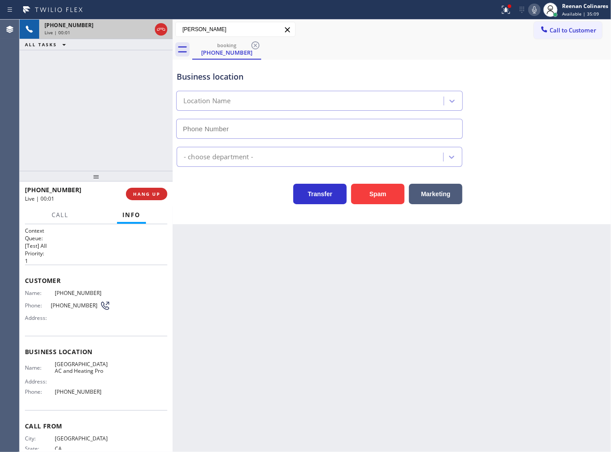
type input "(424) 772-4226"
click at [503, 12] on icon at bounding box center [506, 9] width 11 height 11
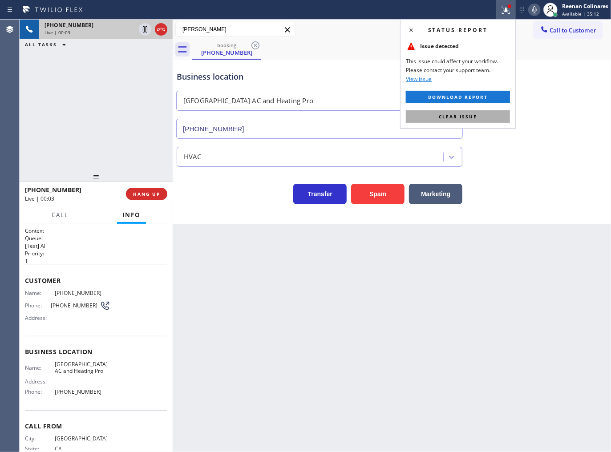
click at [499, 118] on button "Clear issue" at bounding box center [458, 116] width 104 height 12
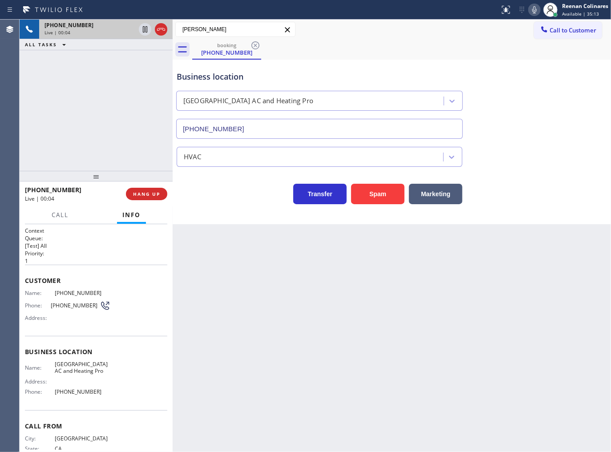
click at [532, 11] on icon at bounding box center [534, 9] width 11 height 11
click at [534, 10] on rect at bounding box center [534, 9] width 6 height 6
click at [532, 11] on icon at bounding box center [534, 9] width 4 height 7
click at [534, 12] on icon at bounding box center [534, 9] width 11 height 11
click at [534, 11] on icon at bounding box center [534, 9] width 11 height 11
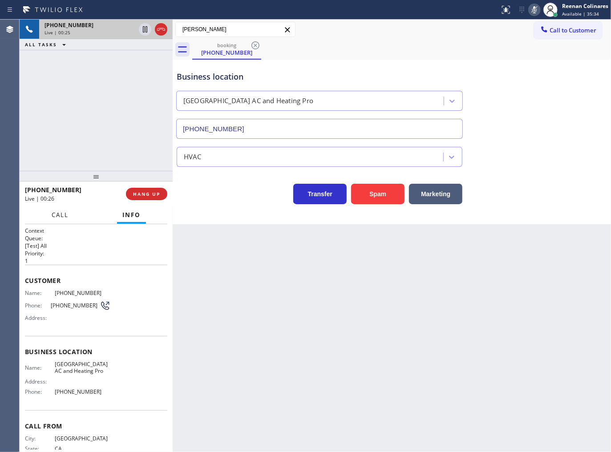
click at [67, 215] on span "Call" at bounding box center [60, 215] width 17 height 8
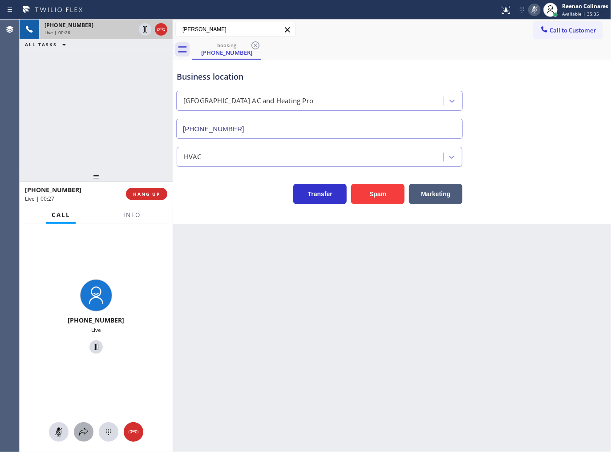
click at [84, 430] on icon at bounding box center [83, 432] width 11 height 11
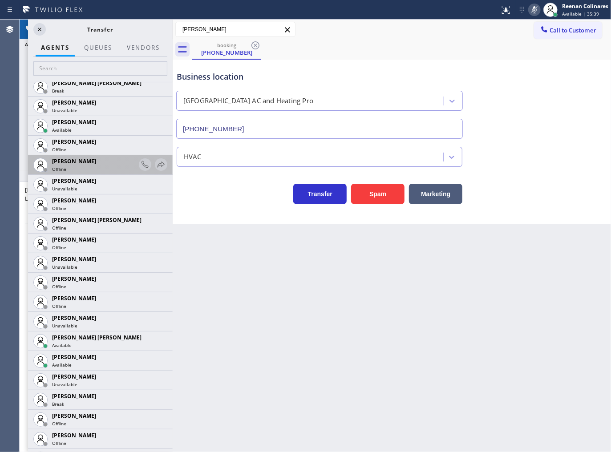
scroll to position [667, 0]
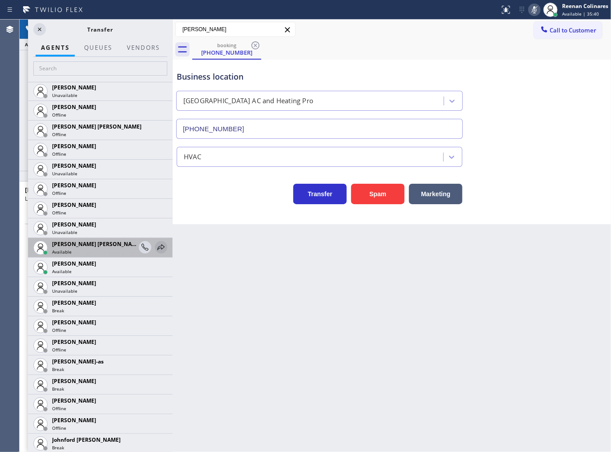
click at [158, 246] on icon at bounding box center [161, 247] width 7 height 6
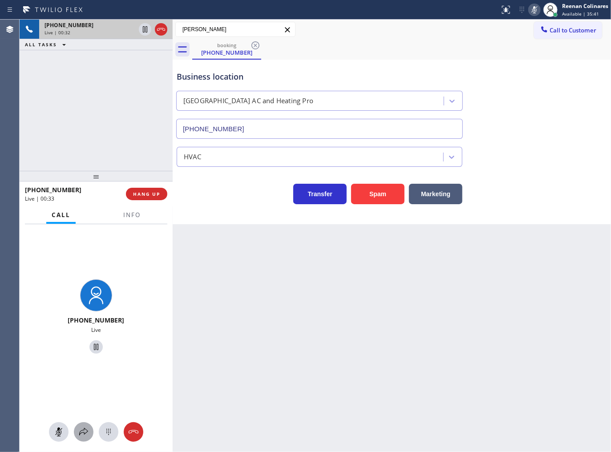
click at [84, 432] on icon at bounding box center [83, 432] width 11 height 11
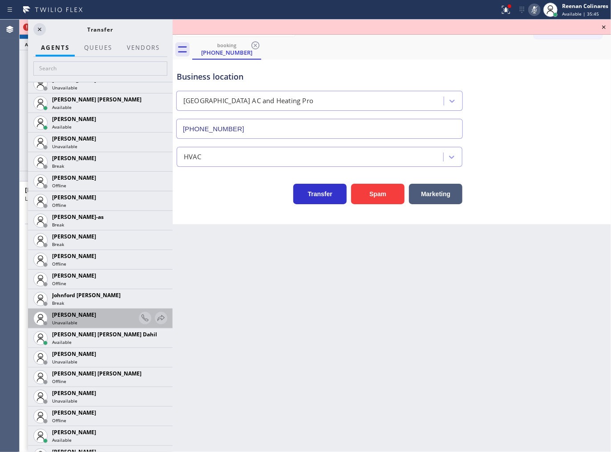
scroll to position [959, 0]
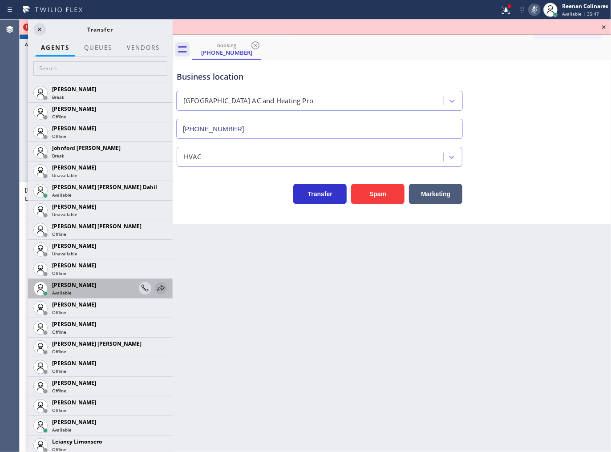
click at [156, 286] on icon at bounding box center [161, 288] width 11 height 11
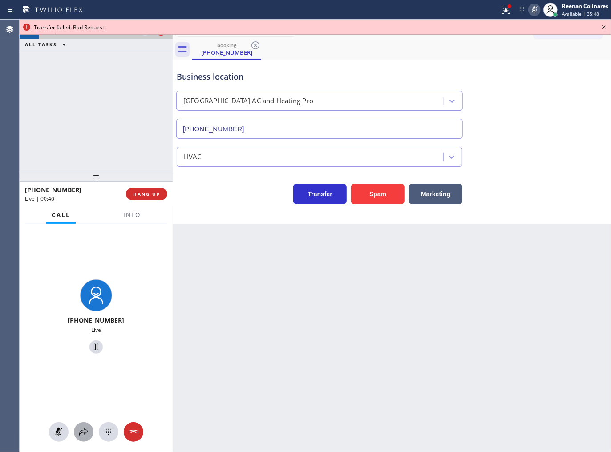
click at [85, 435] on icon at bounding box center [83, 432] width 11 height 11
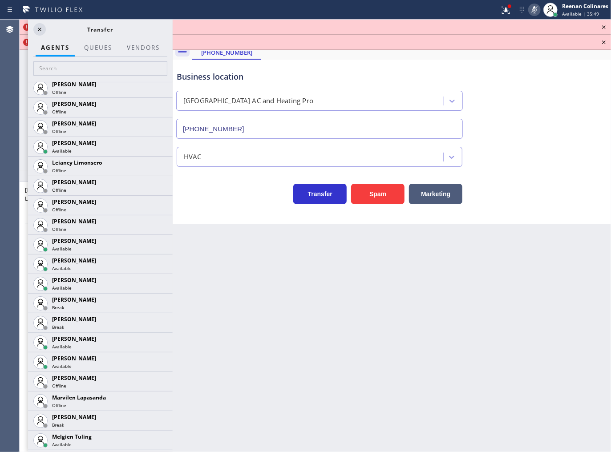
scroll to position [1243, 0]
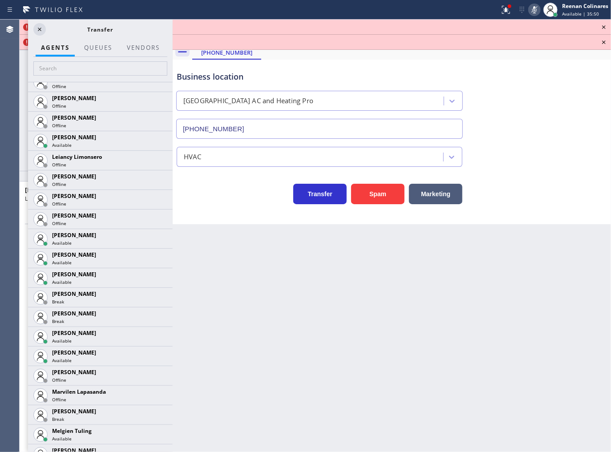
click at [0, 0] on icon at bounding box center [0, 0] width 0 height 0
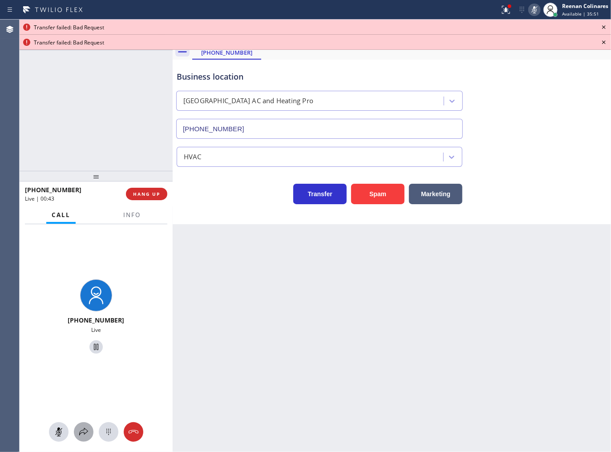
click at [82, 433] on icon at bounding box center [83, 432] width 9 height 8
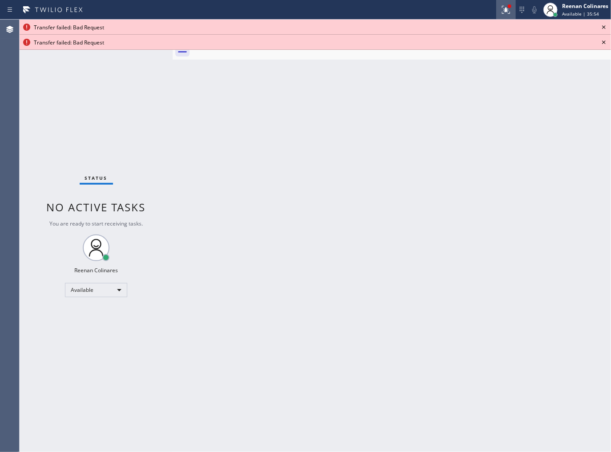
click at [497, 10] on div at bounding box center [506, 9] width 20 height 11
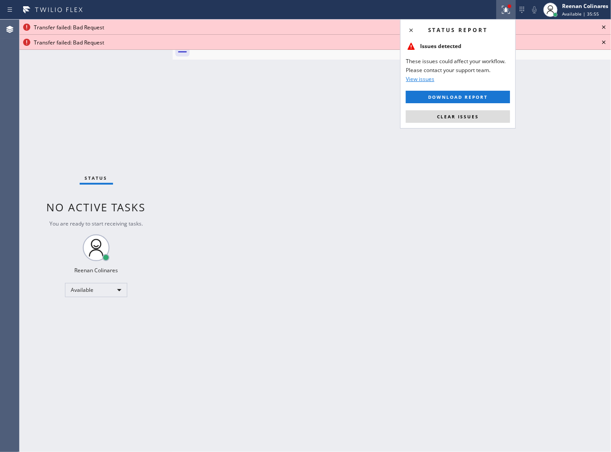
click at [483, 123] on div "Status report Issues detected These issues could affect your workflow. Please c…" at bounding box center [458, 73] width 116 height 109
click at [487, 117] on button "Clear issues" at bounding box center [458, 116] width 104 height 12
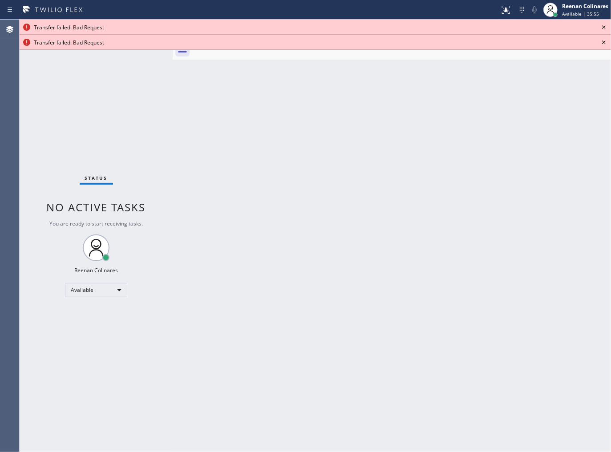
click at [601, 25] on icon at bounding box center [604, 27] width 11 height 11
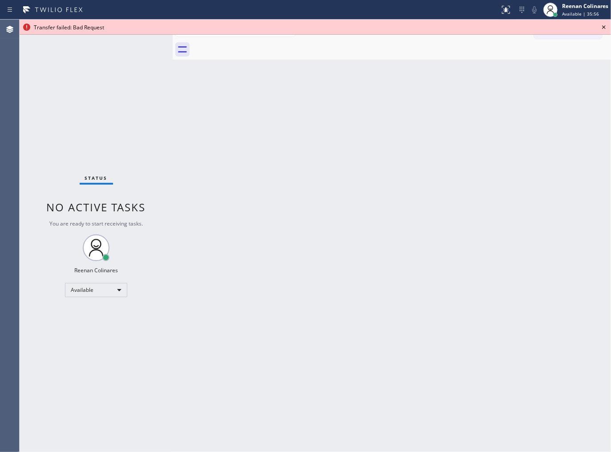
click at [601, 25] on icon at bounding box center [604, 27] width 11 height 11
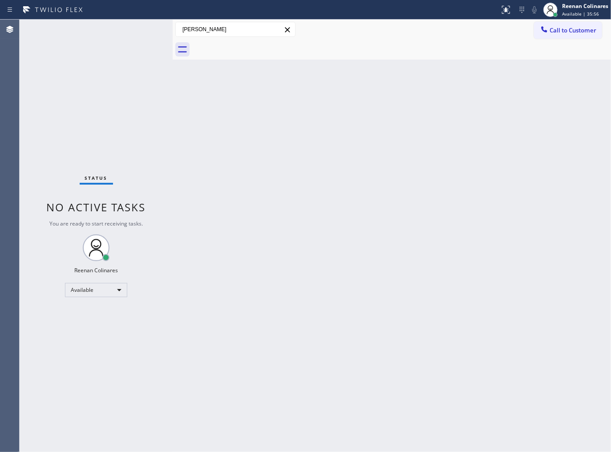
drag, startPoint x: 453, startPoint y: 208, endPoint x: 339, endPoint y: 341, distance: 175.5
click at [448, 215] on div "Back to Dashboard Change Sender ID Customers Technicians Select a contact Outbo…" at bounding box center [392, 236] width 438 height 433
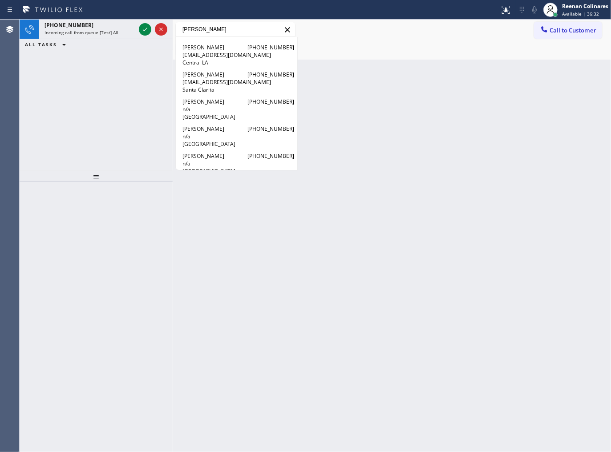
click at [214, 30] on input "[PERSON_NAME]" at bounding box center [235, 29] width 119 height 14
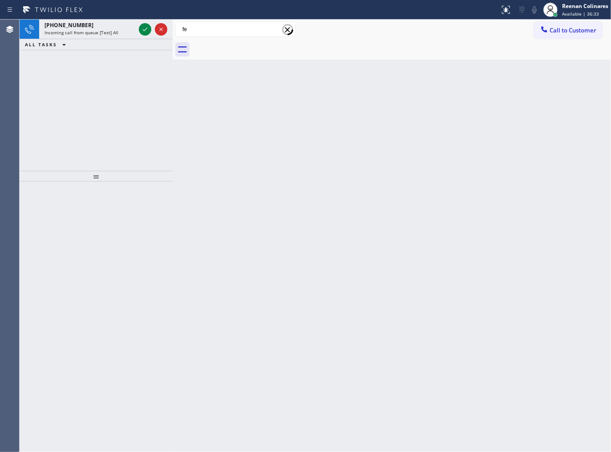
type input "f"
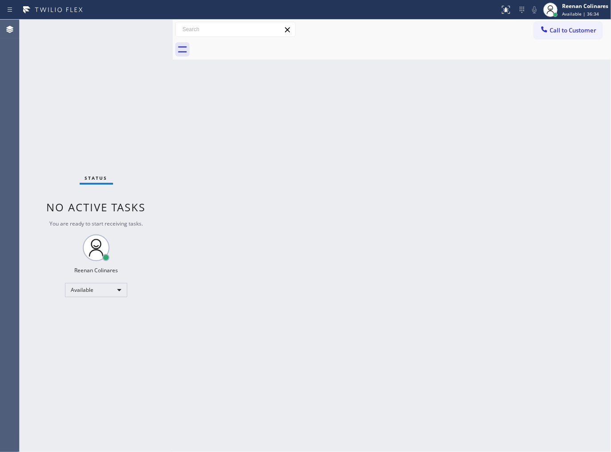
click at [124, 36] on div "Status No active tasks You are ready to start receiving tasks. Reenan Colinares…" at bounding box center [96, 236] width 153 height 433
click at [428, 101] on div "Back to Dashboard Change Sender ID Customers Technicians Select a contact Outbo…" at bounding box center [392, 236] width 438 height 433
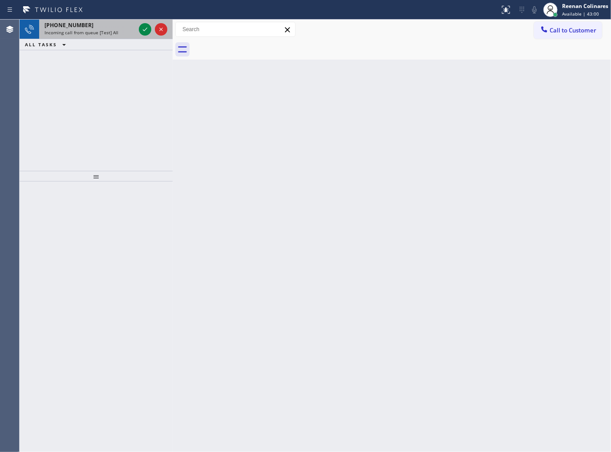
click at [89, 21] on div "+13234474416 Incoming call from queue [Test] All" at bounding box center [88, 30] width 98 height 20
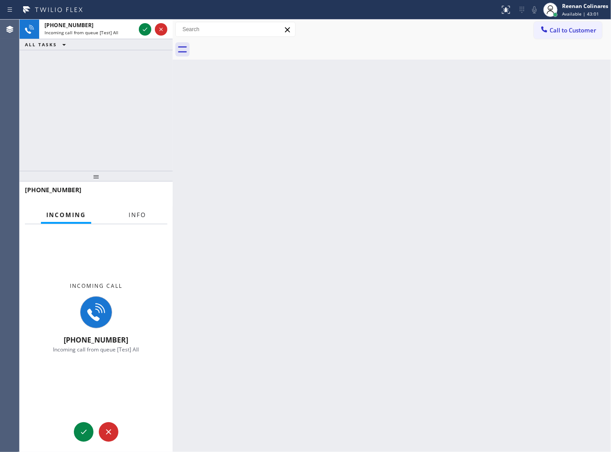
click at [135, 216] on span "Info" at bounding box center [137, 215] width 17 height 8
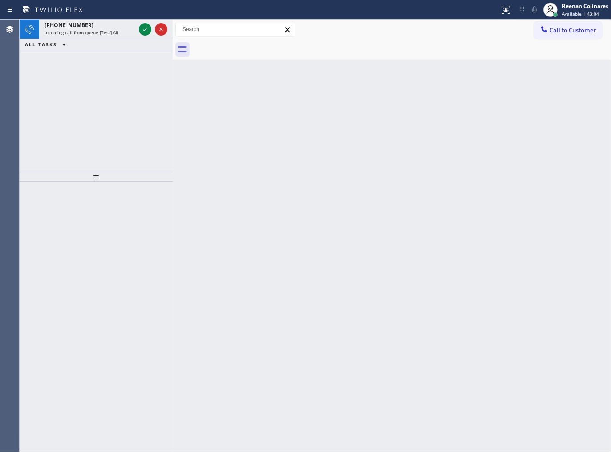
click at [115, 39] on div "ALL TASKS ALL TASKS ACTIVE TASKS TASKS IN WRAP UP" at bounding box center [96, 44] width 153 height 11
click at [114, 36] on div "+13234474416 Incoming call from queue [Test] All" at bounding box center [88, 30] width 98 height 20
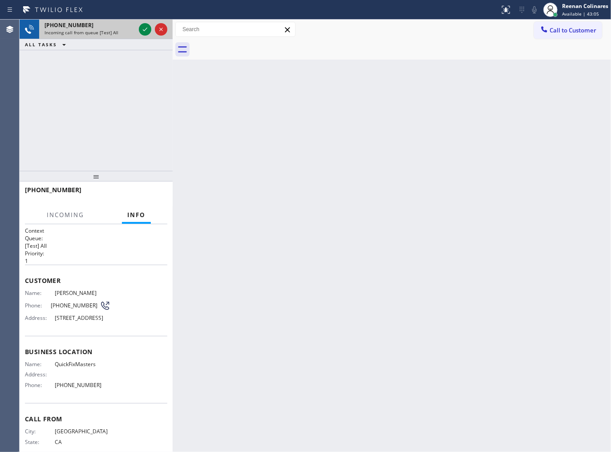
click at [121, 28] on div "+13234474416" at bounding box center [90, 25] width 91 height 8
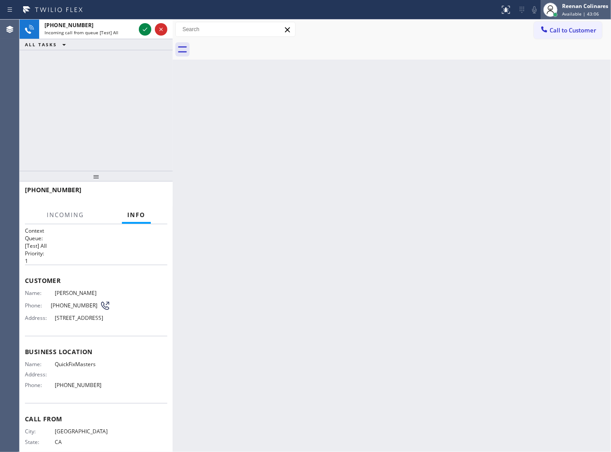
click at [576, 10] on div "Reenan Colinares Available | 43:06" at bounding box center [585, 10] width 51 height 16
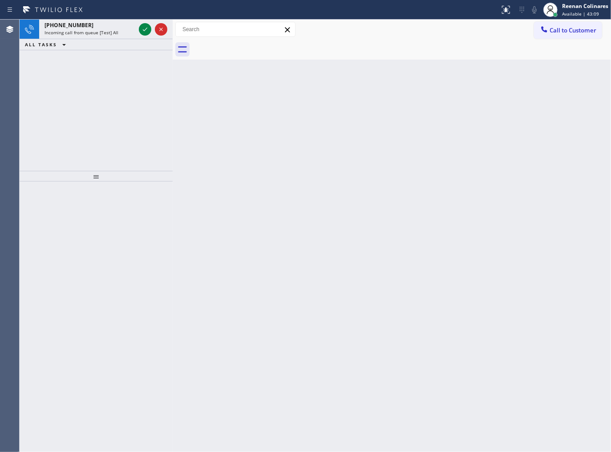
click at [105, 35] on span "Incoming call from queue [Test] All" at bounding box center [82, 32] width 74 height 6
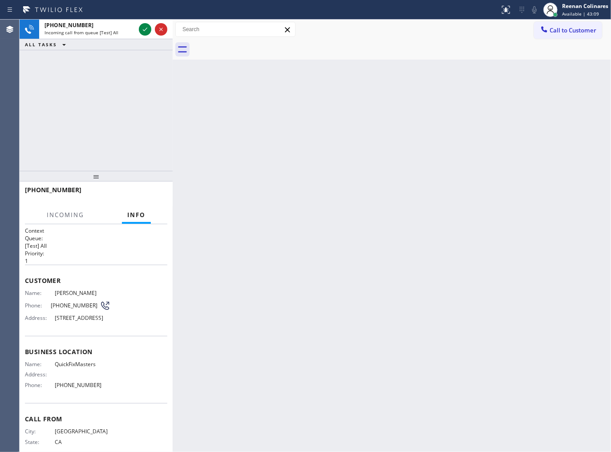
drag, startPoint x: 566, startPoint y: 9, endPoint x: 558, endPoint y: 29, distance: 21.7
click at [567, 8] on div "Reenan Colinares" at bounding box center [585, 6] width 46 height 8
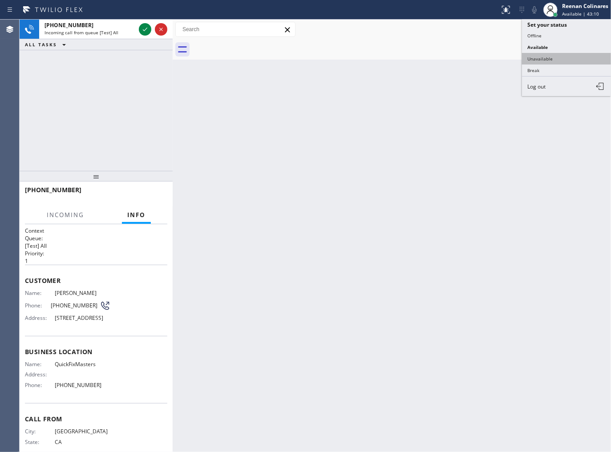
click at [546, 57] on button "Unavailable" at bounding box center [566, 59] width 89 height 12
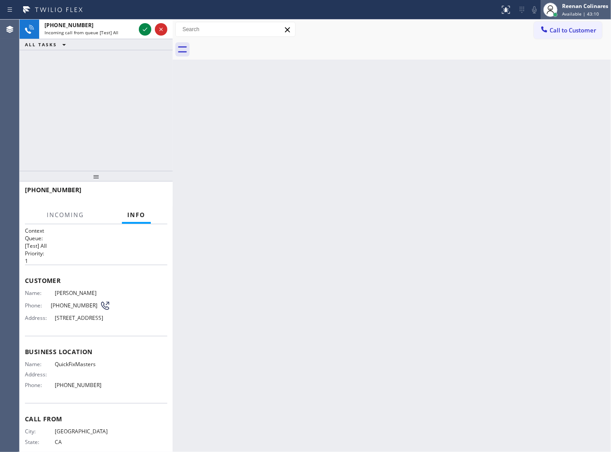
click at [575, 3] on div "Reenan Colinares" at bounding box center [585, 6] width 46 height 8
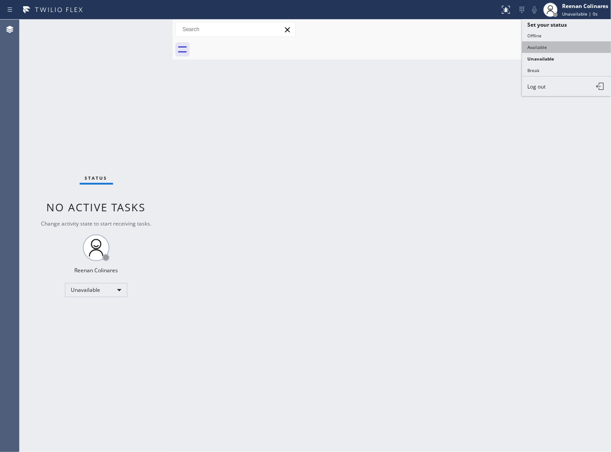
click at [542, 48] on button "Available" at bounding box center [566, 47] width 89 height 12
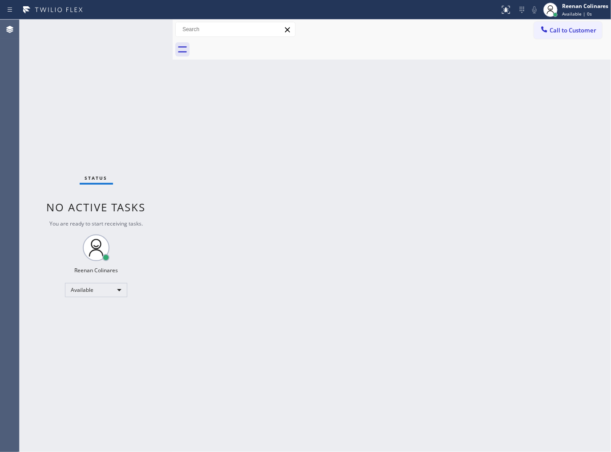
drag, startPoint x: 114, startPoint y: 32, endPoint x: 113, endPoint y: 41, distance: 8.5
click at [114, 34] on div "Status No active tasks You are ready to start receiving tasks. Reenan Colinares…" at bounding box center [96, 236] width 153 height 433
click at [340, 198] on div "Back to Dashboard Change Sender ID Customers Technicians Select a contact Outbo…" at bounding box center [392, 236] width 438 height 433
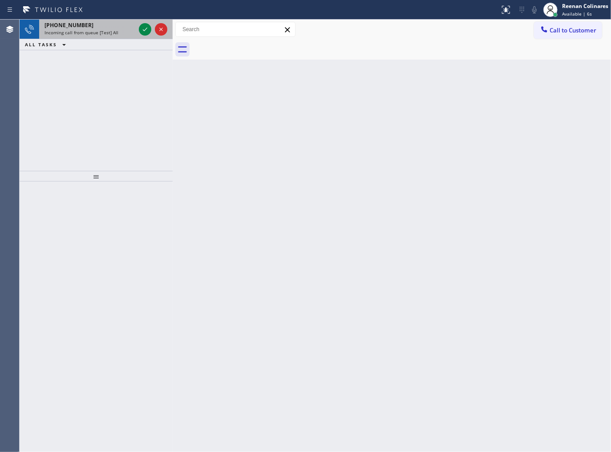
click at [108, 36] on span "Incoming call from queue [Test] All" at bounding box center [82, 32] width 74 height 6
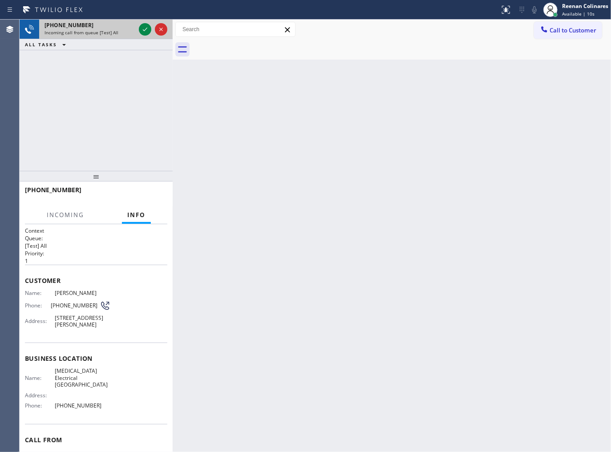
drag, startPoint x: 108, startPoint y: 37, endPoint x: 114, endPoint y: 33, distance: 7.4
click at [108, 36] on div "+19704020875 Incoming call from queue [Test] All" at bounding box center [88, 30] width 98 height 20
click at [142, 28] on icon at bounding box center [145, 29] width 11 height 11
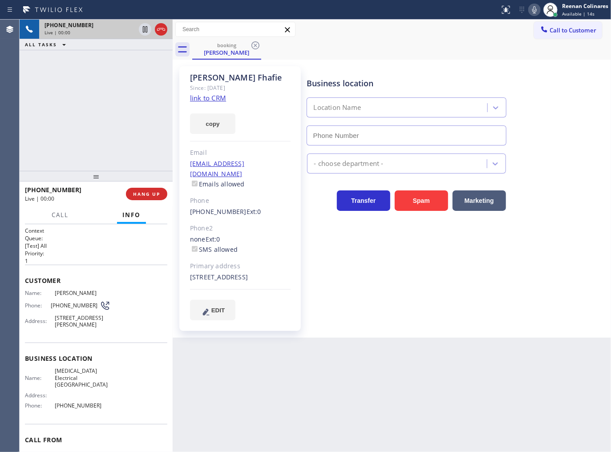
type input "(949) 334-2295"
click at [215, 128] on button "copy" at bounding box center [212, 123] width 45 height 20
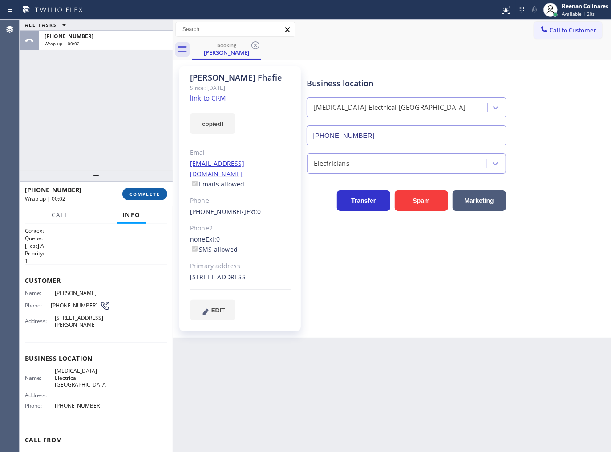
click at [145, 196] on span "COMPLETE" at bounding box center [145, 194] width 31 height 6
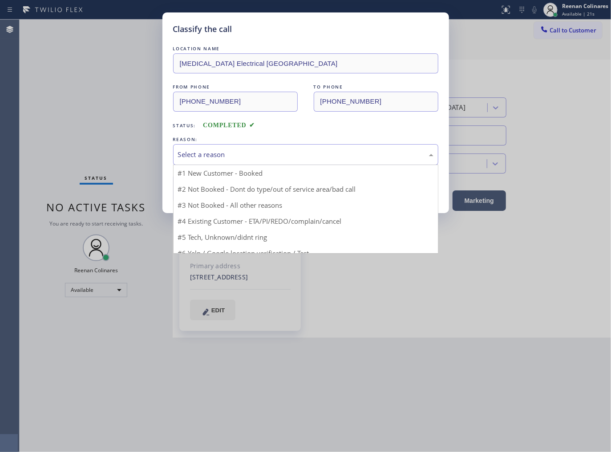
drag, startPoint x: 187, startPoint y: 158, endPoint x: 198, endPoint y: 158, distance: 10.7
click at [190, 158] on div "Select a reason" at bounding box center [305, 155] width 255 height 10
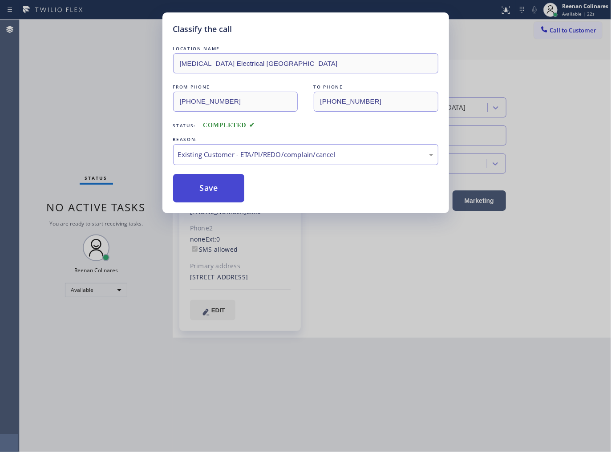
click at [198, 184] on button "Save" at bounding box center [209, 188] width 72 height 28
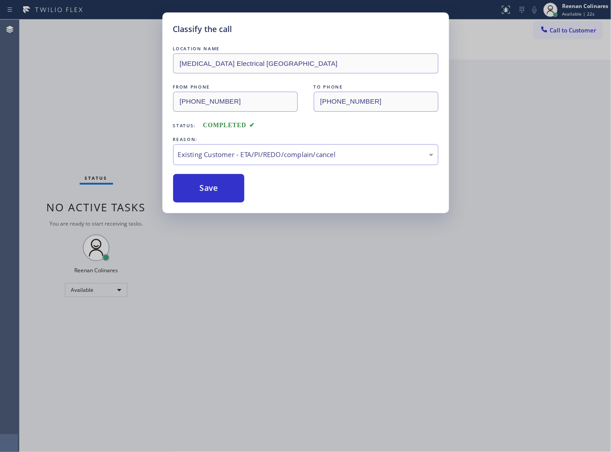
click at [99, 162] on div "Classify the call LOCATION NAME High Voltage Electrical Aliso Viejo FROM PHONE …" at bounding box center [305, 226] width 611 height 452
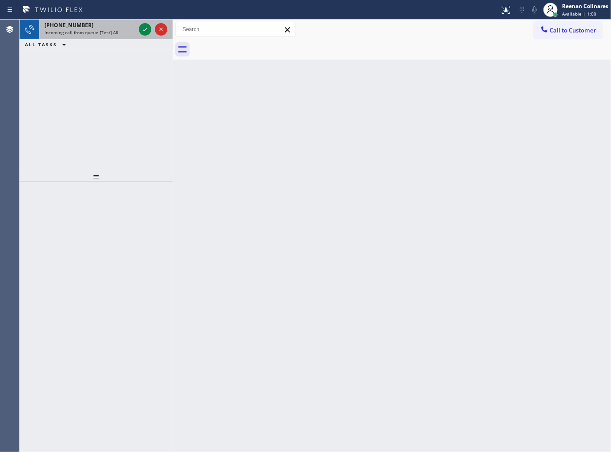
click at [92, 36] on span "Incoming call from queue [Test] All" at bounding box center [82, 32] width 74 height 6
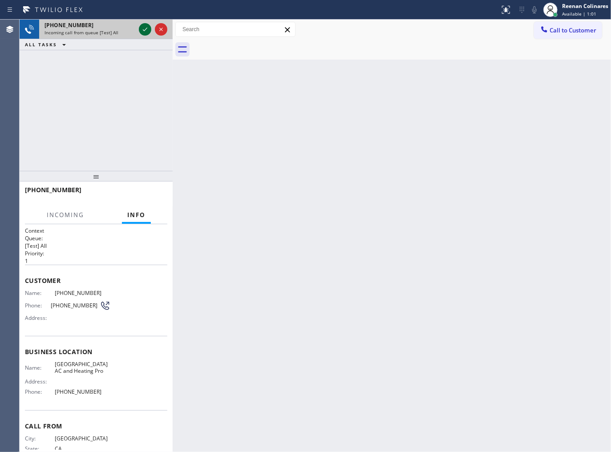
click at [143, 30] on icon at bounding box center [145, 29] width 11 height 11
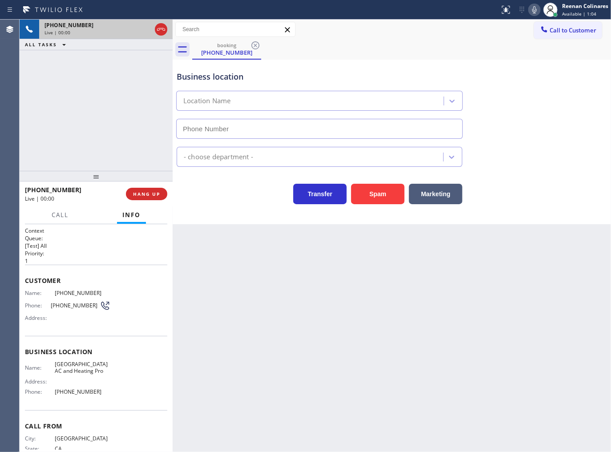
type input "(424) 772-4226"
click at [538, 8] on icon at bounding box center [534, 9] width 11 height 11
click at [534, 8] on icon at bounding box center [534, 9] width 11 height 11
drag, startPoint x: 534, startPoint y: 12, endPoint x: 480, endPoint y: 30, distance: 57.7
click at [534, 12] on icon at bounding box center [534, 9] width 4 height 7
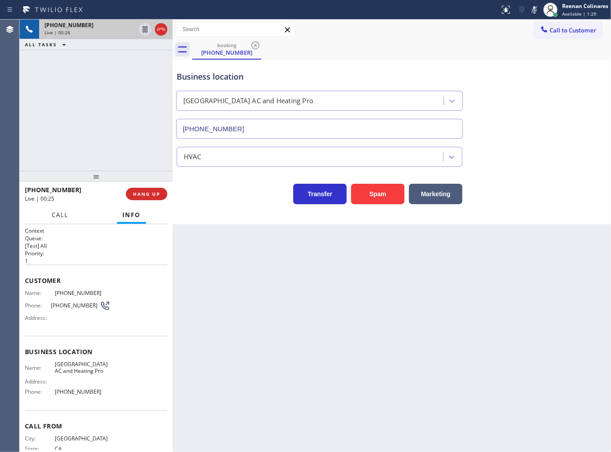
click at [57, 213] on span "Call" at bounding box center [60, 215] width 17 height 8
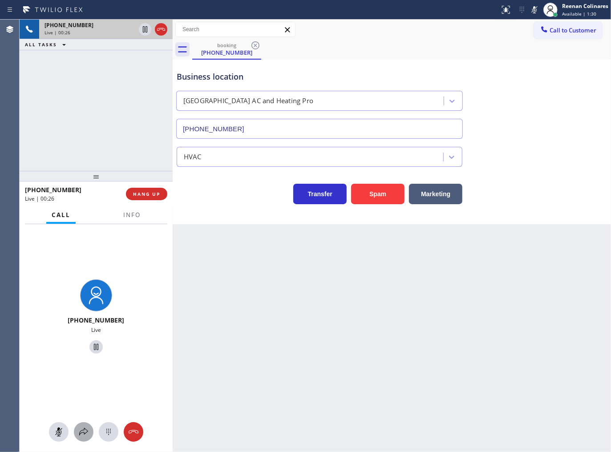
click at [81, 430] on icon at bounding box center [83, 432] width 11 height 11
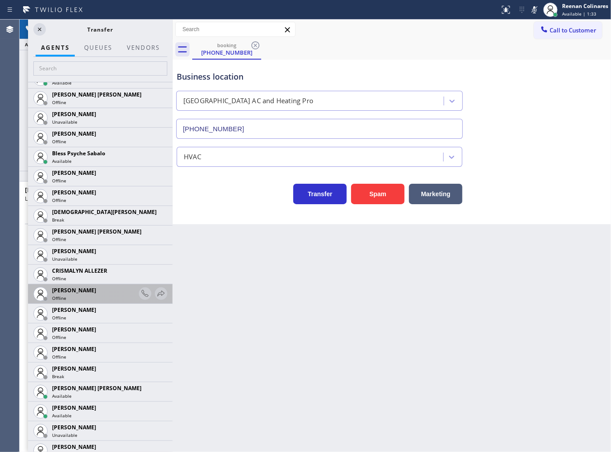
scroll to position [346, 0]
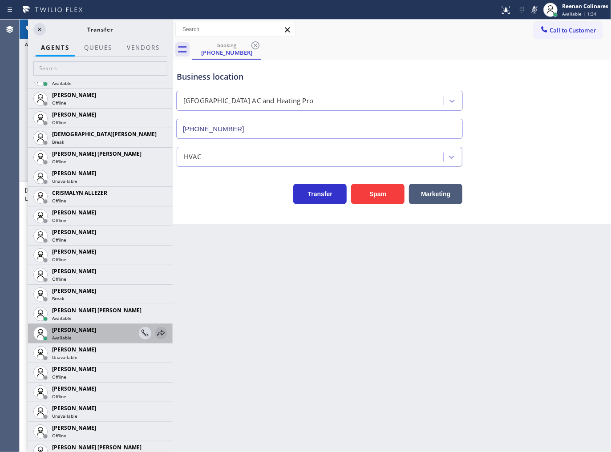
click at [158, 332] on icon at bounding box center [161, 333] width 7 height 6
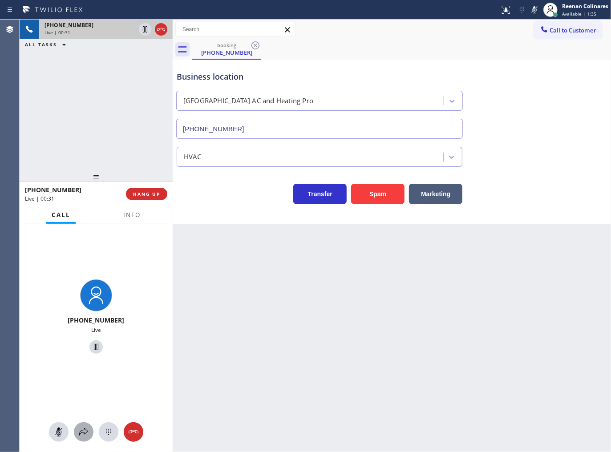
click at [80, 432] on icon at bounding box center [83, 432] width 11 height 11
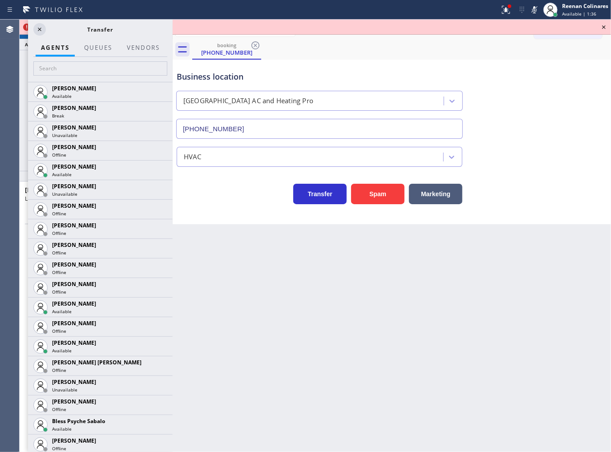
scroll to position [821, 0]
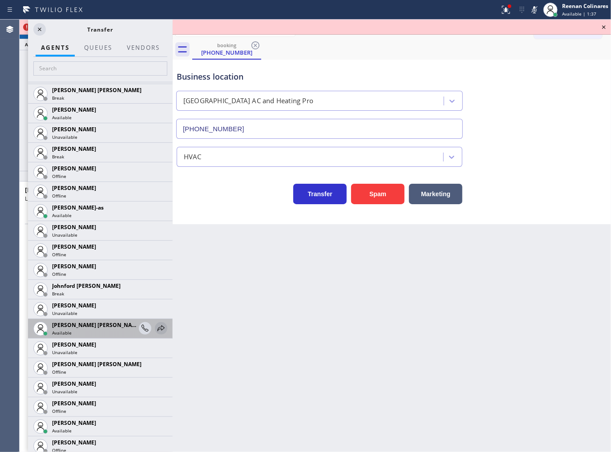
click at [156, 324] on icon at bounding box center [161, 328] width 11 height 11
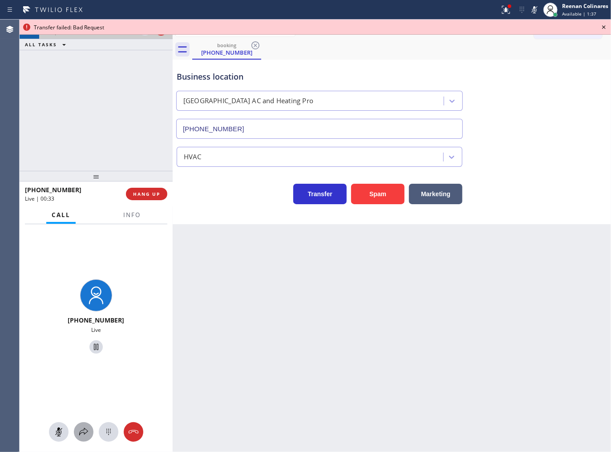
click at [81, 433] on icon at bounding box center [83, 432] width 11 height 11
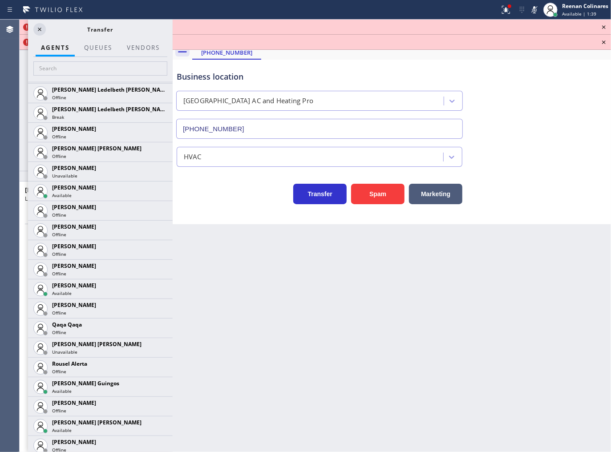
scroll to position [1727, 0]
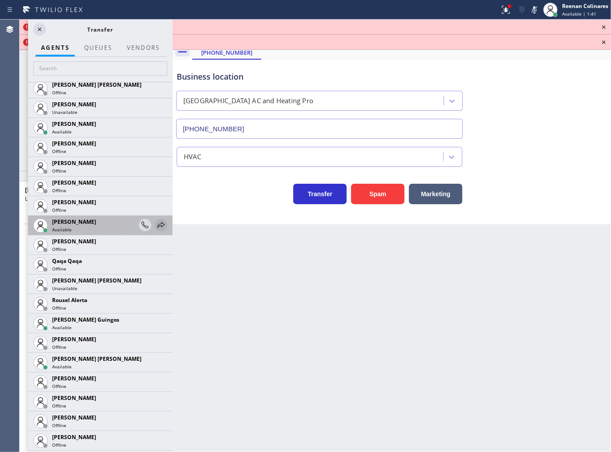
click at [156, 223] on icon at bounding box center [161, 225] width 11 height 11
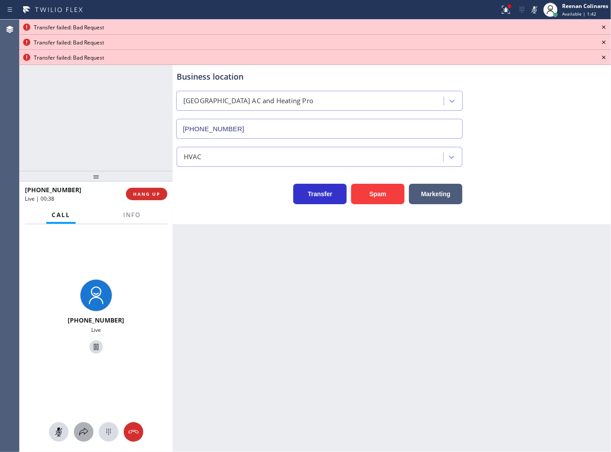
click at [83, 429] on icon at bounding box center [83, 432] width 11 height 11
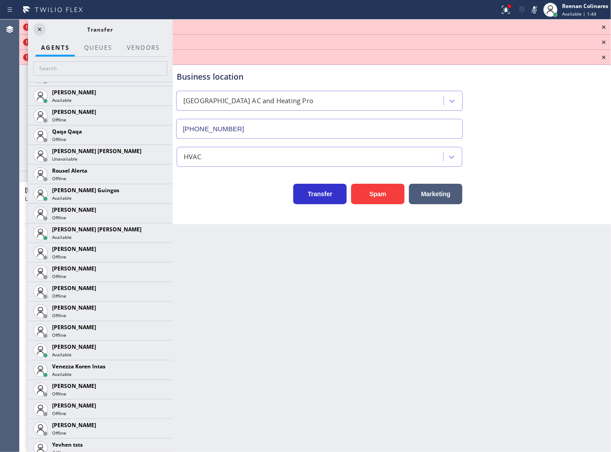
scroll to position [1881, 0]
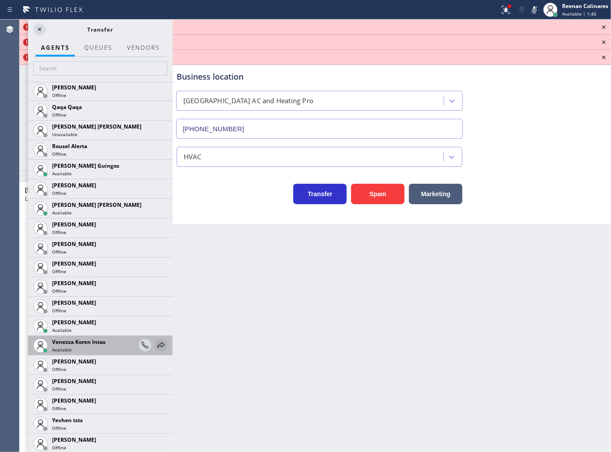
click at [158, 344] on icon at bounding box center [161, 345] width 7 height 6
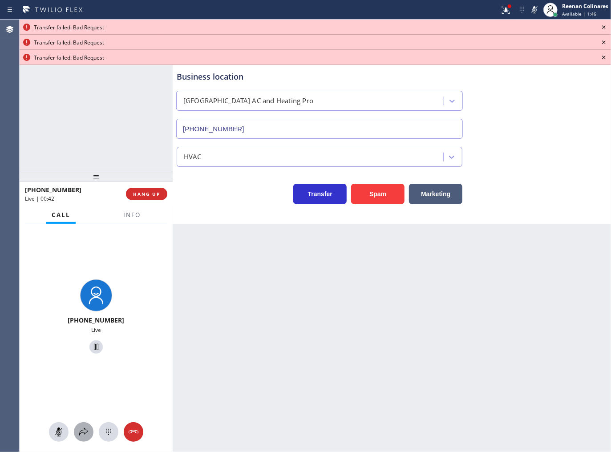
click at [85, 433] on icon at bounding box center [83, 432] width 11 height 11
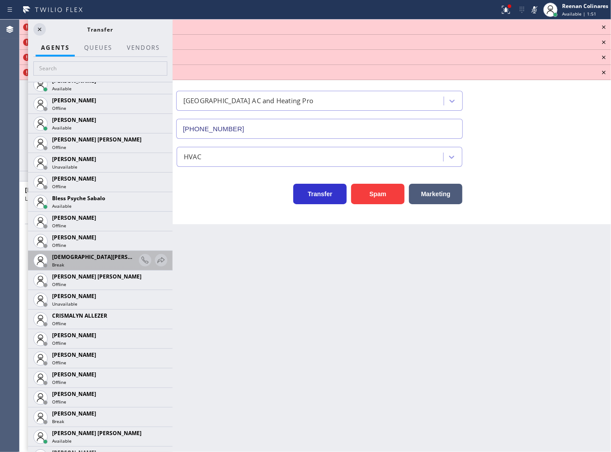
scroll to position [346, 0]
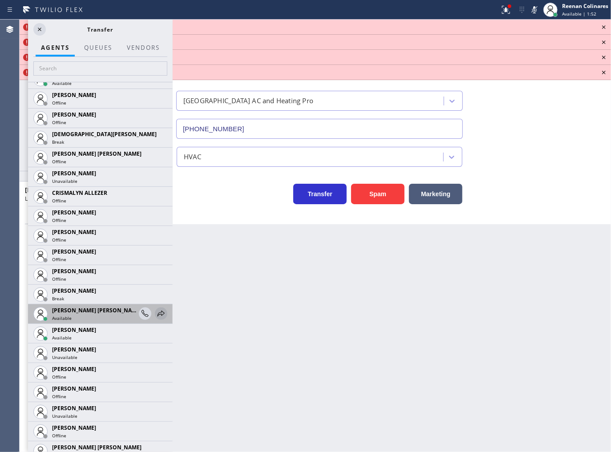
click at [156, 315] on icon at bounding box center [161, 313] width 11 height 11
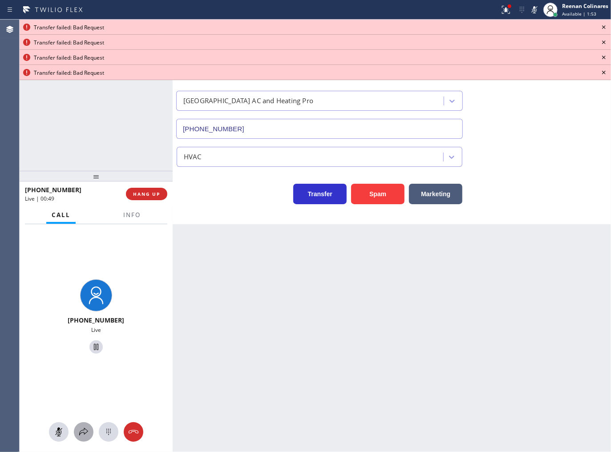
click at [78, 437] on icon at bounding box center [83, 432] width 11 height 11
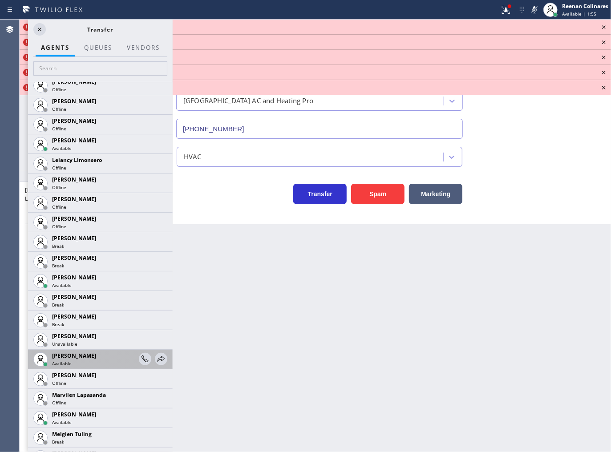
scroll to position [1247, 0]
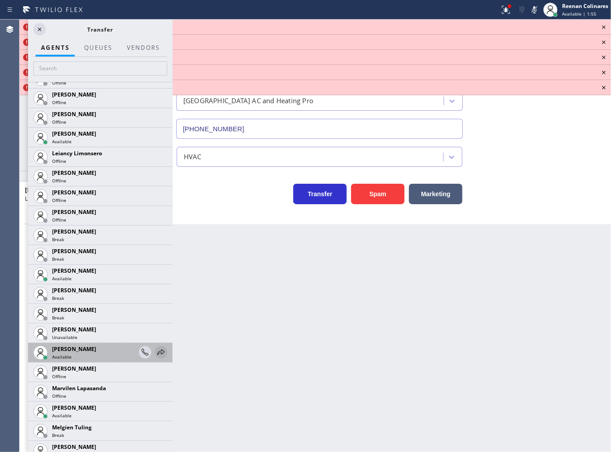
click at [158, 352] on icon at bounding box center [161, 352] width 7 height 6
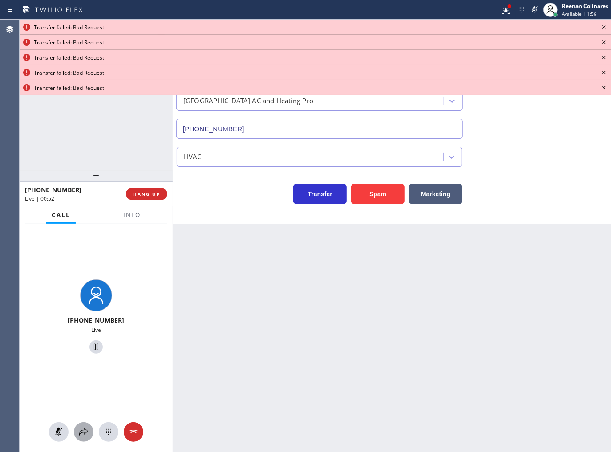
click at [89, 430] on div at bounding box center [84, 432] width 20 height 11
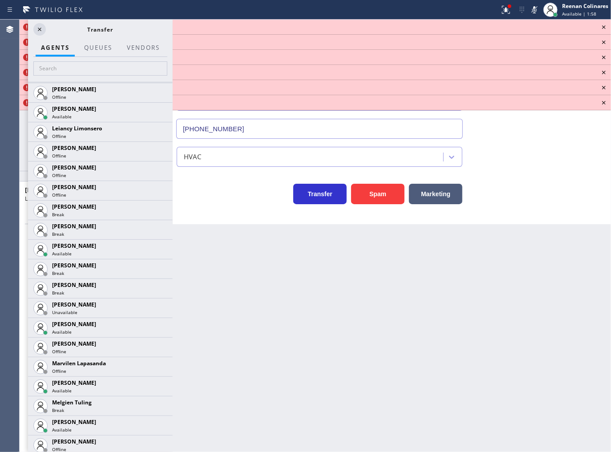
scroll to position [1275, 0]
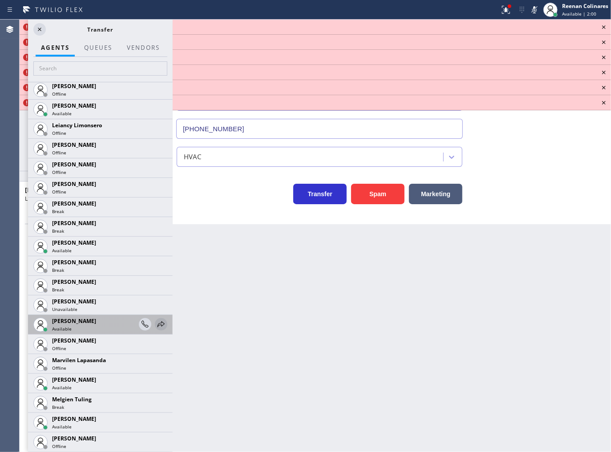
click at [156, 324] on icon at bounding box center [161, 324] width 11 height 11
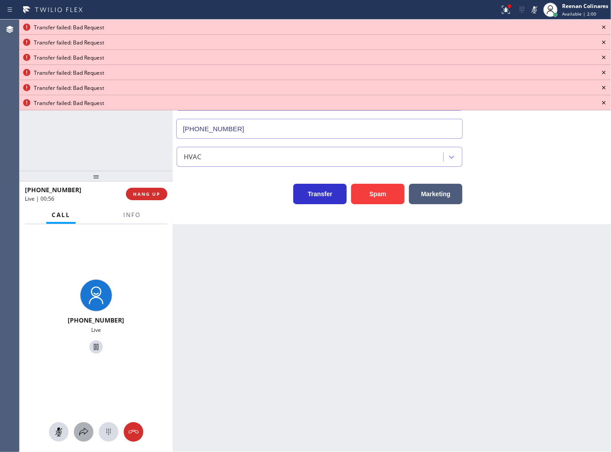
click at [84, 433] on icon at bounding box center [83, 432] width 11 height 11
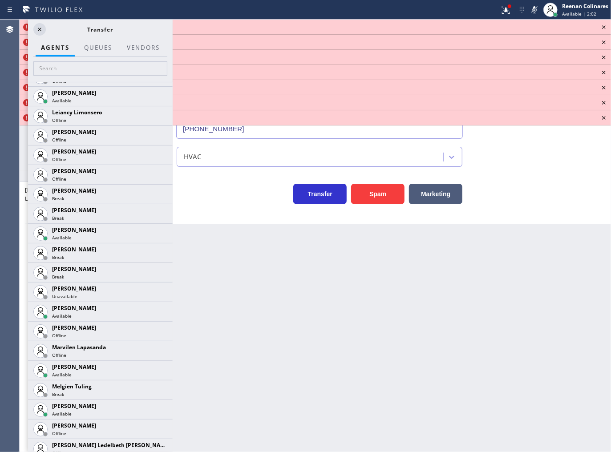
scroll to position [1336, 0]
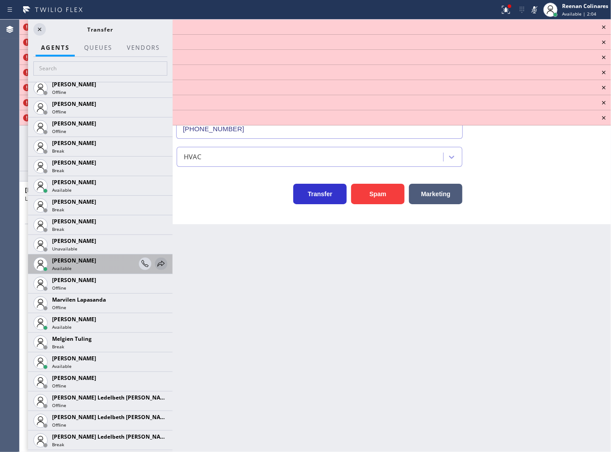
click at [156, 261] on icon at bounding box center [161, 264] width 11 height 11
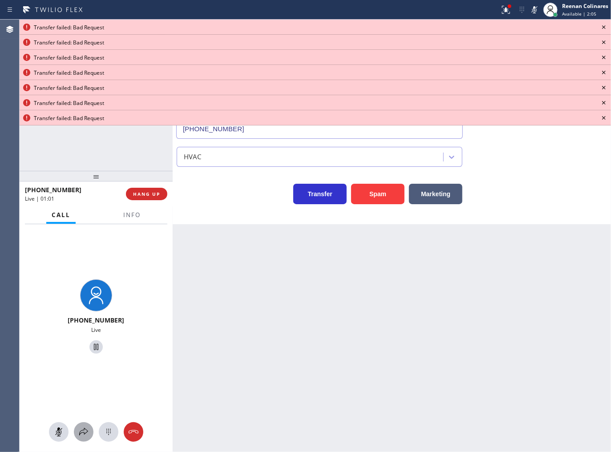
click at [87, 434] on icon at bounding box center [83, 432] width 11 height 11
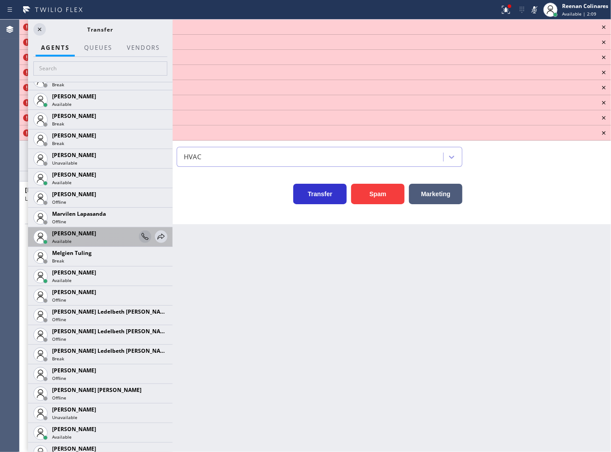
scroll to position [1420, 0]
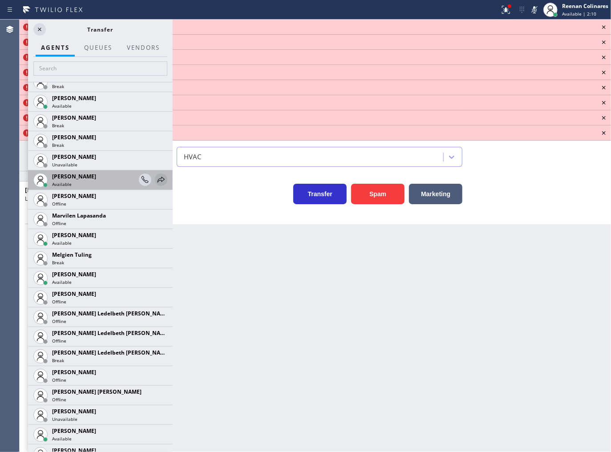
click at [156, 179] on icon at bounding box center [161, 179] width 11 height 11
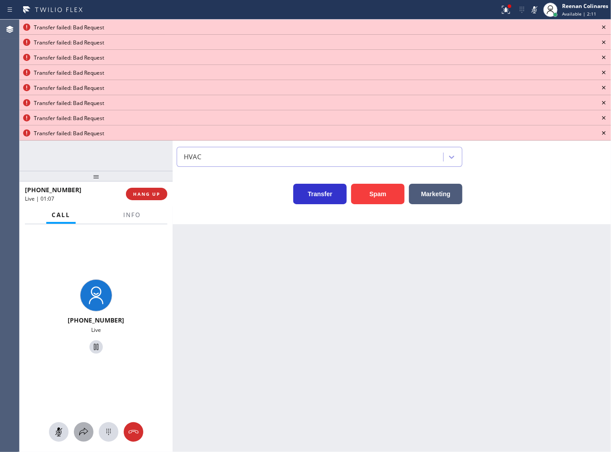
click at [86, 432] on icon at bounding box center [83, 432] width 11 height 11
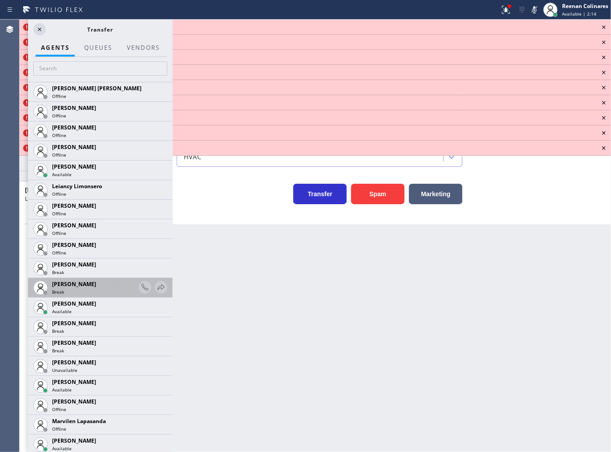
scroll to position [1205, 0]
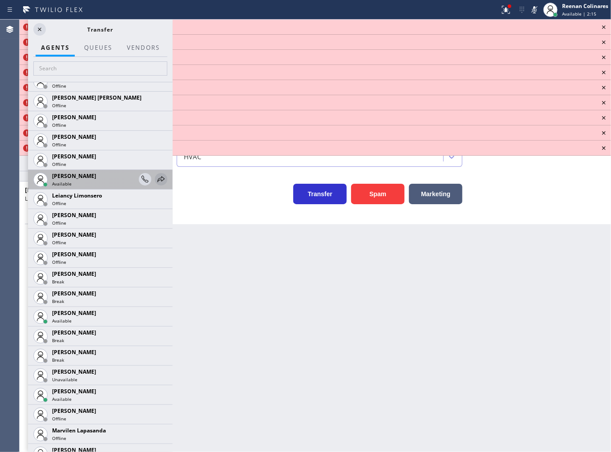
click at [156, 177] on icon at bounding box center [161, 179] width 11 height 11
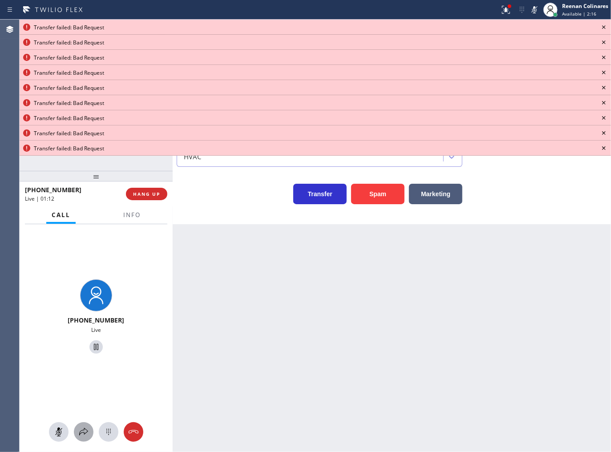
click at [82, 431] on icon at bounding box center [83, 432] width 11 height 11
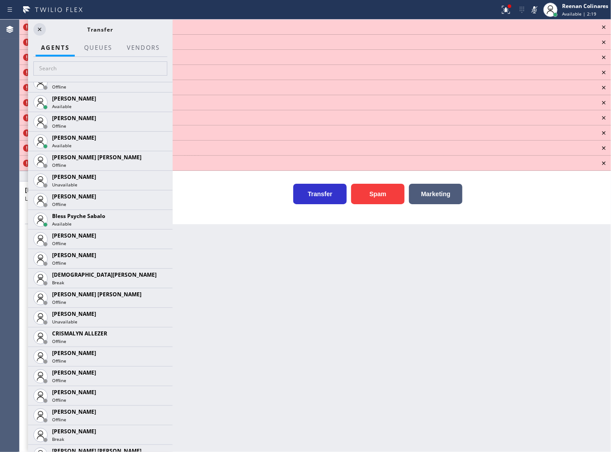
scroll to position [407, 0]
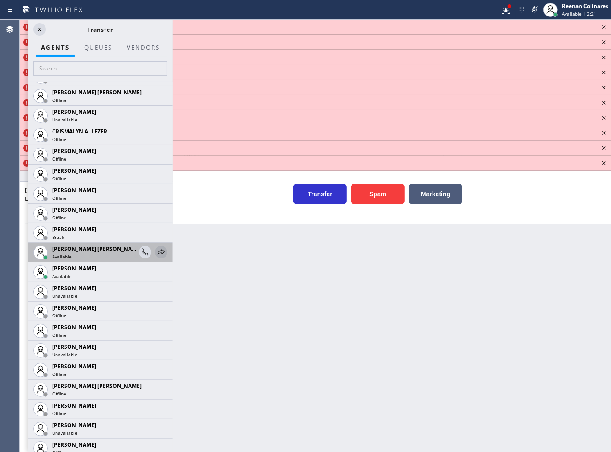
click at [156, 251] on icon at bounding box center [161, 252] width 11 height 11
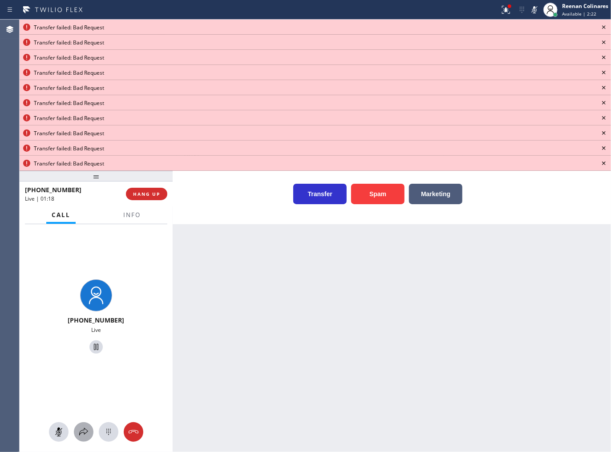
click at [86, 437] on icon at bounding box center [83, 432] width 11 height 11
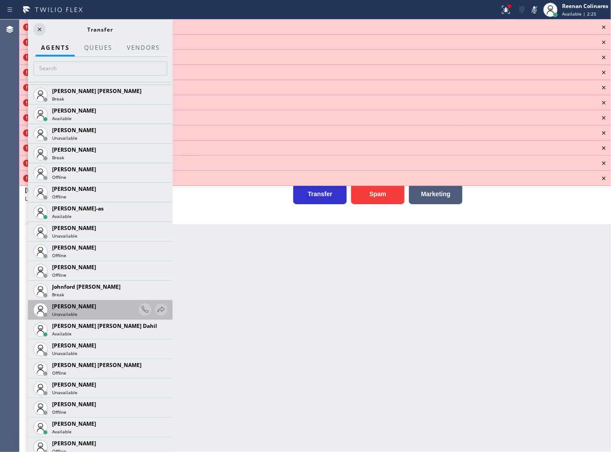
scroll to position [940, 0]
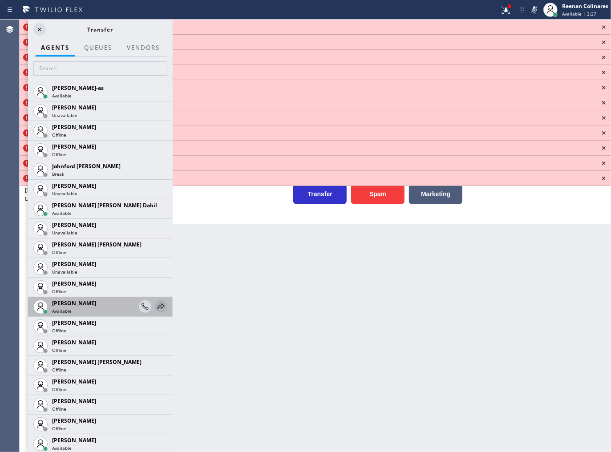
click at [156, 305] on icon at bounding box center [161, 306] width 11 height 11
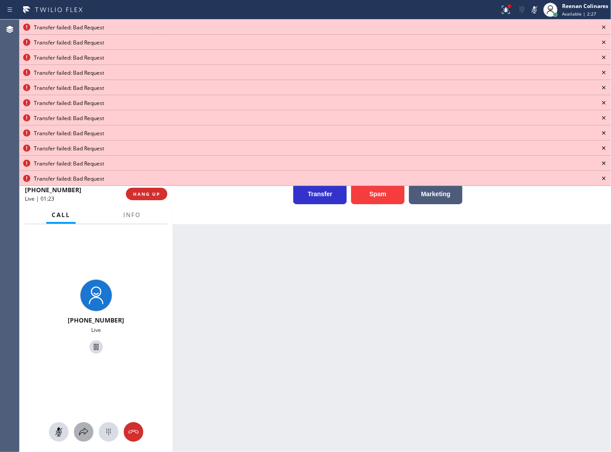
click at [85, 432] on icon at bounding box center [83, 432] width 11 height 11
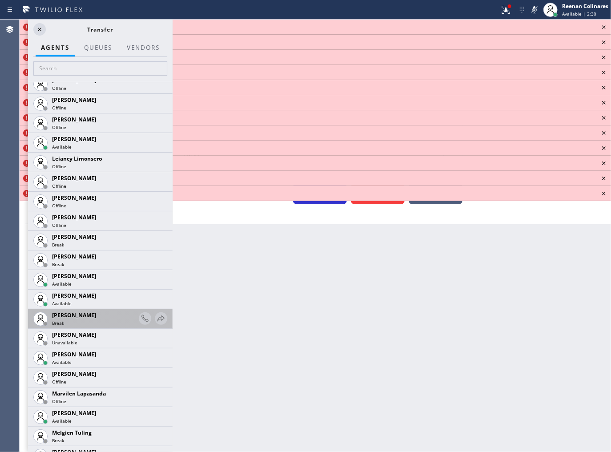
scroll to position [1251, 0]
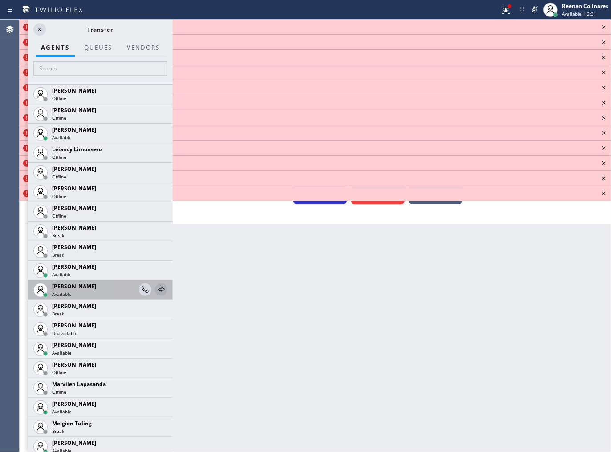
click at [156, 286] on icon at bounding box center [161, 289] width 11 height 11
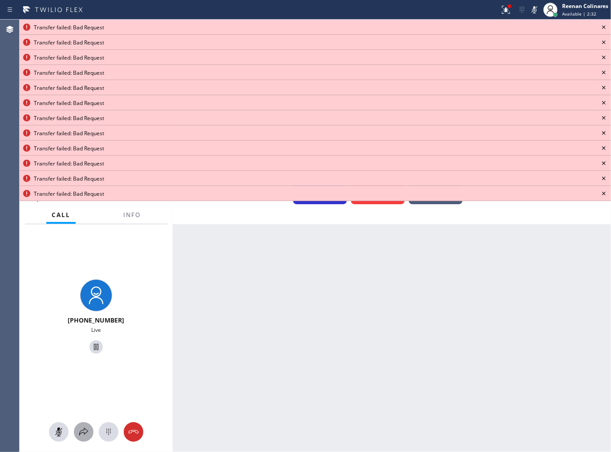
click at [83, 431] on icon at bounding box center [83, 432] width 11 height 11
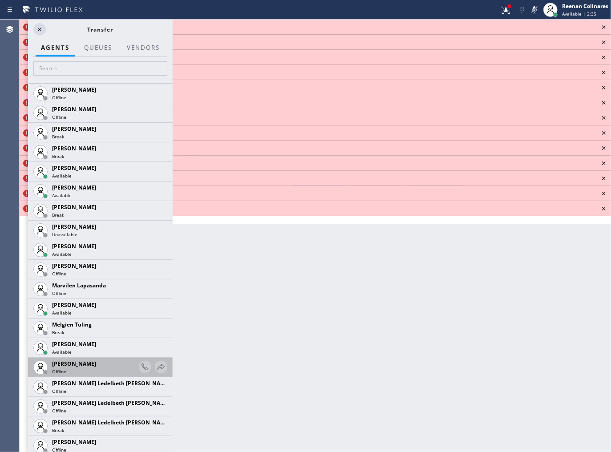
scroll to position [1371, 0]
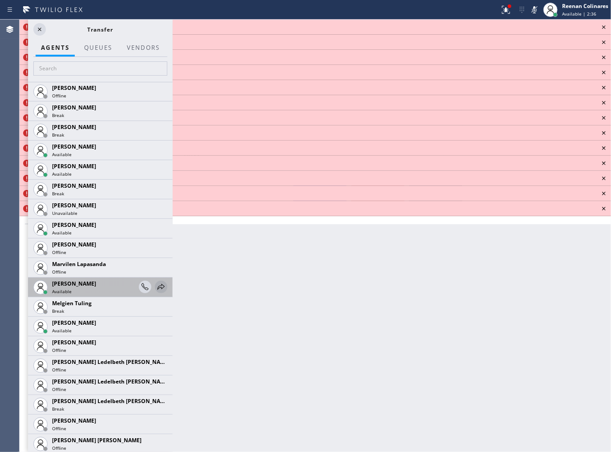
click at [157, 283] on icon at bounding box center [161, 287] width 11 height 11
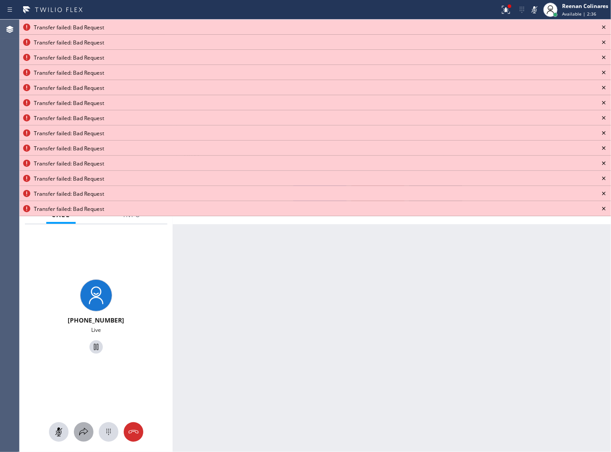
click at [85, 429] on icon at bounding box center [83, 432] width 11 height 11
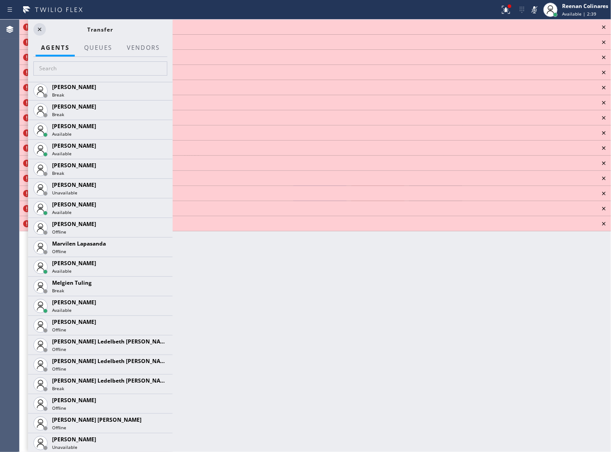
scroll to position [1421, 0]
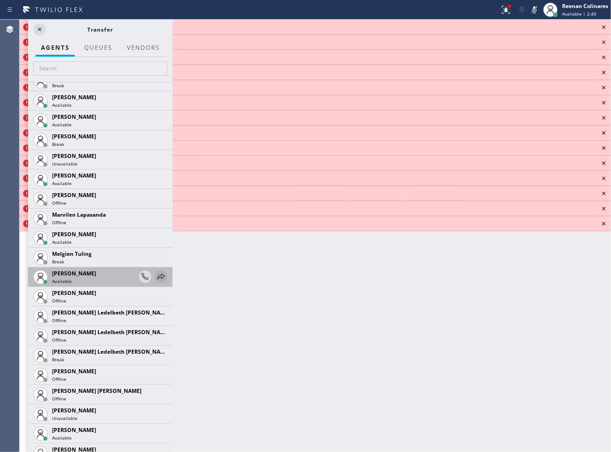
click at [157, 273] on icon at bounding box center [161, 276] width 11 height 11
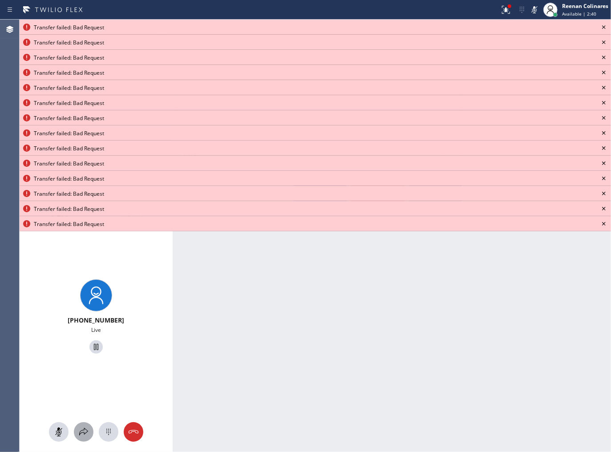
click at [81, 432] on icon at bounding box center [83, 432] width 11 height 11
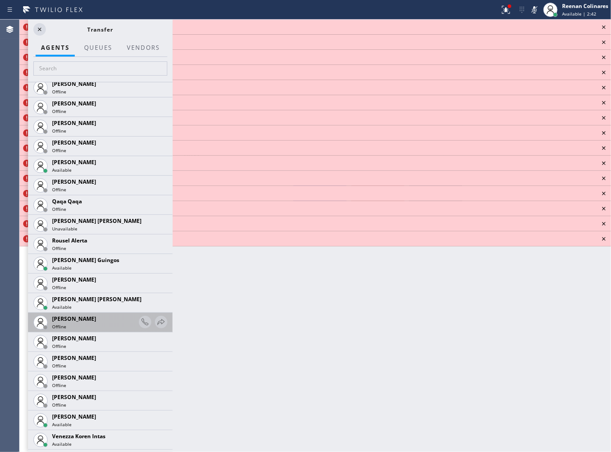
scroll to position [1774, 0]
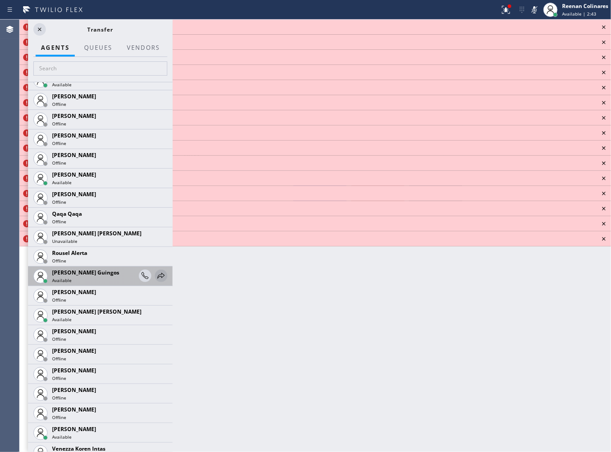
click at [156, 273] on icon at bounding box center [161, 276] width 11 height 11
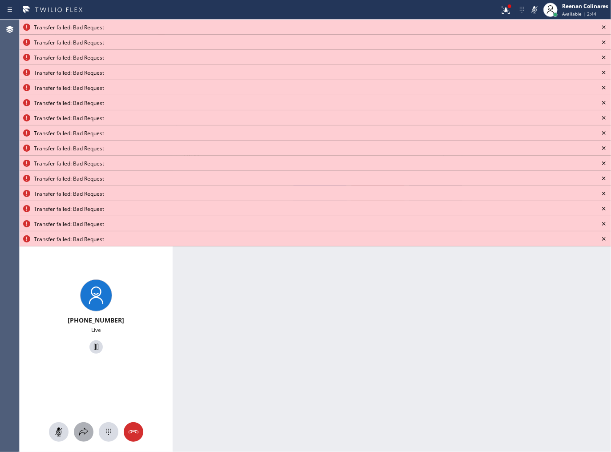
click at [85, 430] on icon at bounding box center [83, 432] width 11 height 11
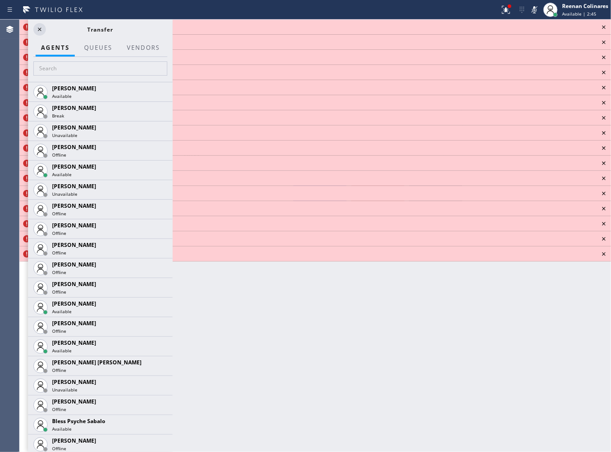
click at [604, 25] on icon at bounding box center [604, 27] width 11 height 11
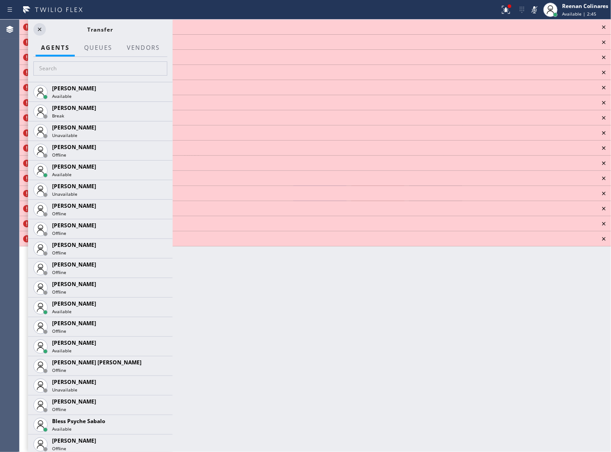
click at [604, 25] on icon at bounding box center [604, 27] width 11 height 11
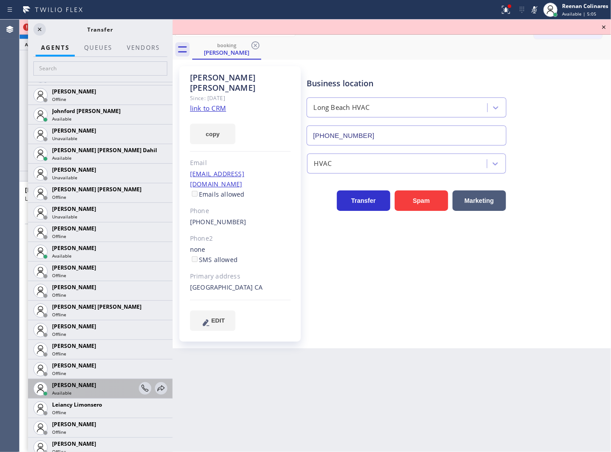
scroll to position [1046, 0]
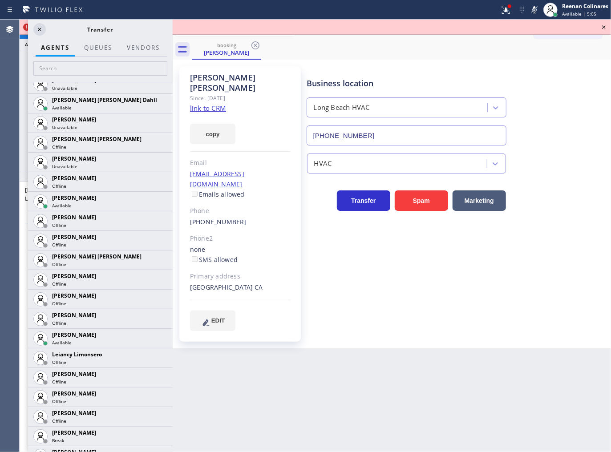
click at [0, 0] on icon at bounding box center [0, 0] width 0 height 0
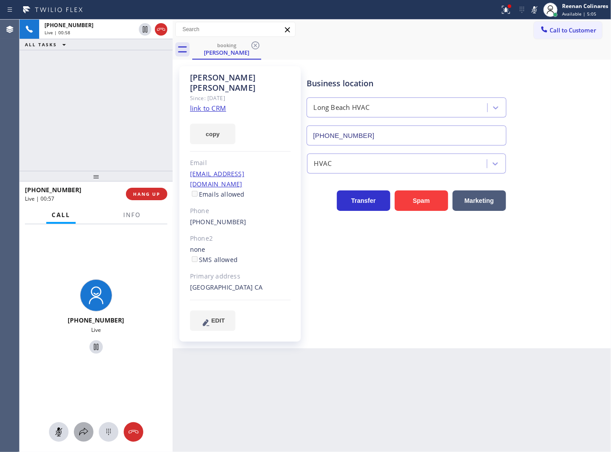
click at [79, 437] on icon at bounding box center [83, 432] width 11 height 11
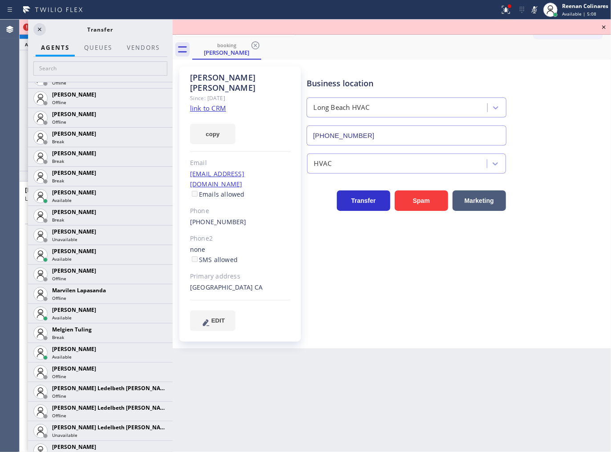
scroll to position [1382, 0]
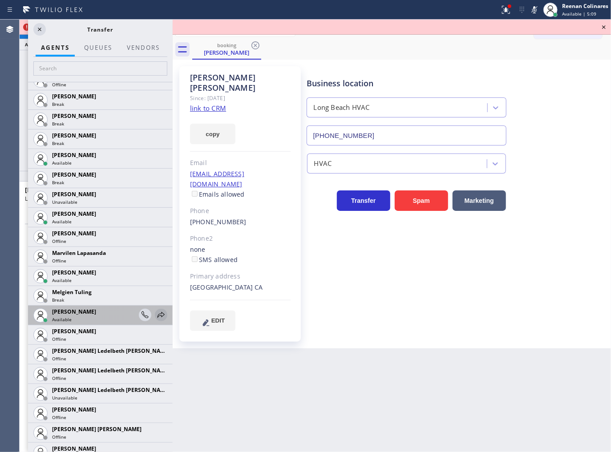
click at [156, 316] on icon at bounding box center [161, 315] width 11 height 11
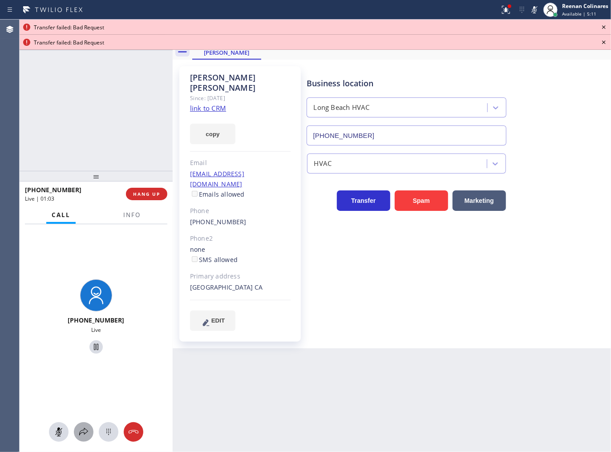
drag, startPoint x: 83, startPoint y: 433, endPoint x: 176, endPoint y: 257, distance: 198.7
click at [83, 433] on icon at bounding box center [83, 432] width 11 height 11
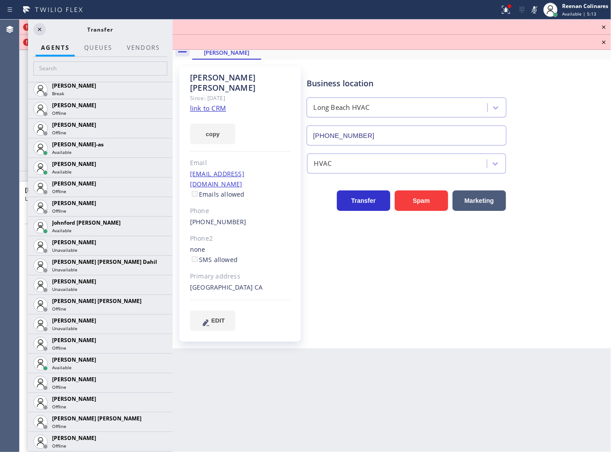
scroll to position [1098, 0]
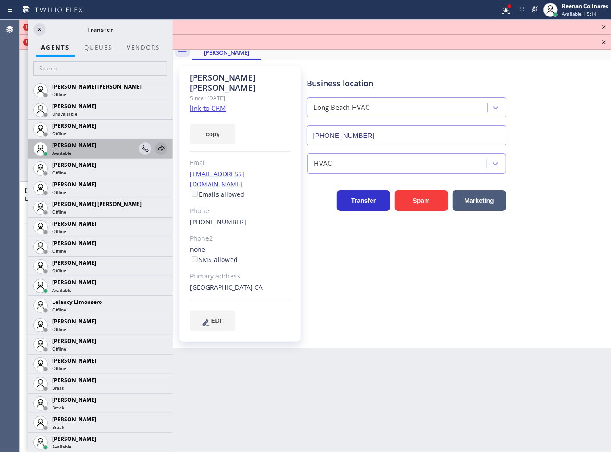
click at [156, 148] on icon at bounding box center [161, 148] width 11 height 11
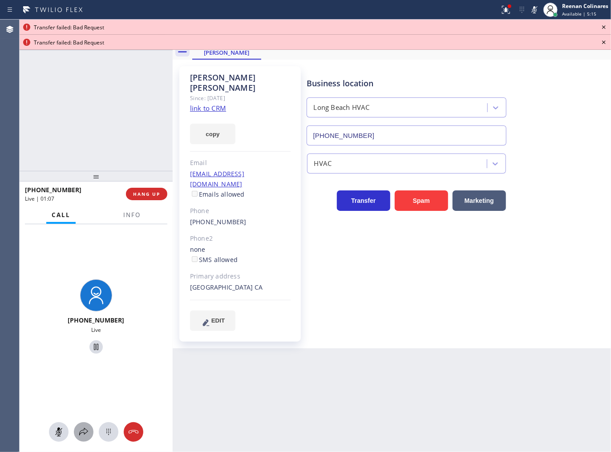
click at [83, 427] on icon at bounding box center [83, 432] width 11 height 11
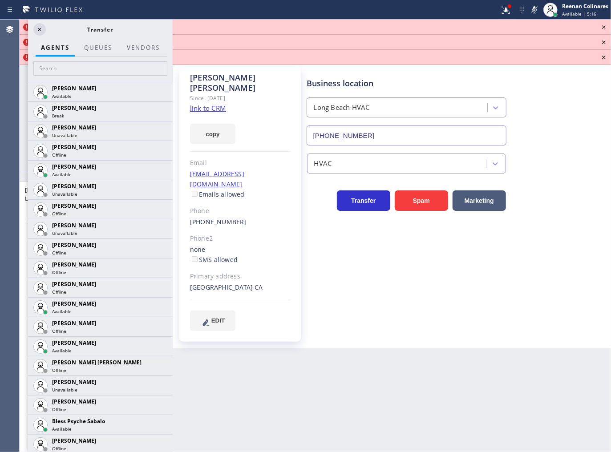
drag, startPoint x: 176, startPoint y: 123, endPoint x: 170, endPoint y: 127, distance: 7.0
click at [174, 126] on div "+19496773721 Live | 01:09 ALL TASKS ALL TASKS ACTIVE TASKS TASKS IN WRAP UP +19…" at bounding box center [315, 236] width 591 height 433
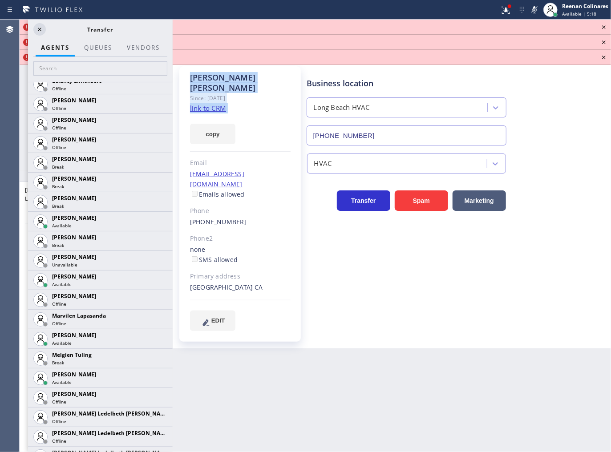
scroll to position [1325, 0]
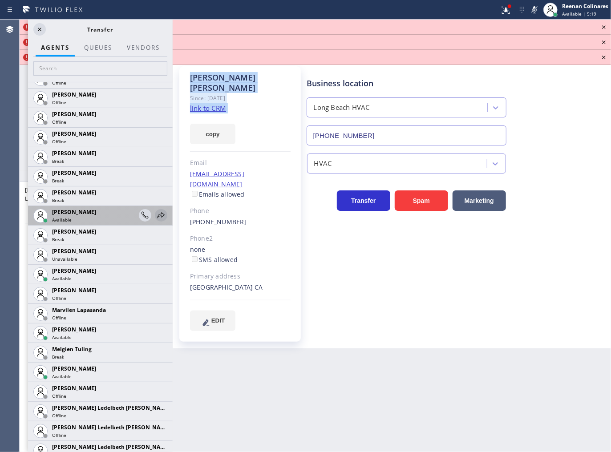
click at [158, 214] on icon at bounding box center [161, 215] width 7 height 6
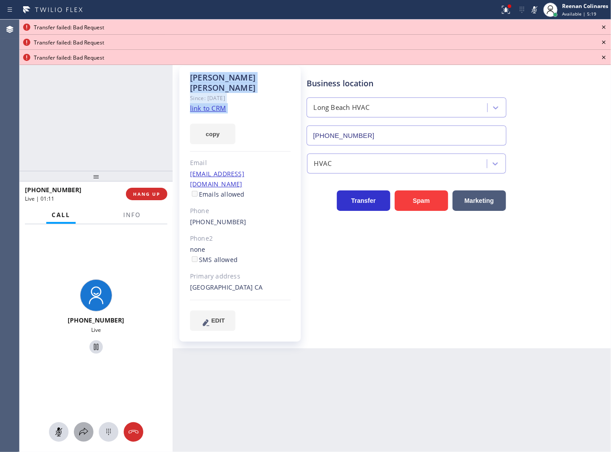
click at [82, 433] on icon at bounding box center [83, 432] width 11 height 11
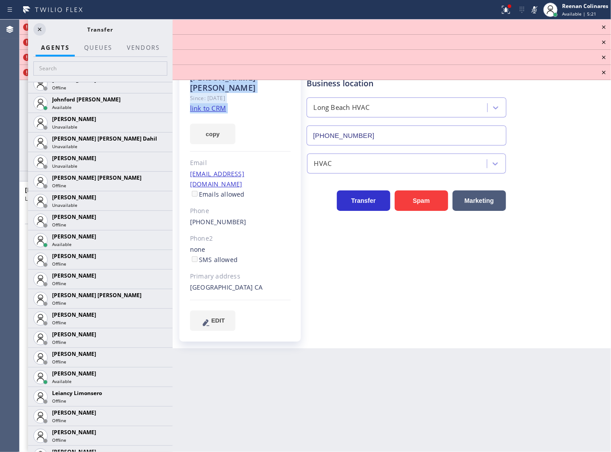
scroll to position [1382, 0]
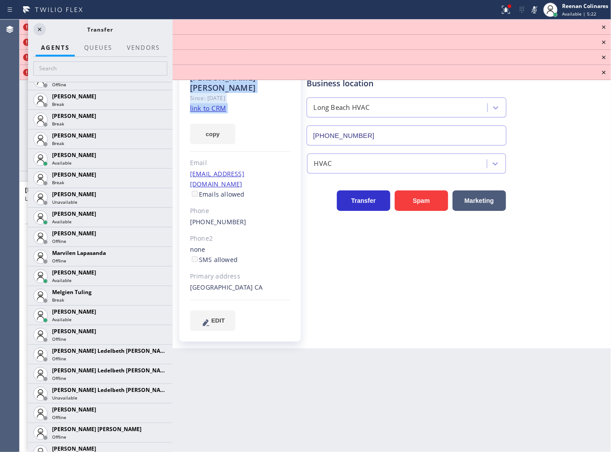
click at [0, 0] on icon at bounding box center [0, 0] width 0 height 0
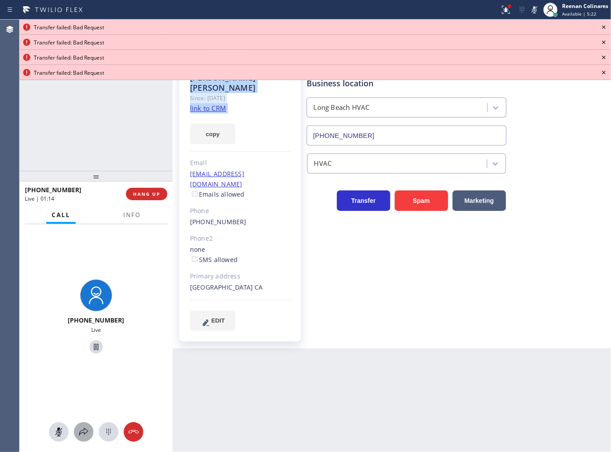
click at [85, 429] on icon at bounding box center [83, 432] width 11 height 11
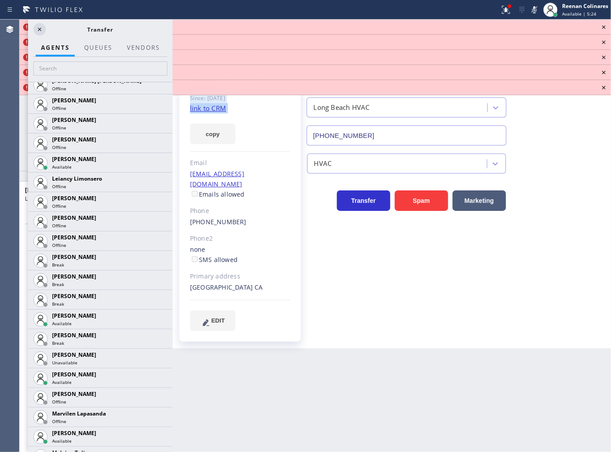
scroll to position [1288, 0]
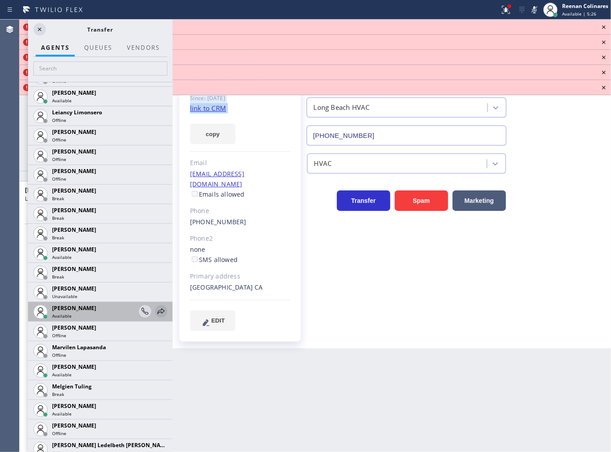
click at [156, 309] on icon at bounding box center [161, 311] width 11 height 11
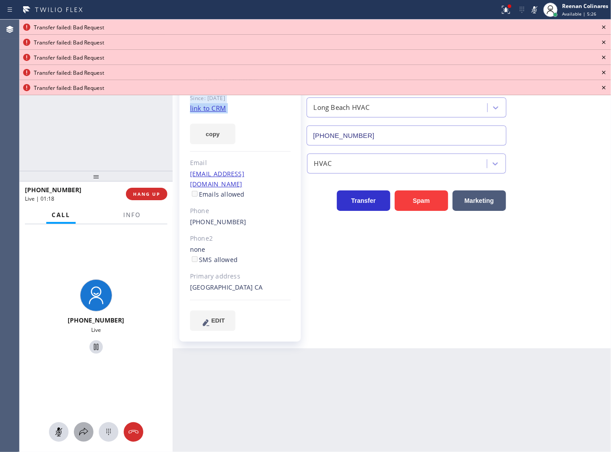
click at [85, 431] on icon at bounding box center [83, 432] width 11 height 11
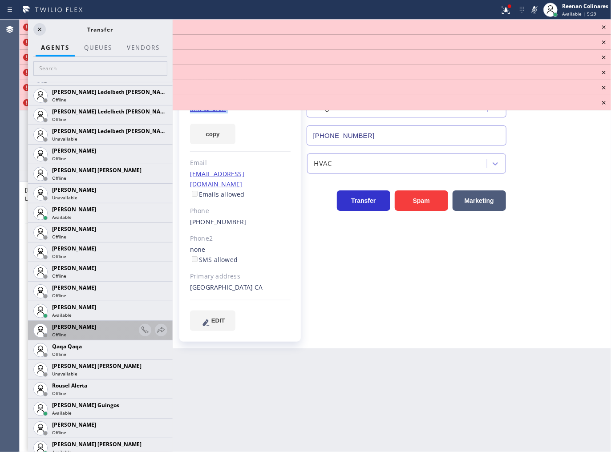
scroll to position [1635, 0]
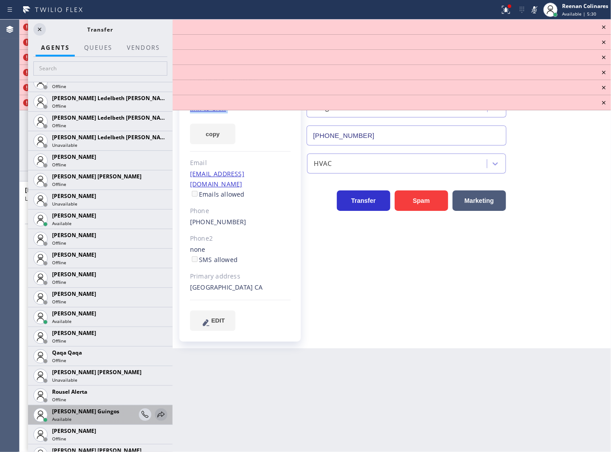
click at [156, 414] on icon at bounding box center [161, 414] width 11 height 11
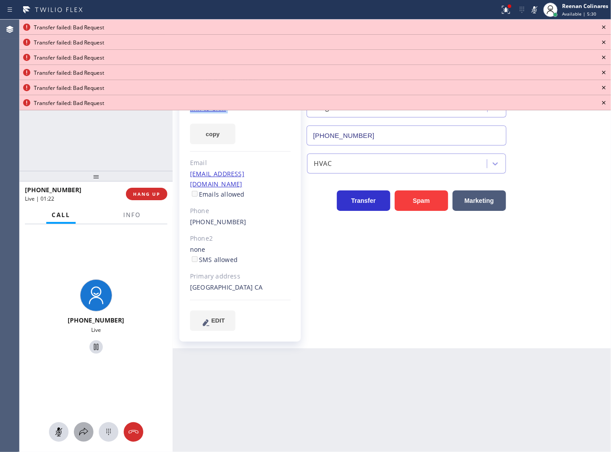
click at [81, 429] on icon at bounding box center [83, 432] width 11 height 11
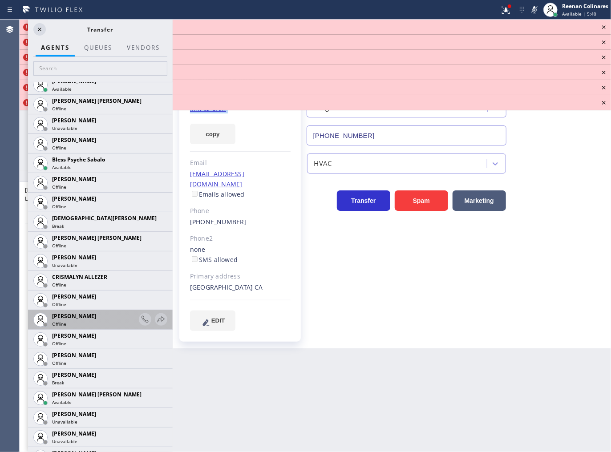
scroll to position [325, 0]
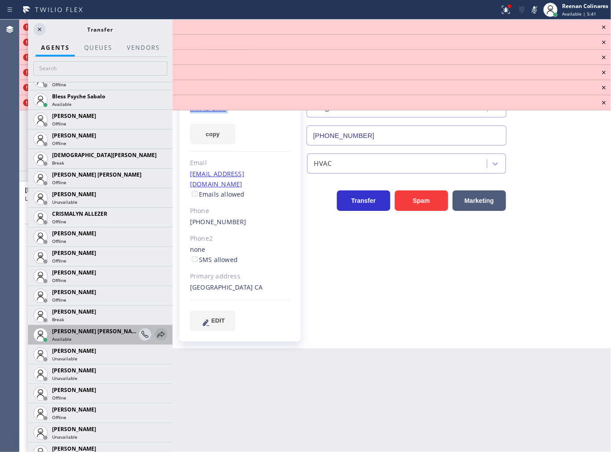
click at [158, 333] on icon at bounding box center [161, 335] width 7 height 6
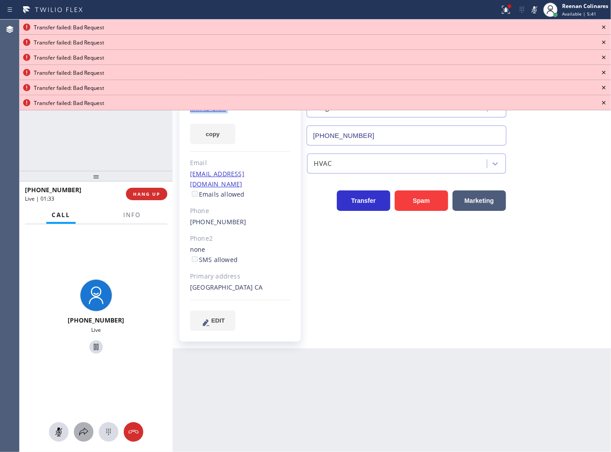
click at [86, 432] on icon at bounding box center [83, 432] width 11 height 11
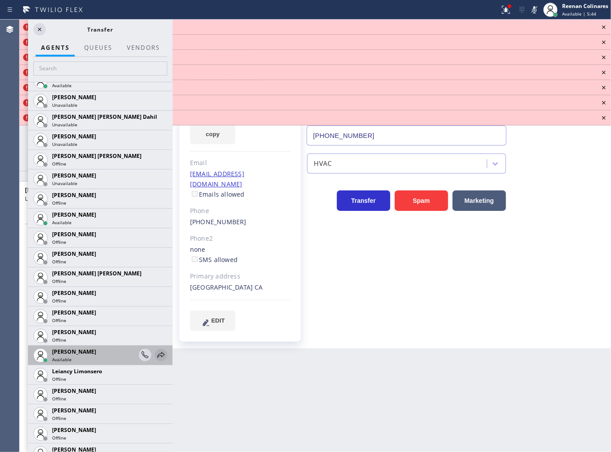
scroll to position [1045, 0]
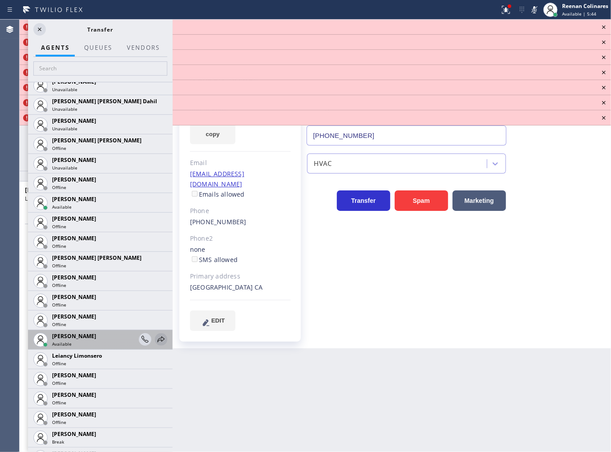
click at [156, 339] on icon at bounding box center [161, 339] width 11 height 11
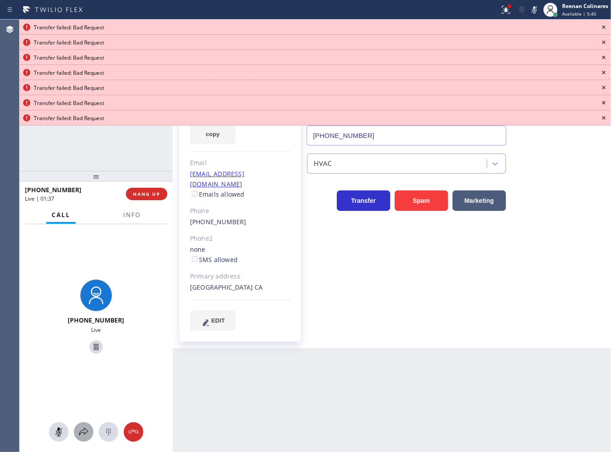
click at [82, 438] on button at bounding box center [84, 432] width 20 height 20
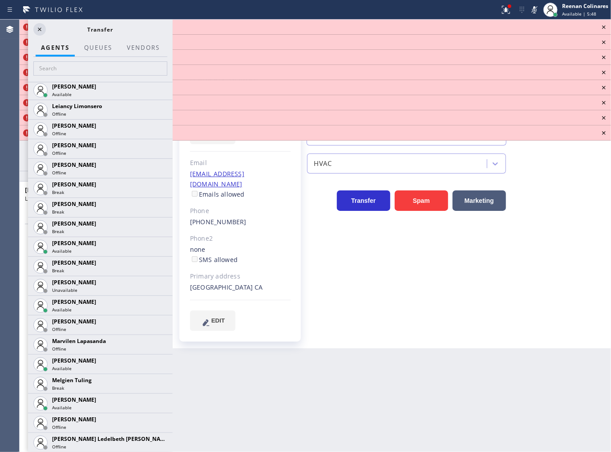
scroll to position [1313, 0]
drag, startPoint x: 153, startPoint y: 287, endPoint x: 144, endPoint y: 296, distance: 12.9
click at [0, 0] on icon at bounding box center [0, 0] width 0 height 0
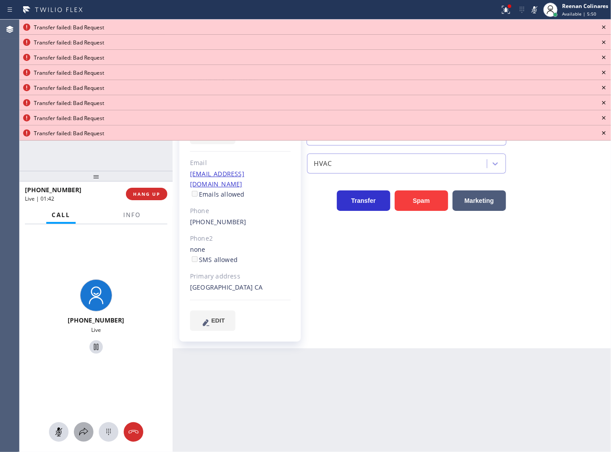
click at [88, 432] on icon at bounding box center [83, 432] width 11 height 11
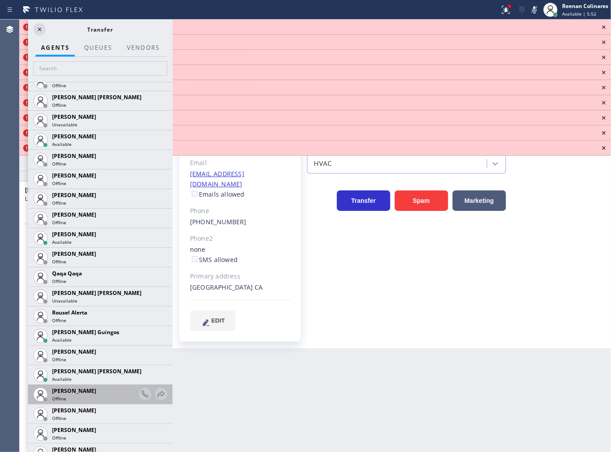
scroll to position [1717, 0]
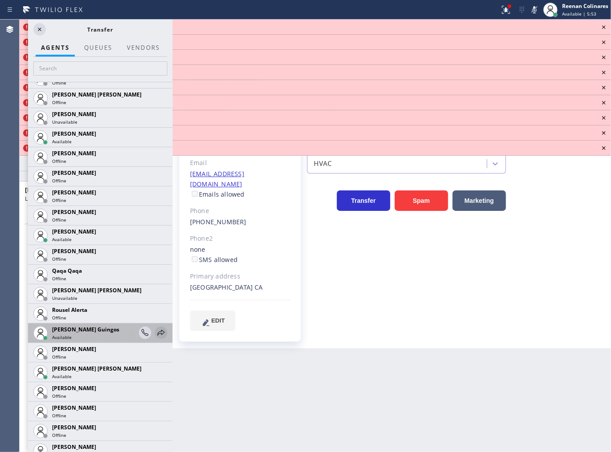
click at [156, 331] on icon at bounding box center [161, 333] width 11 height 11
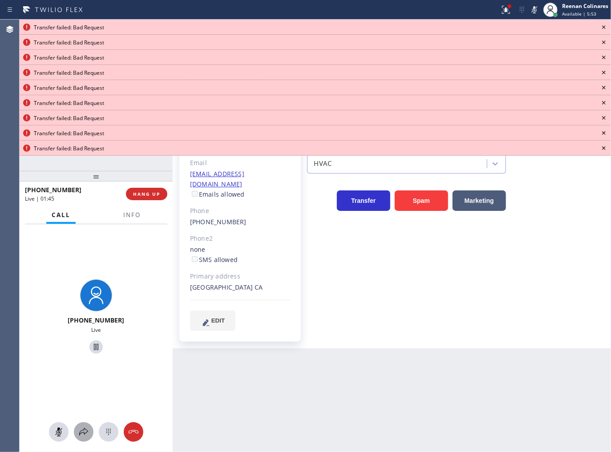
click at [88, 431] on icon at bounding box center [83, 432] width 11 height 11
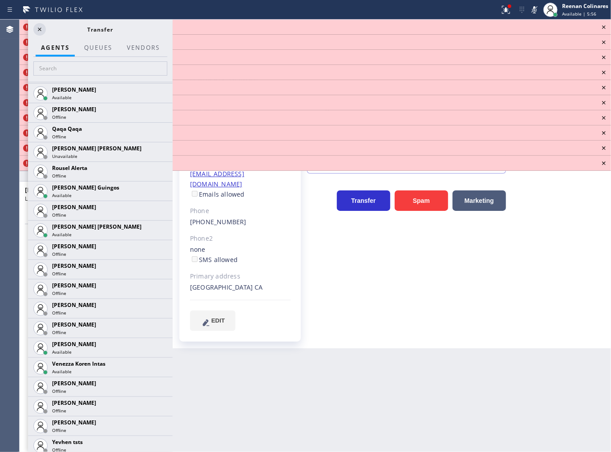
scroll to position [1866, 0]
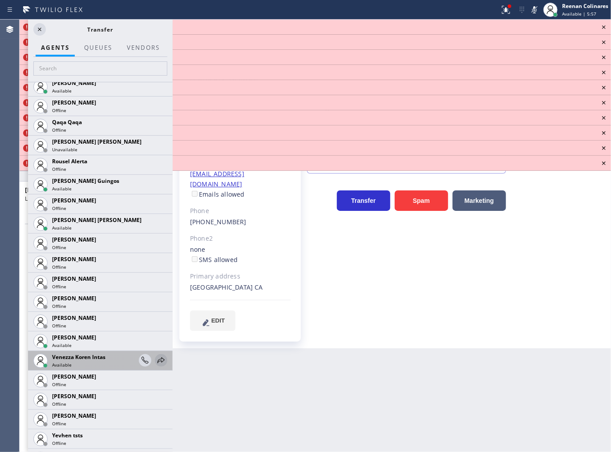
click at [156, 357] on icon at bounding box center [161, 360] width 11 height 11
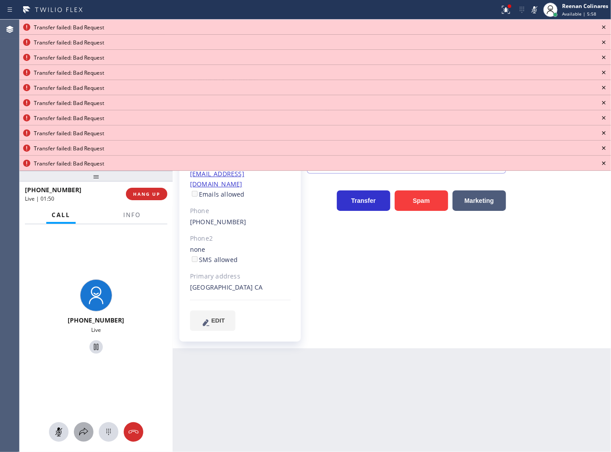
click at [81, 425] on button at bounding box center [84, 432] width 20 height 20
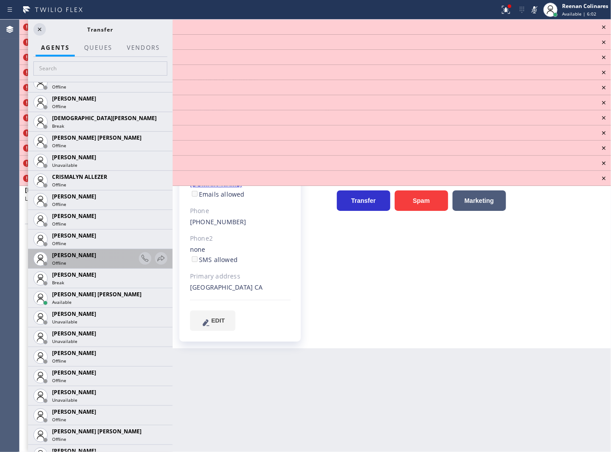
scroll to position [445, 0]
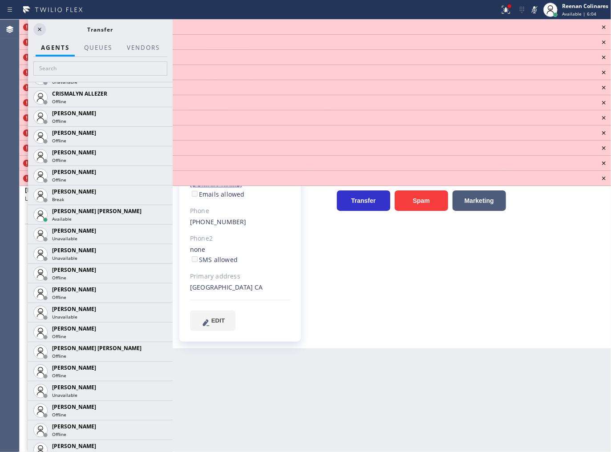
click at [0, 0] on icon at bounding box center [0, 0] width 0 height 0
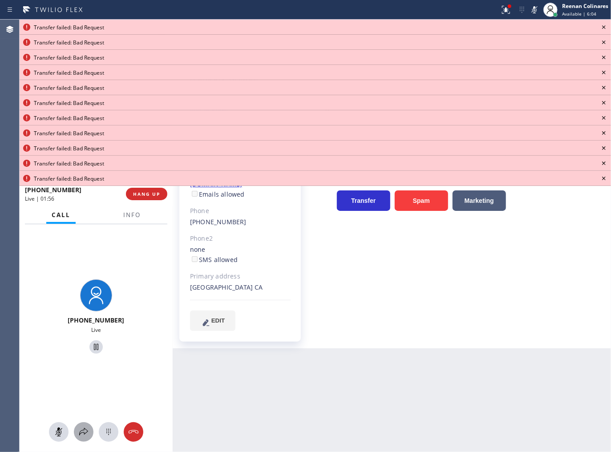
click at [82, 428] on icon at bounding box center [83, 432] width 11 height 11
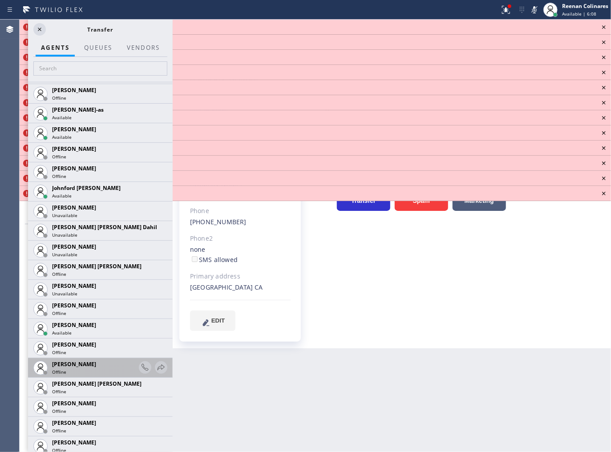
scroll to position [997, 0]
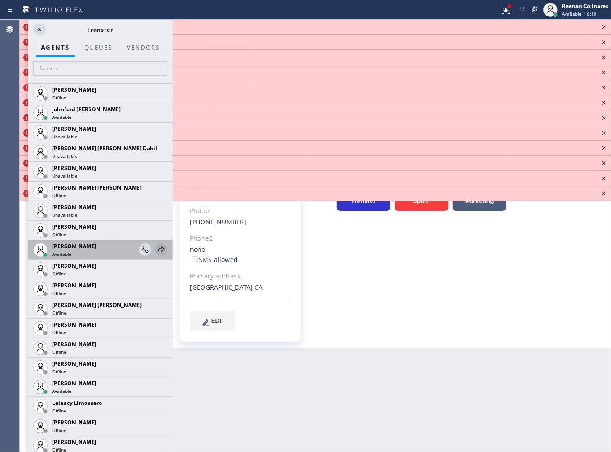
click at [156, 251] on icon at bounding box center [161, 249] width 11 height 11
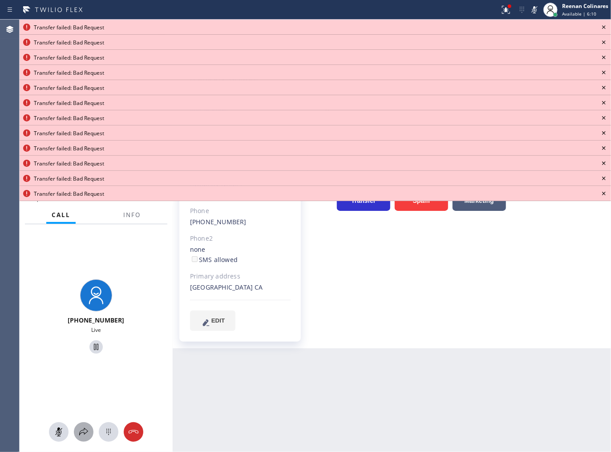
click at [81, 436] on icon at bounding box center [83, 432] width 11 height 11
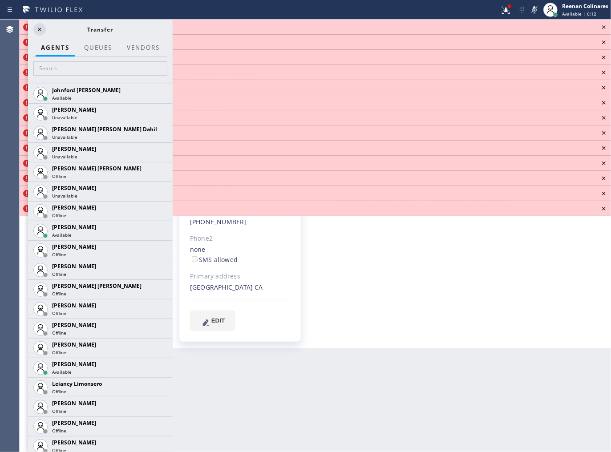
scroll to position [1020, 0]
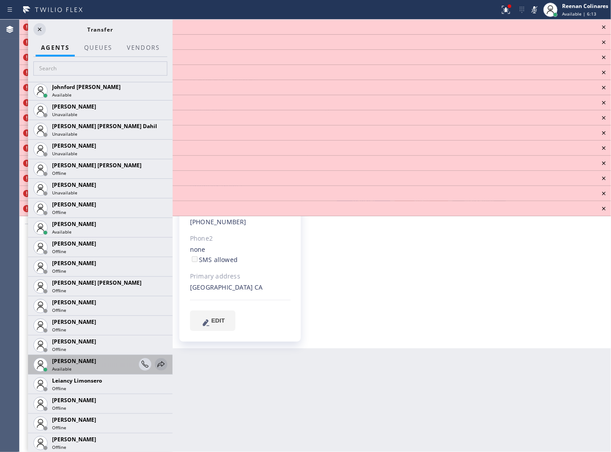
click at [158, 365] on icon at bounding box center [161, 364] width 7 height 6
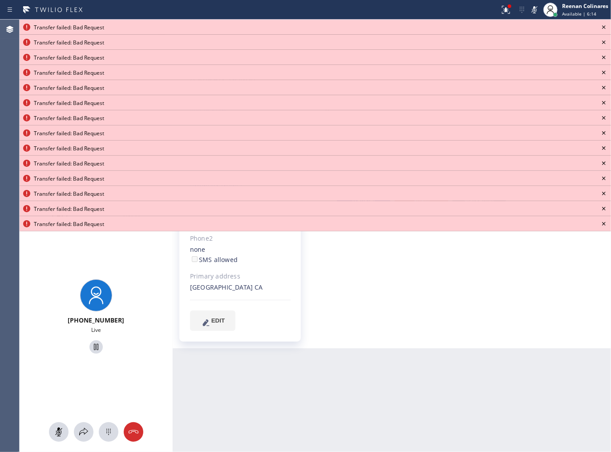
click at [605, 27] on icon at bounding box center [604, 27] width 11 height 11
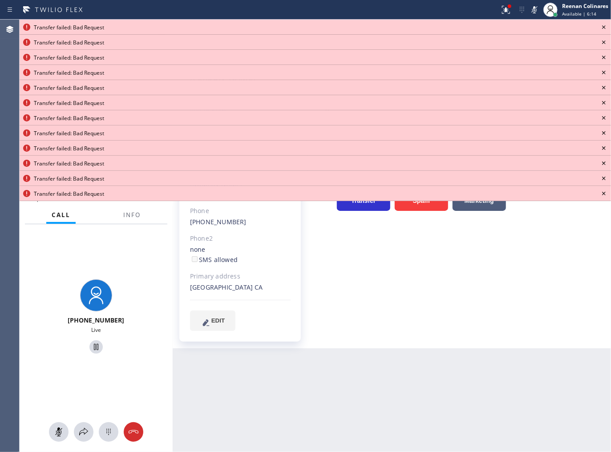
click at [605, 27] on icon at bounding box center [604, 27] width 11 height 11
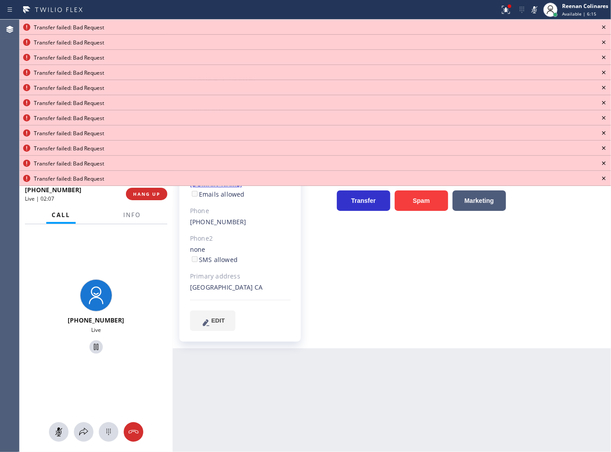
click at [605, 27] on icon at bounding box center [604, 27] width 11 height 11
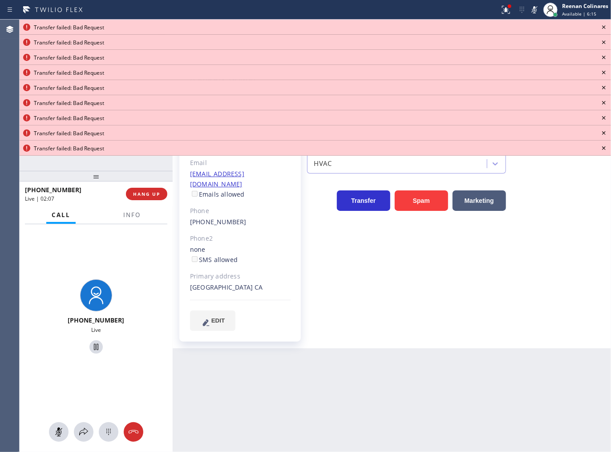
click at [604, 27] on icon at bounding box center [604, 27] width 11 height 11
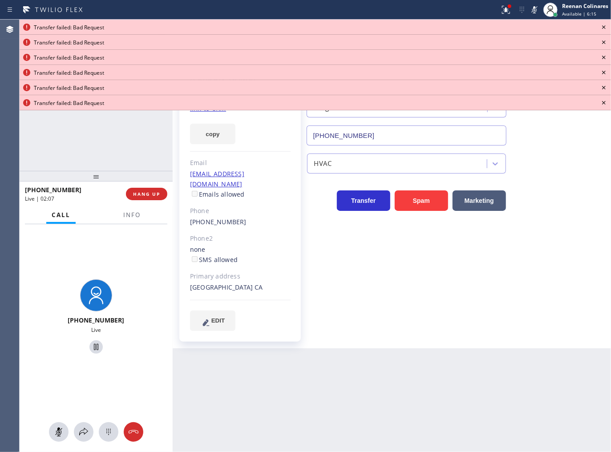
click at [604, 28] on icon at bounding box center [604, 27] width 11 height 11
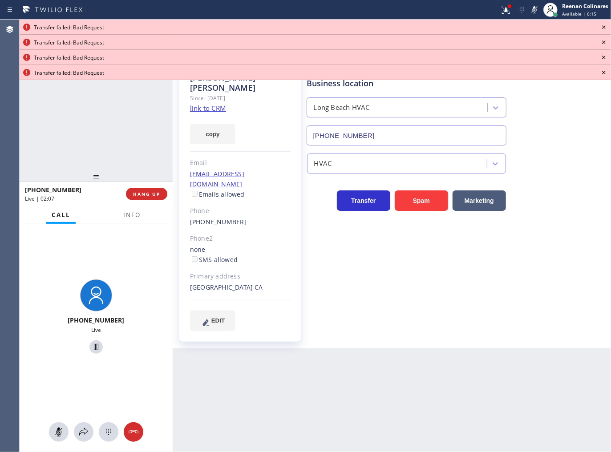
click at [604, 28] on icon at bounding box center [604, 27] width 11 height 11
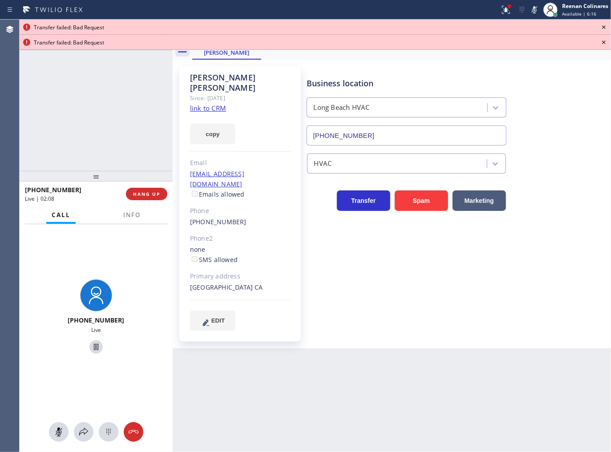
click at [604, 28] on icon at bounding box center [604, 27] width 11 height 11
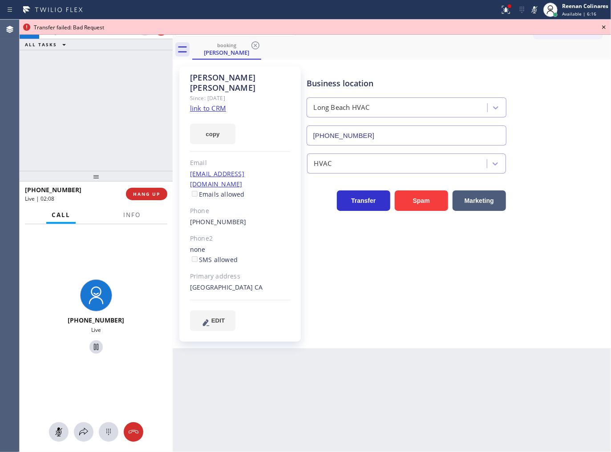
click at [604, 27] on icon at bounding box center [604, 27] width 4 height 4
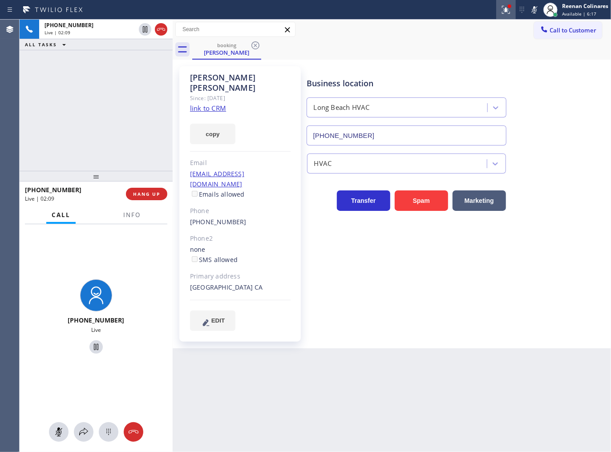
click at [506, 10] on icon at bounding box center [504, 9] width 5 height 6
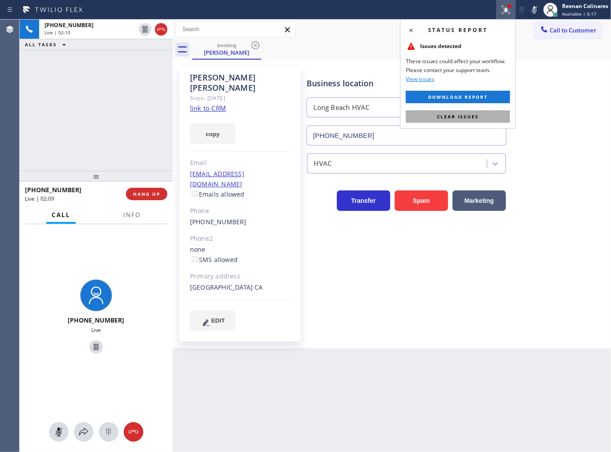
click at [486, 113] on button "Clear issues" at bounding box center [458, 116] width 104 height 12
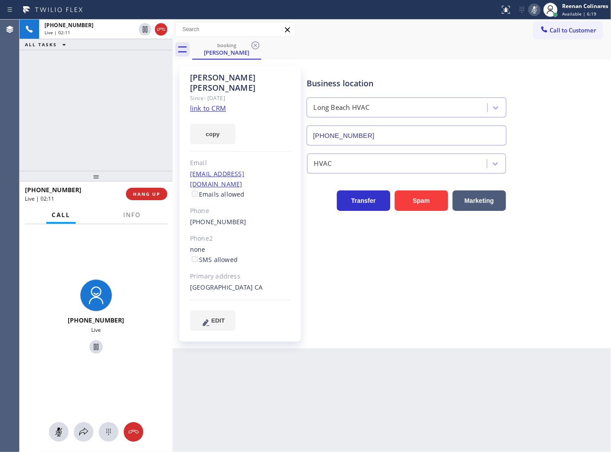
click at [533, 11] on icon at bounding box center [534, 9] width 11 height 11
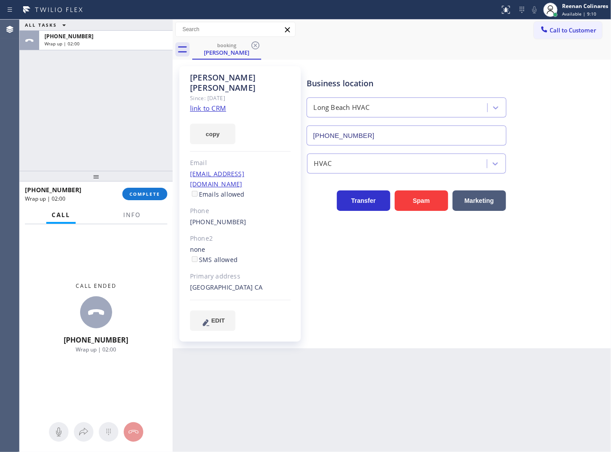
drag, startPoint x: 482, startPoint y: 40, endPoint x: 472, endPoint y: 14, distance: 28.2
click at [480, 36] on div "Call to Customer Outbound call Location Search location Your caller id phone nu…" at bounding box center [392, 40] width 438 height 40
click at [151, 191] on span "COMPLETE" at bounding box center [145, 194] width 31 height 6
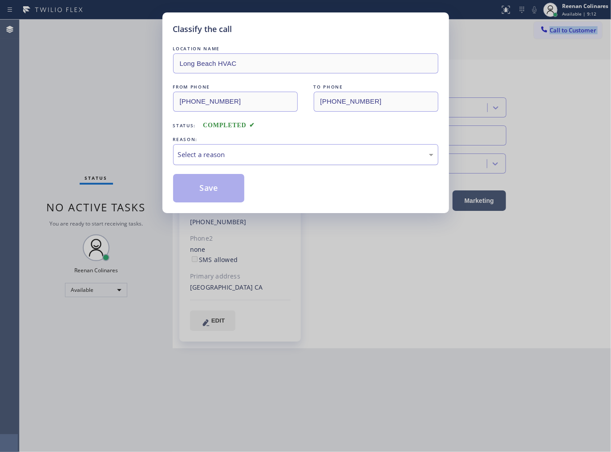
click at [193, 148] on div "Select a reason" at bounding box center [305, 154] width 265 height 21
click at [192, 183] on button "Save" at bounding box center [209, 188] width 72 height 28
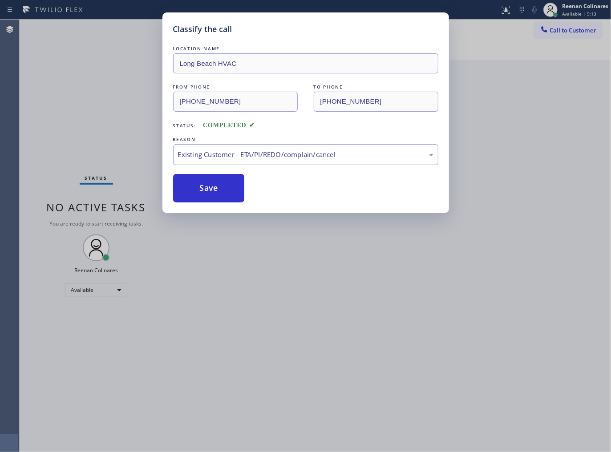
click at [69, 122] on div "Classify the call LOCATION NAME Long Beach HVAC FROM PHONE (949) 677-3721 TO PH…" at bounding box center [305, 226] width 611 height 452
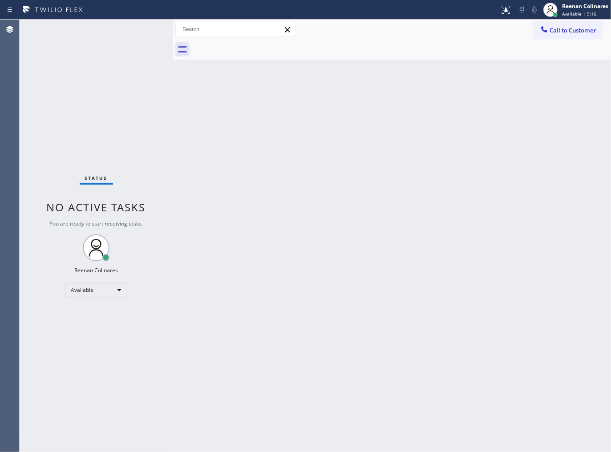
drag, startPoint x: 273, startPoint y: 121, endPoint x: 331, endPoint y: 109, distance: 59.2
click at [272, 122] on div "Back to Dashboard Change Sender ID Customers Technicians Select a contact Outbo…" at bounding box center [392, 236] width 438 height 433
click at [159, 192] on div "Status No active tasks You are ready to start receiving tasks. Reenan Colinares…" at bounding box center [96, 236] width 153 height 433
click at [280, 195] on div "Back to Dashboard Change Sender ID Customers Technicians Select a contact Outbo…" at bounding box center [392, 236] width 438 height 433
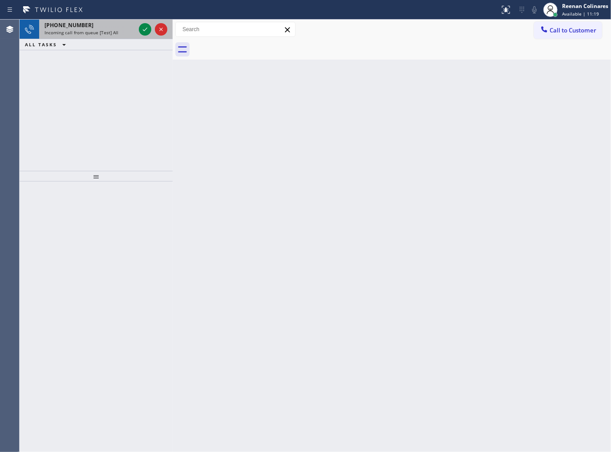
click at [85, 28] on div "+16614615247" at bounding box center [90, 25] width 91 height 8
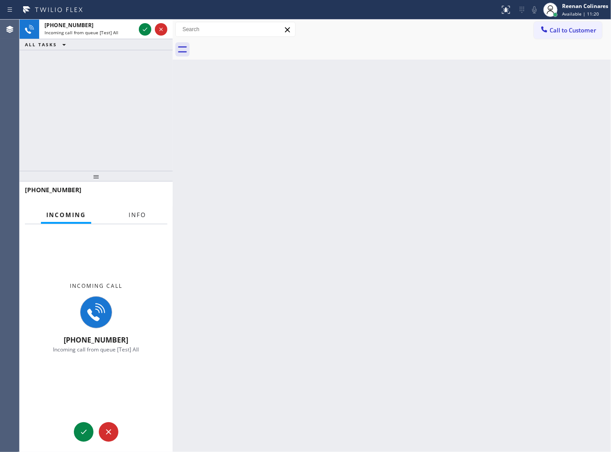
click at [137, 215] on span "Info" at bounding box center [137, 215] width 17 height 8
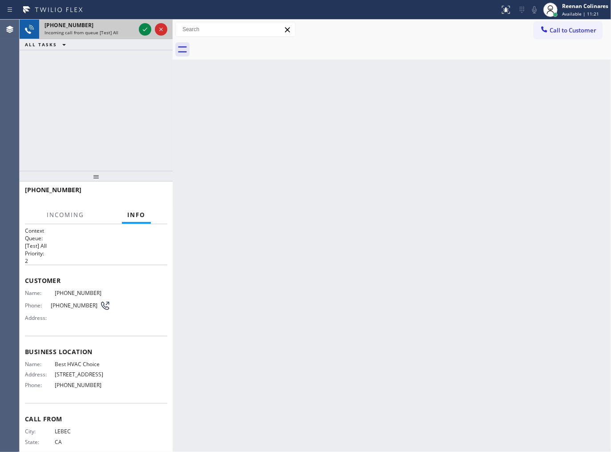
click at [126, 36] on div "+16614615247 Incoming call from queue [Test] All" at bounding box center [88, 30] width 98 height 20
click at [142, 28] on icon at bounding box center [145, 29] width 11 height 11
click at [122, 34] on div "Incoming call from queue [Test] All" at bounding box center [90, 32] width 91 height 6
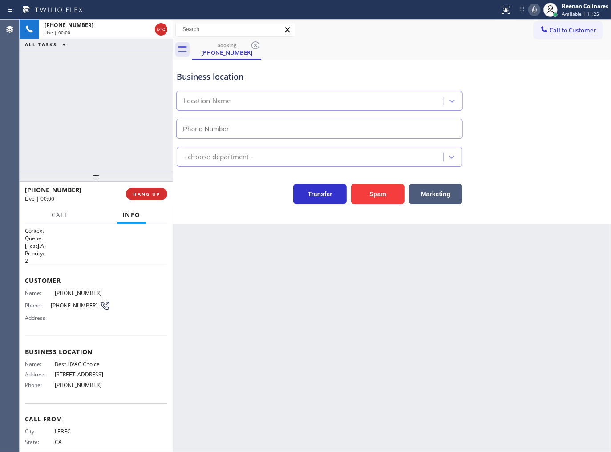
type input "(661) 338-6378"
click at [533, 14] on icon at bounding box center [534, 9] width 11 height 11
click at [533, 10] on rect at bounding box center [534, 9] width 6 height 6
click at [162, 193] on button "HANG UP" at bounding box center [146, 194] width 41 height 12
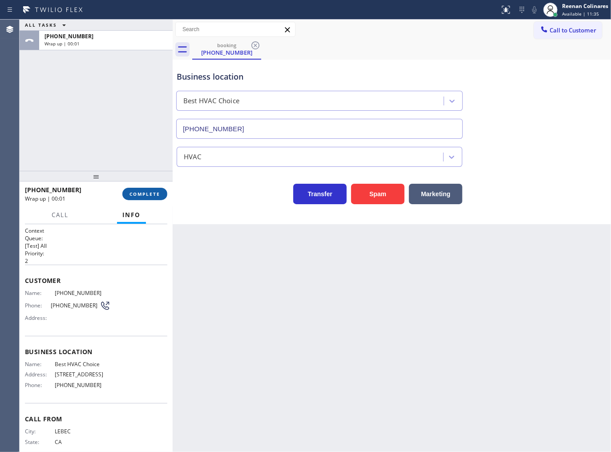
click at [162, 193] on button "COMPLETE" at bounding box center [144, 194] width 45 height 12
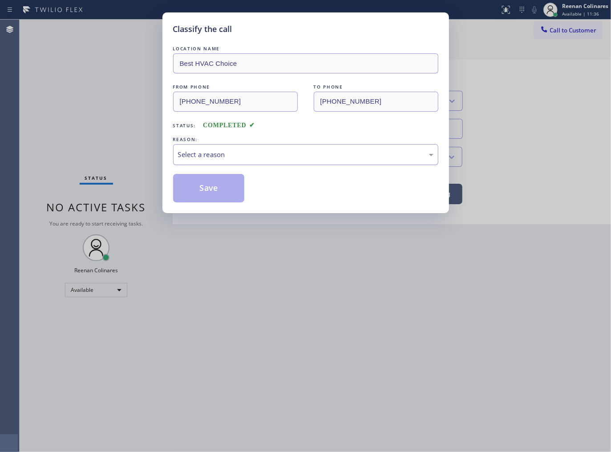
click at [202, 156] on div "Select a reason" at bounding box center [305, 155] width 255 height 10
click at [215, 197] on button "Save" at bounding box center [209, 188] width 72 height 28
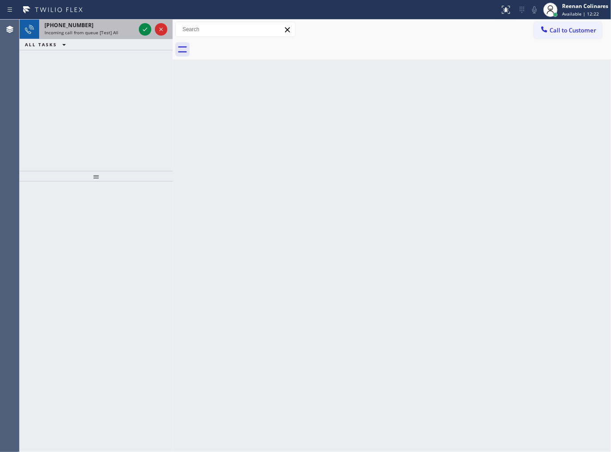
click at [85, 27] on div "+18888018872" at bounding box center [90, 25] width 91 height 8
click at [129, 28] on div "+18888018872" at bounding box center [90, 25] width 91 height 8
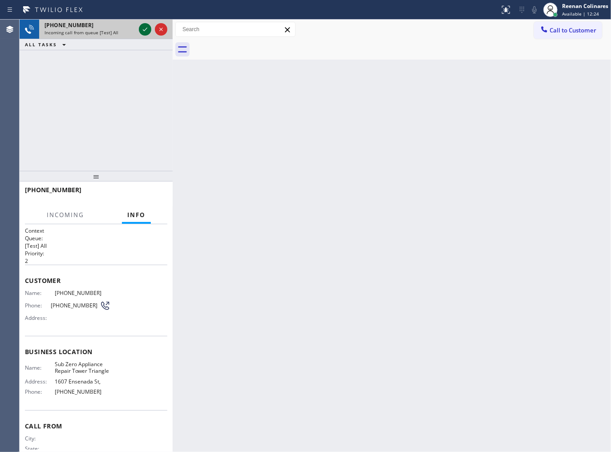
click at [142, 30] on icon at bounding box center [145, 29] width 11 height 11
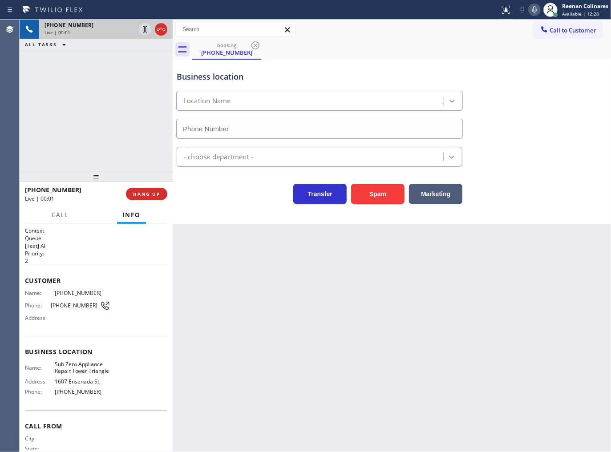
type input "(720) 597-8984"
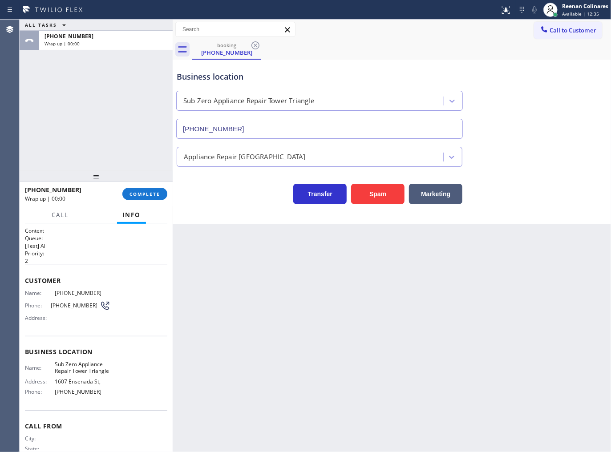
click at [384, 53] on div "booking (888) 801-8872" at bounding box center [401, 50] width 419 height 20
click at [149, 195] on span "COMPLETE" at bounding box center [145, 194] width 31 height 6
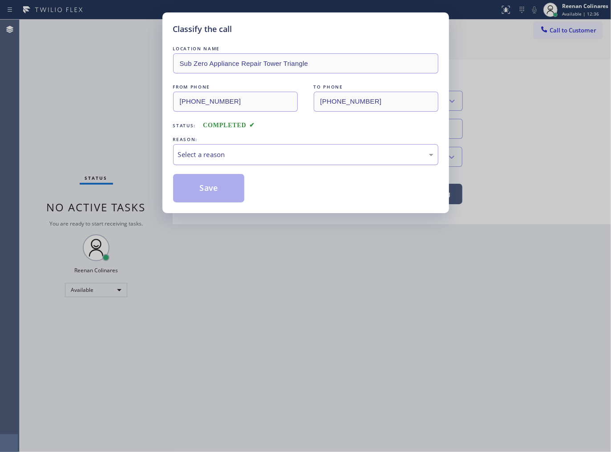
click at [197, 151] on div "Select a reason" at bounding box center [305, 155] width 255 height 10
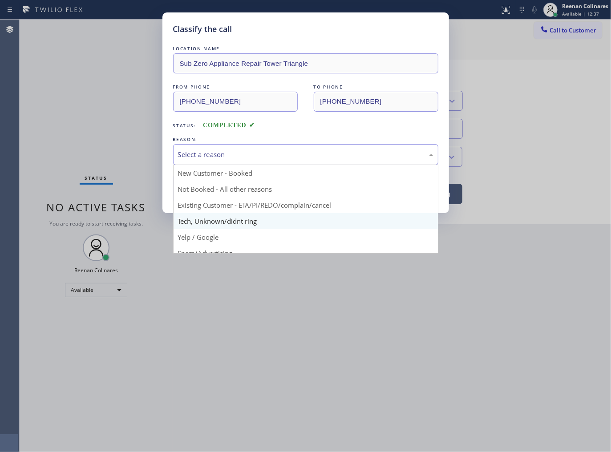
drag, startPoint x: 198, startPoint y: 220, endPoint x: 202, endPoint y: 184, distance: 35.8
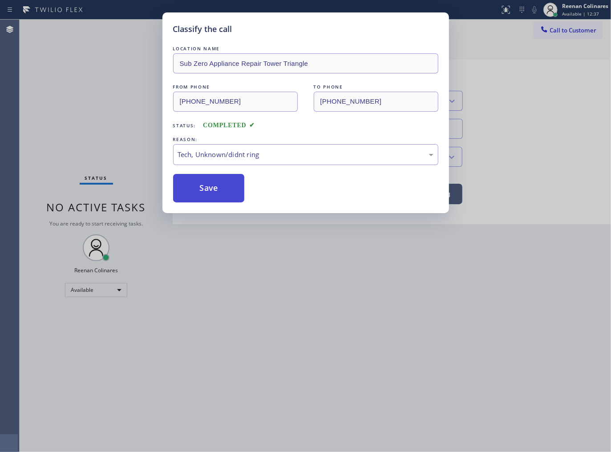
click at [202, 184] on button "Save" at bounding box center [209, 188] width 72 height 28
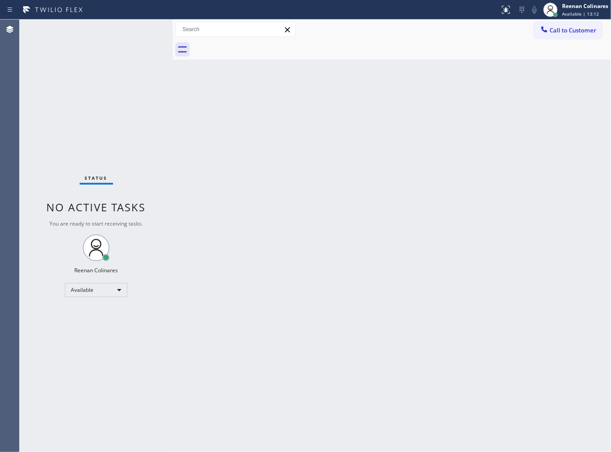
click at [452, 98] on div "Back to Dashboard Change Sender ID Customers Technicians Select a contact Outbo…" at bounding box center [392, 236] width 438 height 433
click at [113, 31] on div "Status No active tasks You are ready to start receiving tasks. Reenan Colinares…" at bounding box center [96, 236] width 153 height 433
click at [576, 15] on span "Available | 15:29" at bounding box center [580, 14] width 37 height 6
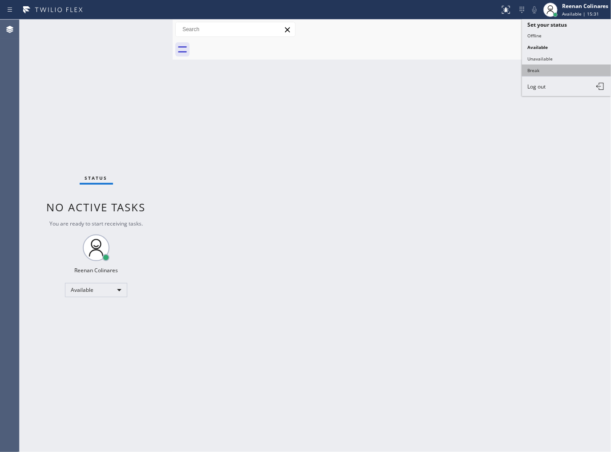
click at [535, 71] on button "Break" at bounding box center [566, 71] width 89 height 12
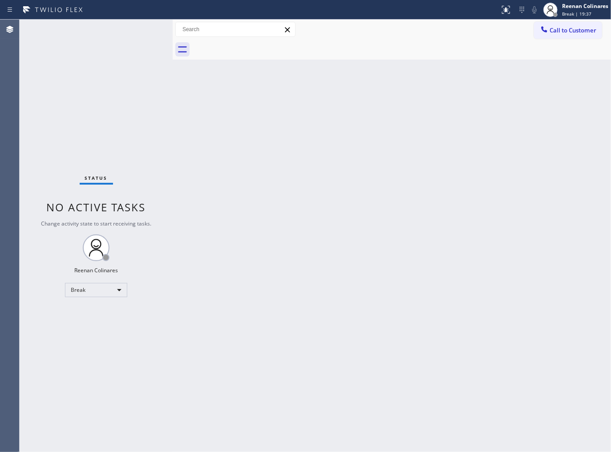
click at [405, 64] on div "Back to Dashboard Change Sender ID Customers Technicians Select a contact Outbo…" at bounding box center [392, 236] width 438 height 433
